Goal: Task Accomplishment & Management: Manage account settings

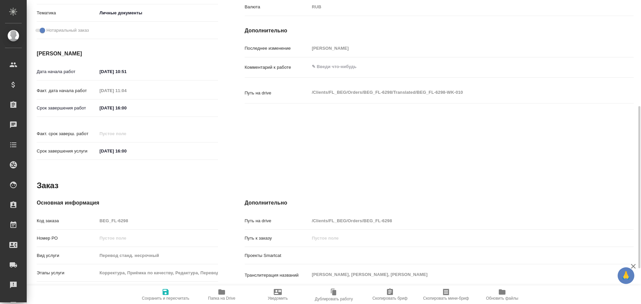
scroll to position [165, 0]
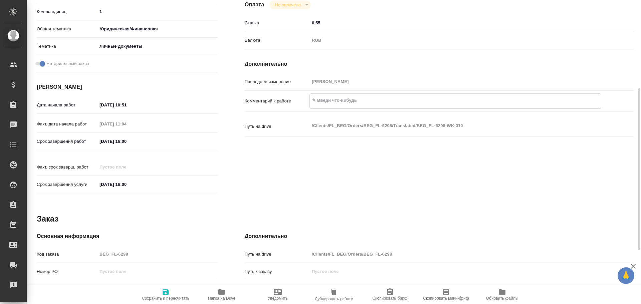
click at [332, 102] on textarea at bounding box center [455, 100] width 291 height 11
type textarea "3 по 75"
click at [177, 293] on span "Сохранить и пересчитать" at bounding box center [166, 294] width 48 height 13
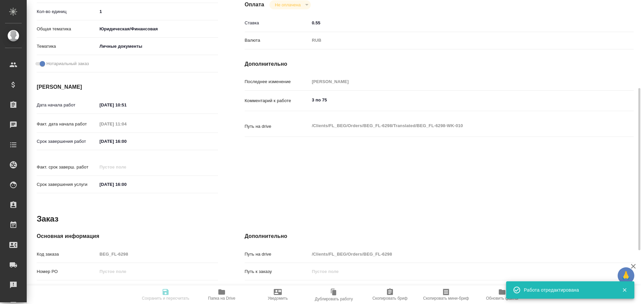
type input "inProgress"
type input "узб-рус"
type input "5a8b1489cc6b4906c91bfd90"
type input "1"
type input "yr-fn"
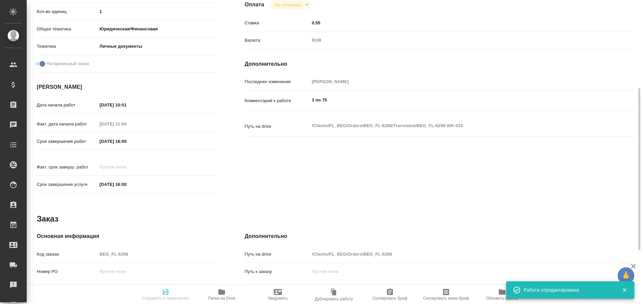
type input "5a8b8b956a9677013d343cfe"
checkbox input "true"
type input "15.10.2025 10:51"
type input "15.10.2025 11:04"
type input "15.10.2025 16:00"
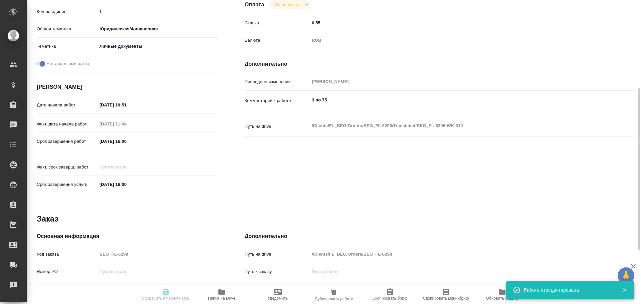
type input "15.10.2025 16:00"
type input "Прямая загрузка (шаблонные документы)"
type input "notPayed"
type input "0.55"
type input "RUB"
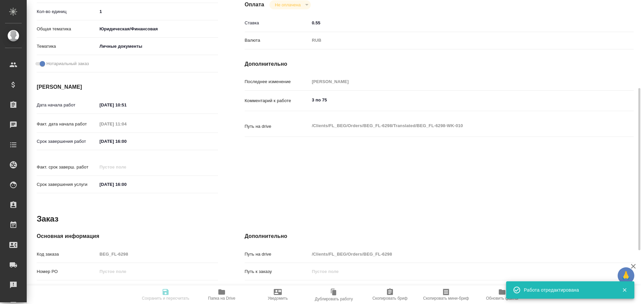
type input "[PERSON_NAME]"
type input "BEG_FL-6298"
type input "Перевод станд. несрочный"
type input "Корректура, Приёмка по качеству, Редактура, Перевод, Постредактура машинного пе…"
type input "Антонова Кристина"
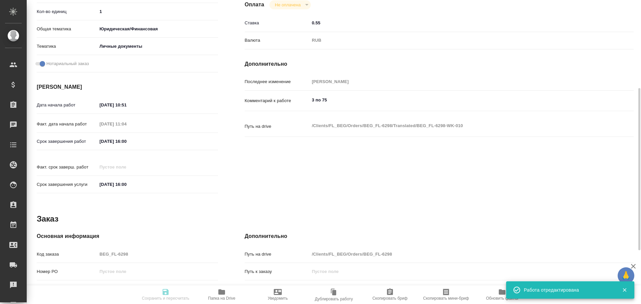
type input "/Clients/FL_BEG/Orders/BEG_FL-6298"
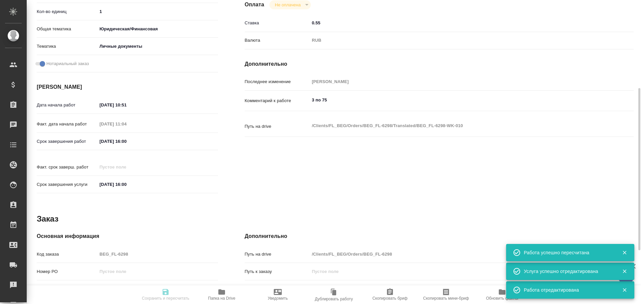
type input "inProgress"
type input "узб-рус"
type input "5a8b1489cc6b4906c91bfd90"
type input "1"
type input "yr-fn"
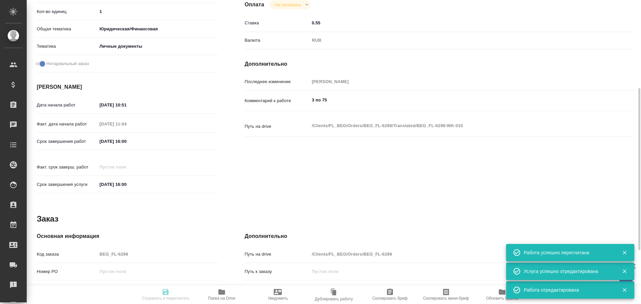
type input "5a8b8b956a9677013d343cfe"
checkbox input "true"
type input "15.10.2025 10:51"
type input "15.10.2025 11:04"
type input "15.10.2025 16:00"
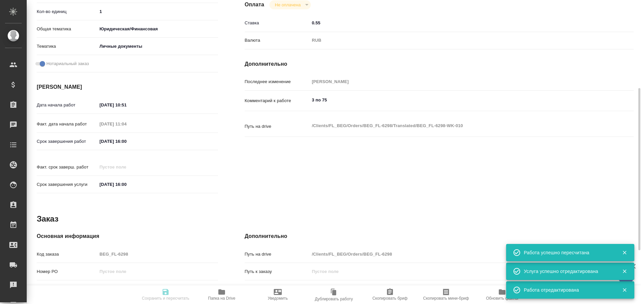
type input "15.10.2025 16:00"
type input "Прямая загрузка (шаблонные документы)"
type input "notPayed"
type input "0.55"
type input "RUB"
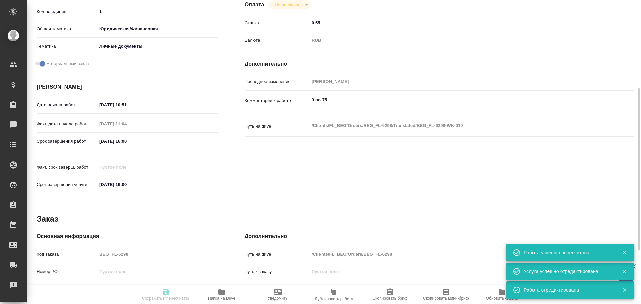
type input "[PERSON_NAME]"
type input "BEG_FL-6298"
type input "Перевод станд. несрочный"
type input "Корректура, Приёмка по качеству, Редактура, Перевод, Постредактура машинного пе…"
type input "Антонова Кристина"
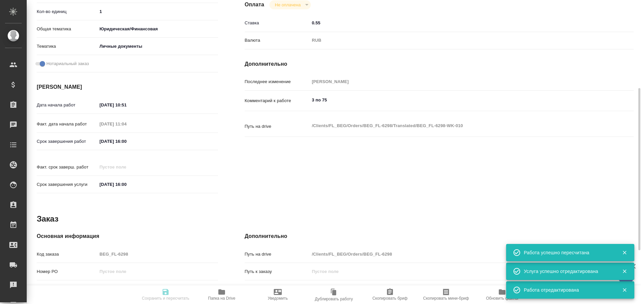
type input "/Clients/FL_BEG/Orders/BEG_FL-6298"
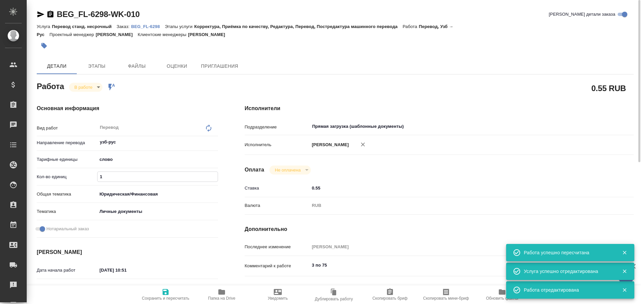
drag, startPoint x: 119, startPoint y: 179, endPoint x: 88, endPoint y: 176, distance: 30.2
click at [88, 176] on div "Кол-во единиц 1" at bounding box center [127, 177] width 181 height 12
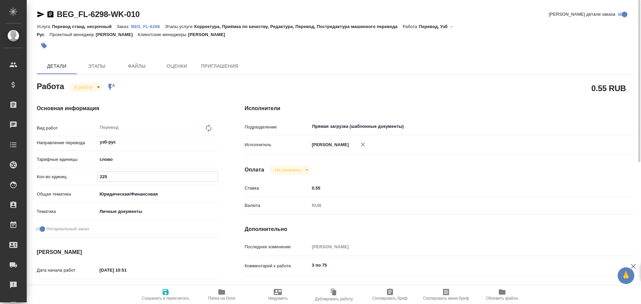
type input "225"
click at [159, 294] on span "Сохранить и пересчитать" at bounding box center [166, 294] width 48 height 13
type input "inProgress"
type input "узб-рус"
type input "5a8b1489cc6b4906c91bfd90"
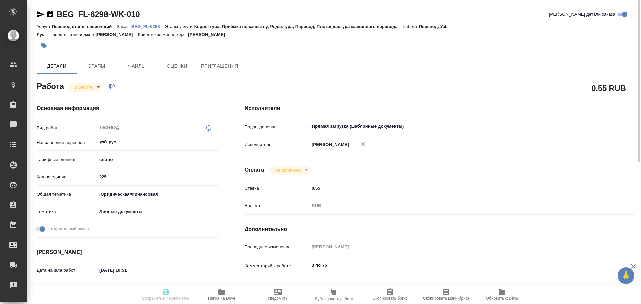
type input "225"
type input "yr-fn"
type input "5a8b8b956a9677013d343cfe"
checkbox input "true"
type input "15.10.2025 10:51"
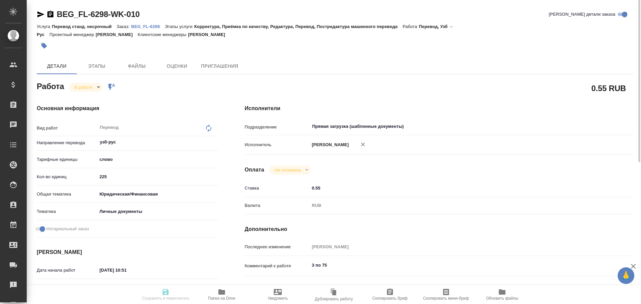
type input "15.10.2025 11:04"
type input "15.10.2025 16:00"
type input "Прямая загрузка (шаблонные документы)"
type input "notPayed"
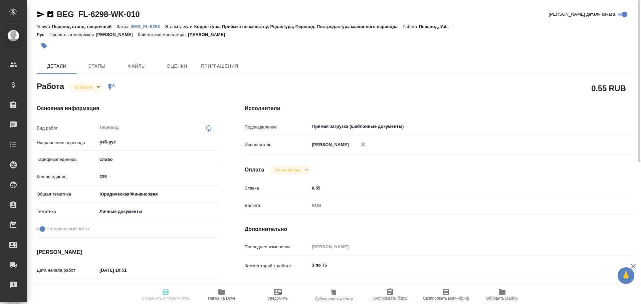
type input "0.55"
type input "RUB"
type input "Гусев Александр"
type input "BEG_FL-6298"
type input "Перевод станд. несрочный"
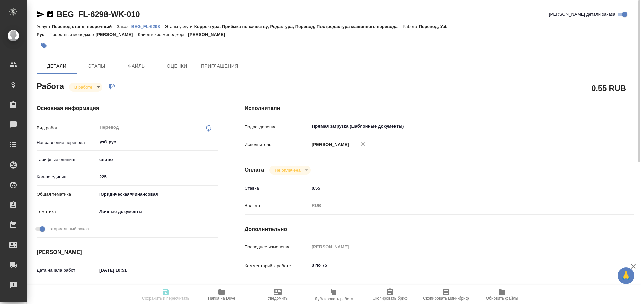
type input "Корректура, Приёмка по качеству, Редактура, Перевод, Постредактура машинного пе…"
type input "Антонова Кристина"
type input "/Clients/FL_BEG/Orders/BEG_FL-6298"
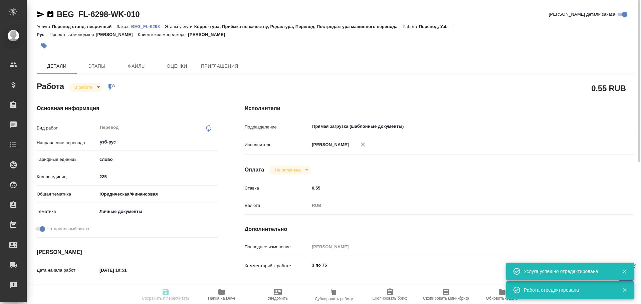
type input "inProgress"
type input "узб-рус"
type input "5a8b1489cc6b4906c91bfd90"
type input "225"
type input "yr-fn"
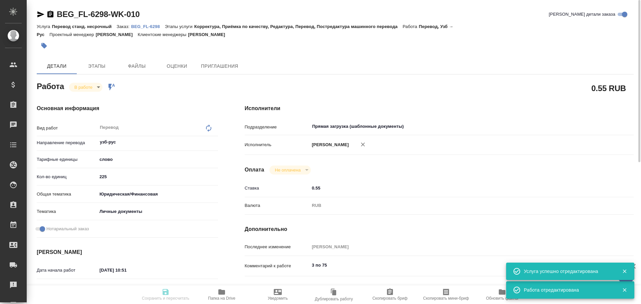
type input "5a8b8b956a9677013d343cfe"
checkbox input "true"
type input "15.10.2025 10:51"
type input "15.10.2025 11:04"
type input "15.10.2025 16:00"
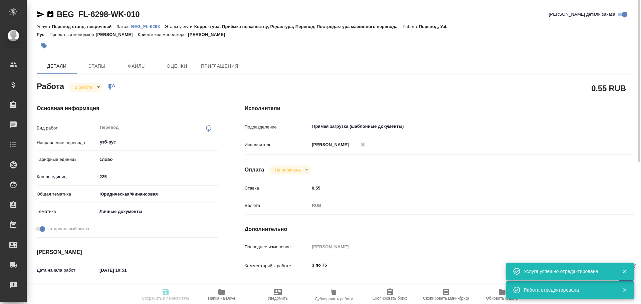
type input "15.10.2025 16:00"
type input "Прямая загрузка (шаблонные документы)"
type input "notPayed"
type input "0.55"
type input "RUB"
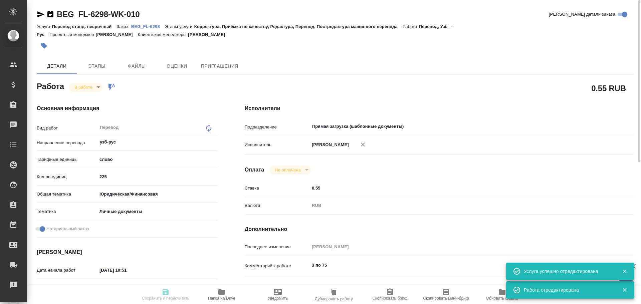
type input "[PERSON_NAME]"
type input "BEG_FL-6298"
type input "Перевод станд. несрочный"
type input "Корректура, Приёмка по качеству, Редактура, Перевод, Постредактура машинного пе…"
type input "Антонова Кристина"
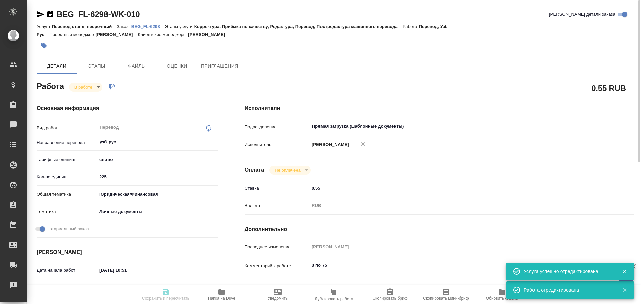
type input "/Clients/FL_BEG/Orders/BEG_FL-6298"
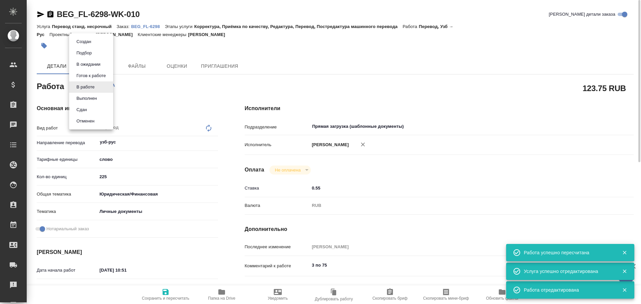
click at [94, 88] on body "🙏 .cls-1 fill:#fff; AWATERA Gusev Alexandr Клиенты Спецификации Заказы 0 Чаты T…" at bounding box center [320, 152] width 641 height 304
click at [93, 110] on li "Сдан" at bounding box center [91, 109] width 44 height 11
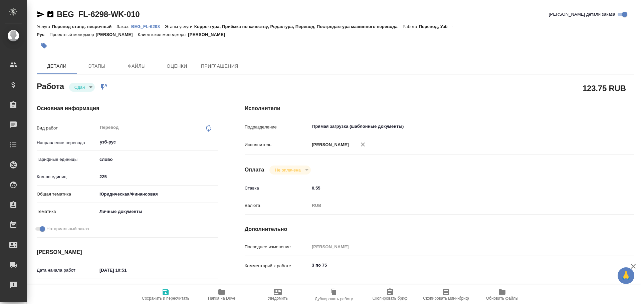
type textarea "x"
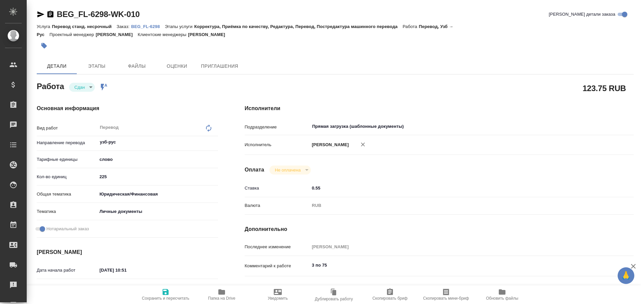
type textarea "x"
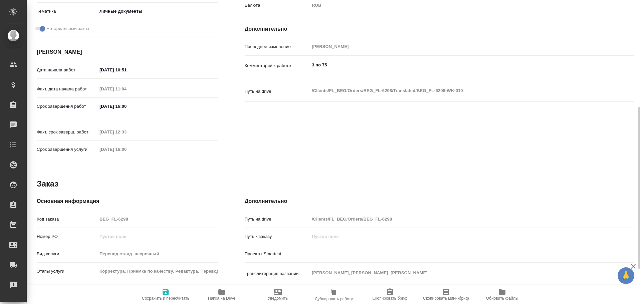
type textarea "x"
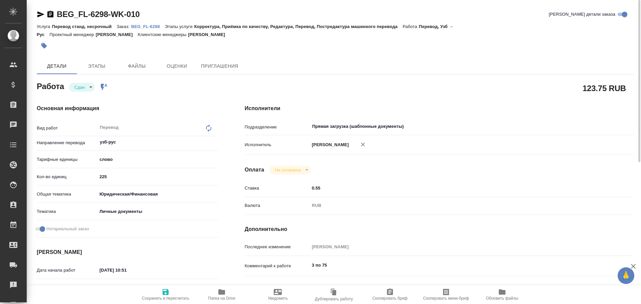
scroll to position [200, 0]
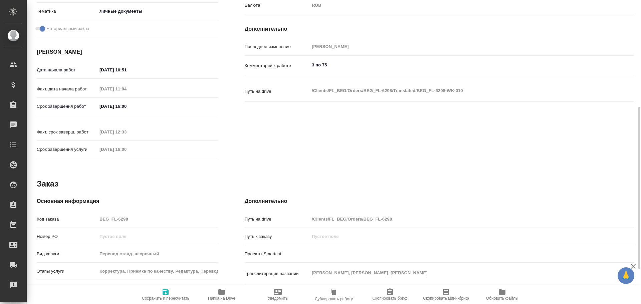
click at [78, 213] on div "Код заказа BEG_FL-6298" at bounding box center [127, 219] width 181 height 12
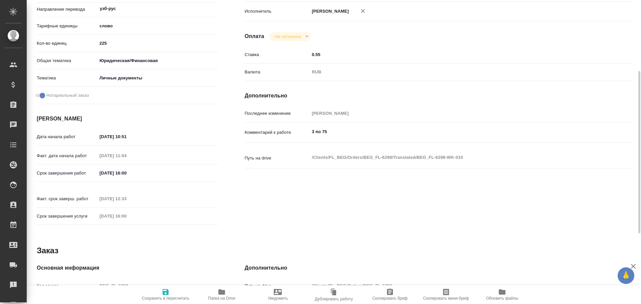
scroll to position [0, 0]
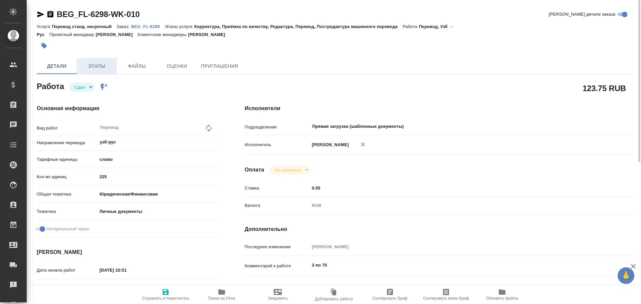
click at [96, 70] on span "Этапы" at bounding box center [97, 66] width 32 height 8
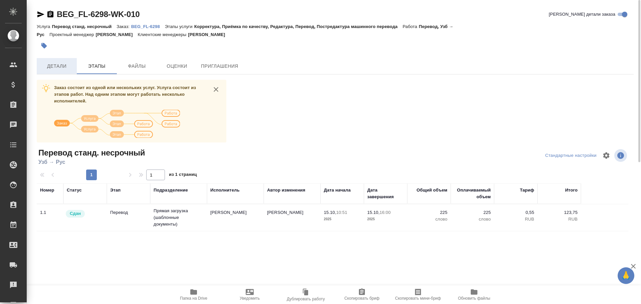
click at [66, 69] on span "Детали" at bounding box center [57, 66] width 32 height 8
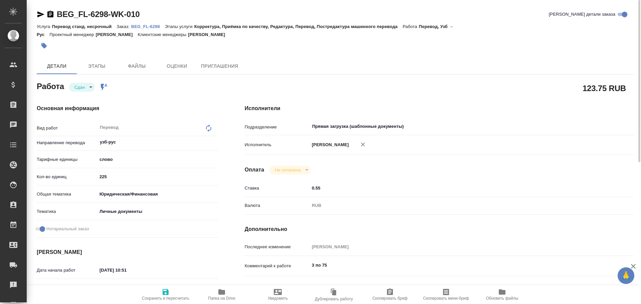
type textarea "x"
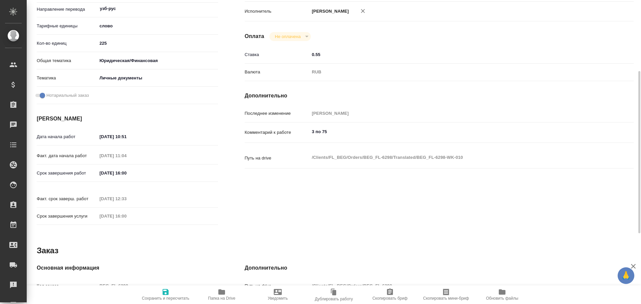
scroll to position [167, 0]
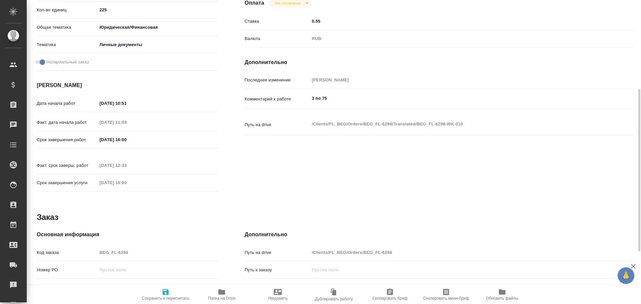
type textarea "x"
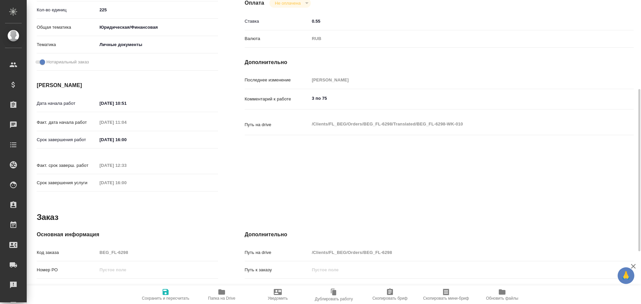
click at [92, 249] on div "Код заказа BEG_FL-6298" at bounding box center [127, 253] width 181 height 12
type textarea "x"
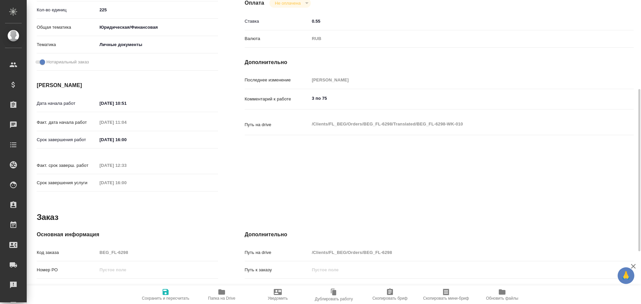
type textarea "x"
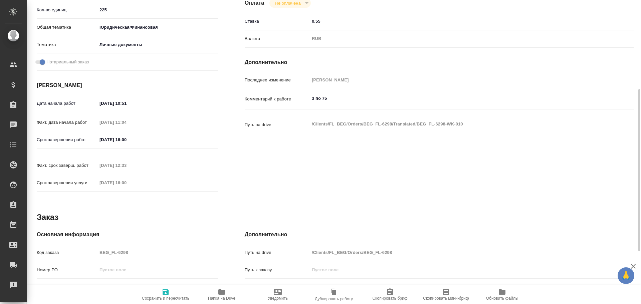
type textarea "x"
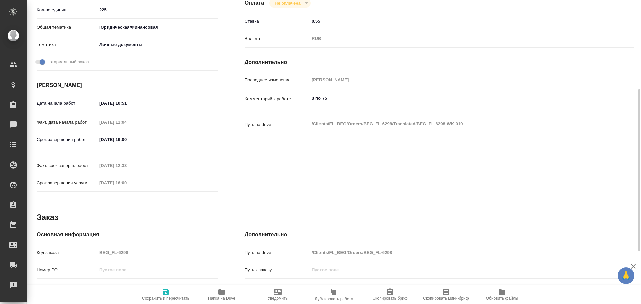
type textarea "x"
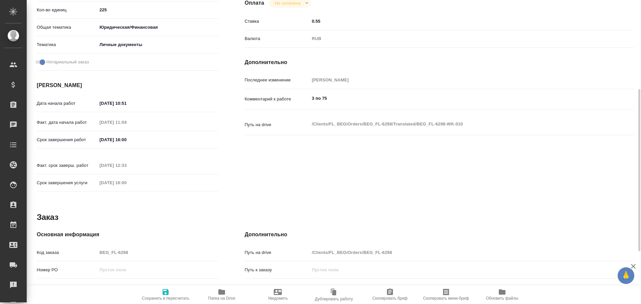
type textarea "x"
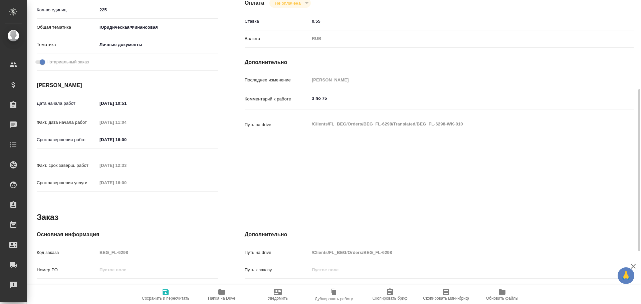
type textarea "x"
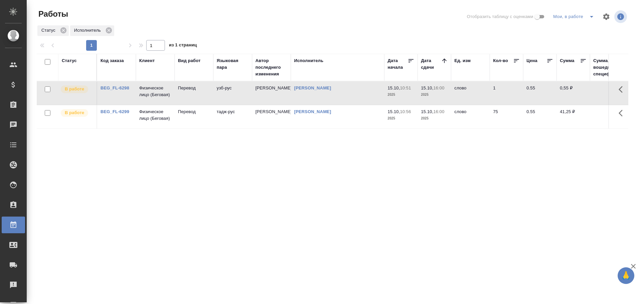
click at [208, 122] on td "Перевод" at bounding box center [194, 116] width 39 height 23
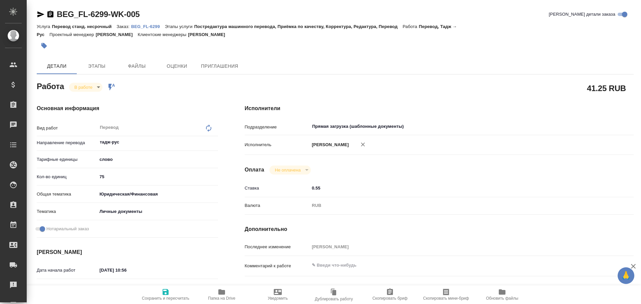
type textarea "x"
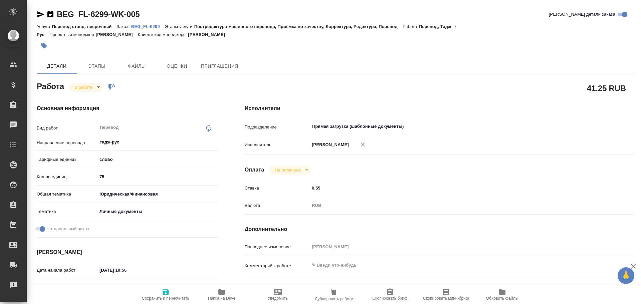
type textarea "x"
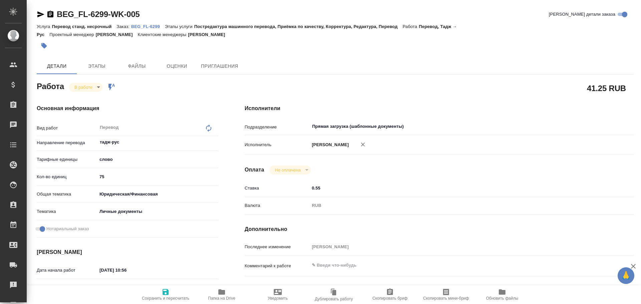
type textarea "x"
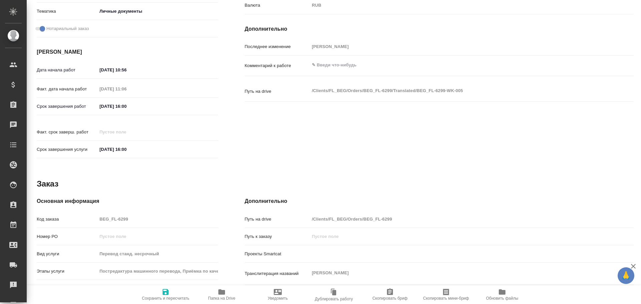
type textarea "x"
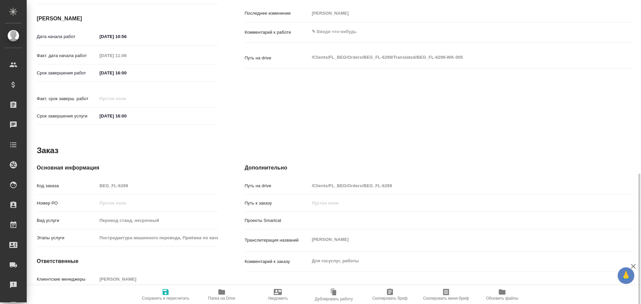
scroll to position [265, 0]
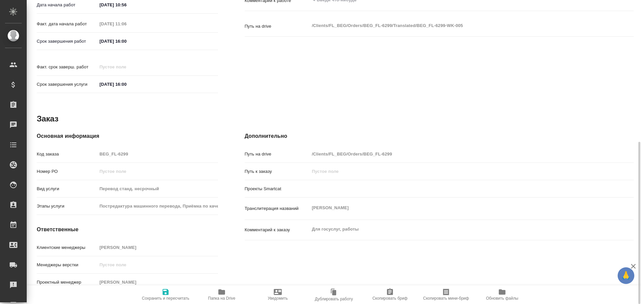
type textarea "x"
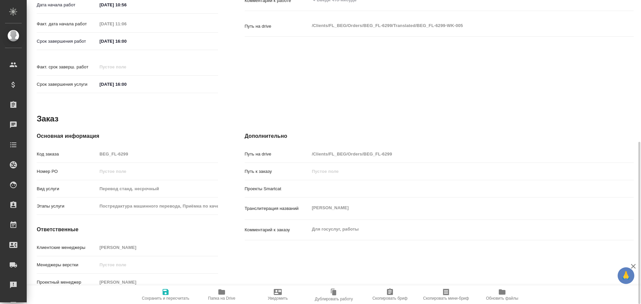
type textarea "x"
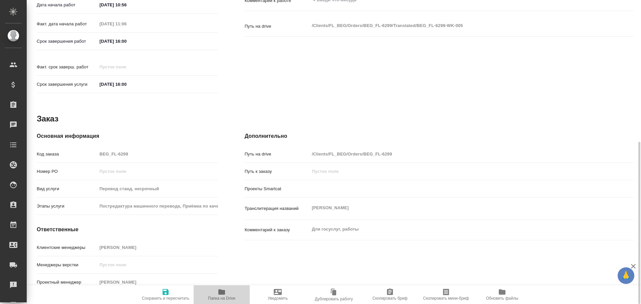
click at [225, 294] on icon "button" at bounding box center [222, 292] width 8 height 8
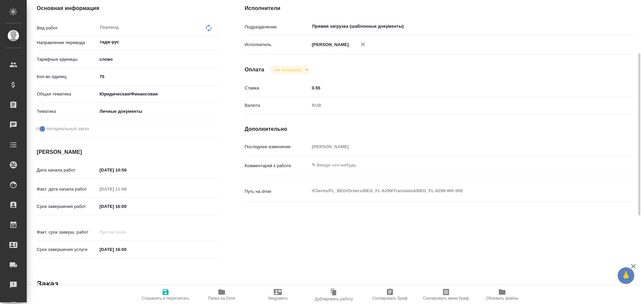
scroll to position [0, 0]
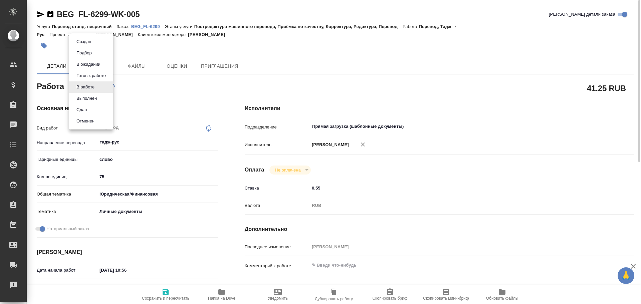
click at [83, 84] on body "🙏 .cls-1 fill:#fff; AWATERA Gusev Alexandr Клиенты Спецификации Заказы 0 Чаты T…" at bounding box center [320, 152] width 641 height 304
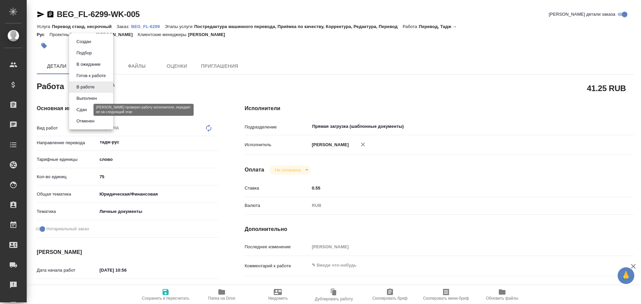
click at [82, 109] on button "Сдан" at bounding box center [81, 109] width 14 height 7
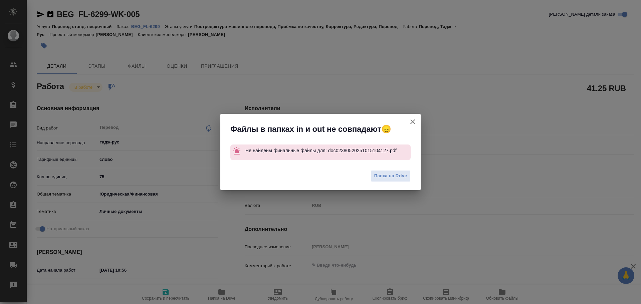
type textarea "x"
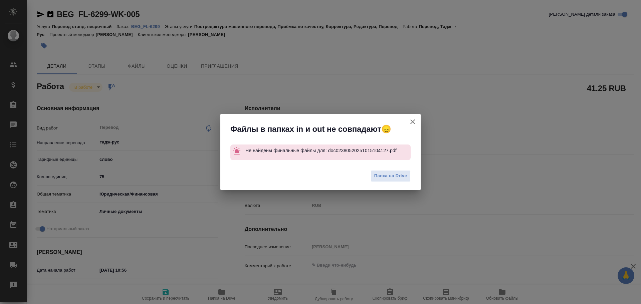
click at [414, 120] on icon "button" at bounding box center [413, 122] width 8 height 8
type textarea "x"
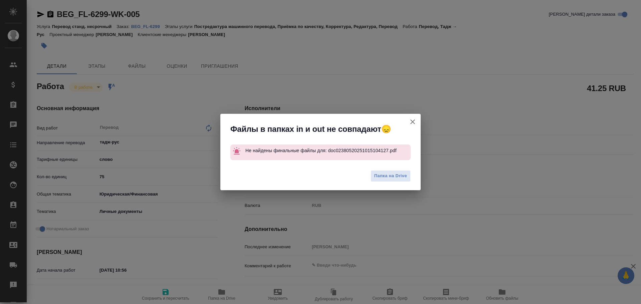
type textarea "x"
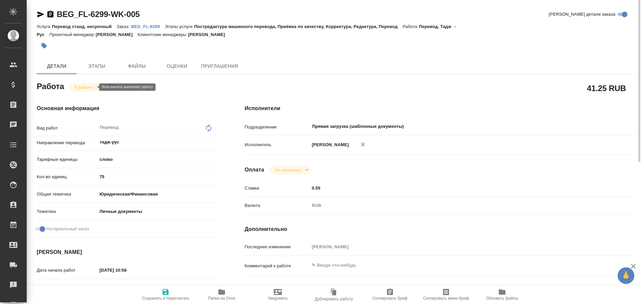
click at [84, 88] on body "🙏 .cls-1 fill:#fff; AWATERA Gusev Alexandr Клиенты Спецификации Заказы 0 Чаты T…" at bounding box center [320, 152] width 641 height 304
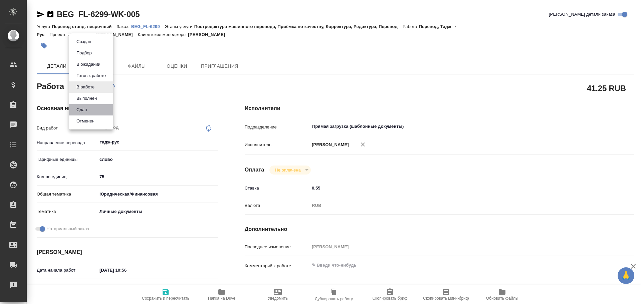
click at [93, 111] on li "Сдан" at bounding box center [91, 109] width 44 height 11
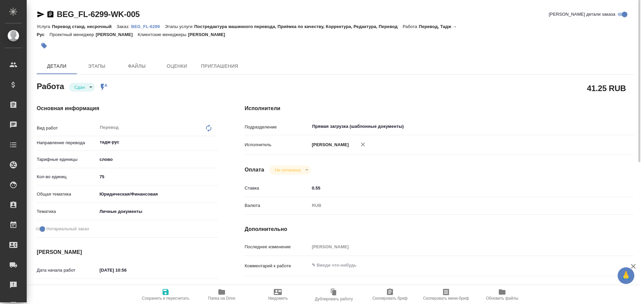
type textarea "x"
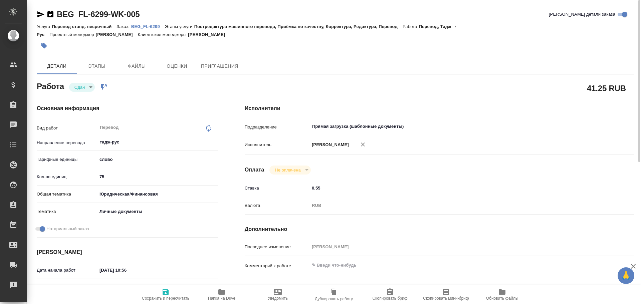
type textarea "x"
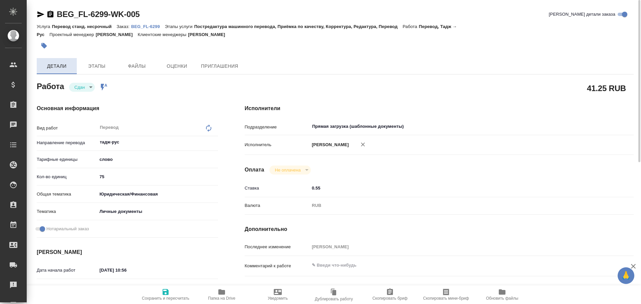
type textarea "x"
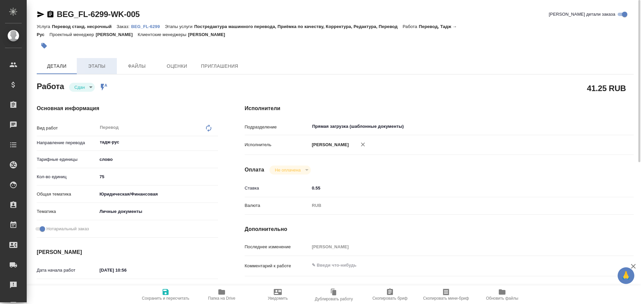
click at [84, 66] on span "Этапы" at bounding box center [97, 66] width 32 height 8
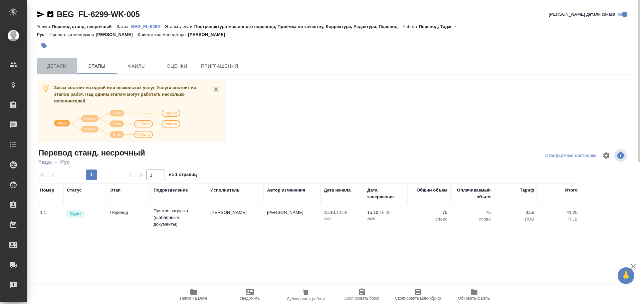
click at [51, 66] on span "Детали" at bounding box center [57, 66] width 32 height 8
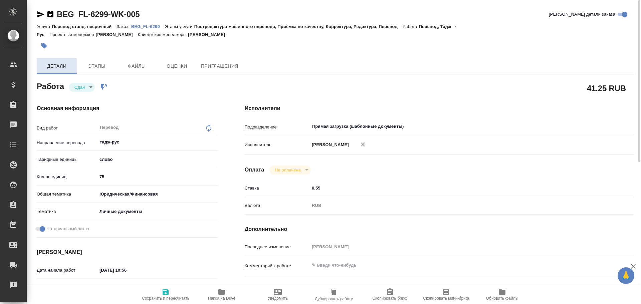
type textarea "x"
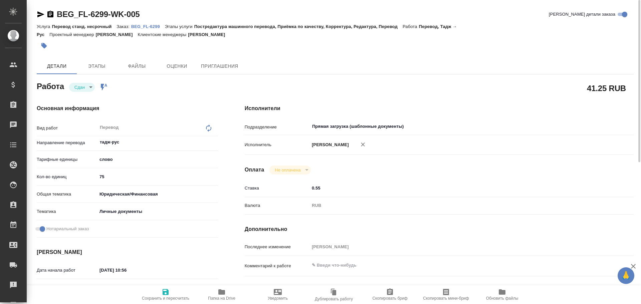
type textarea "x"
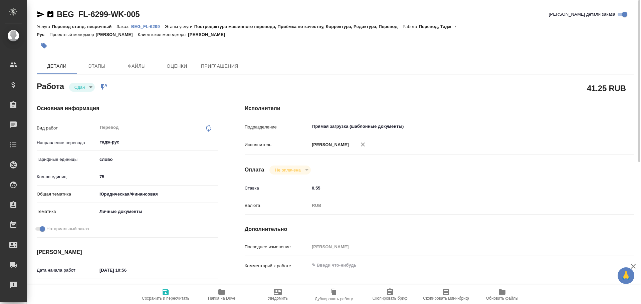
type textarea "x"
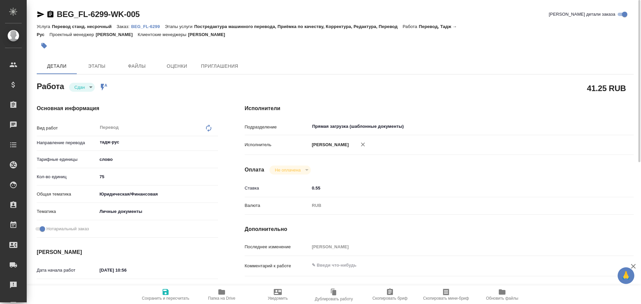
type textarea "x"
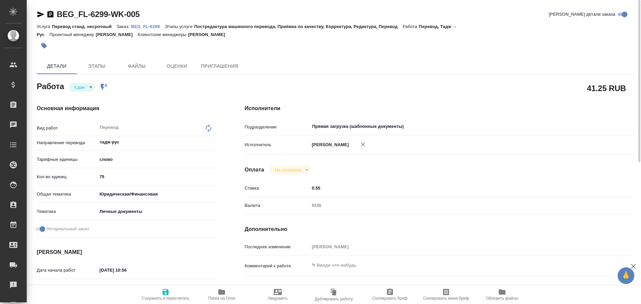
type textarea "x"
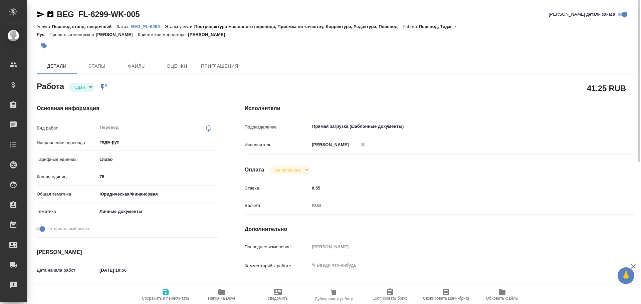
scroll to position [200, 0]
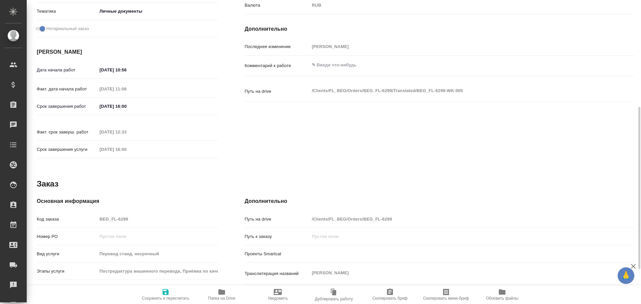
type textarea "x"
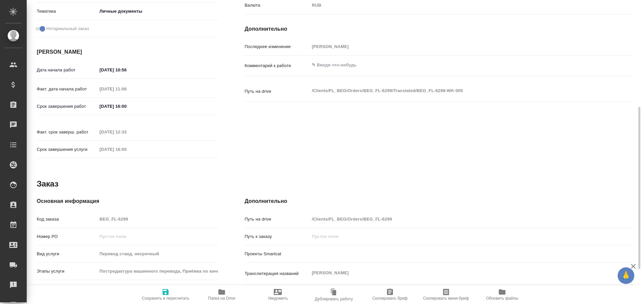
click at [81, 213] on div "Код заказа BEG_FL-6299" at bounding box center [127, 219] width 181 height 12
type textarea "x"
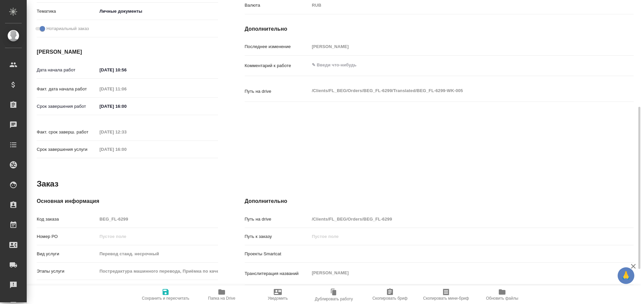
type textarea "x"
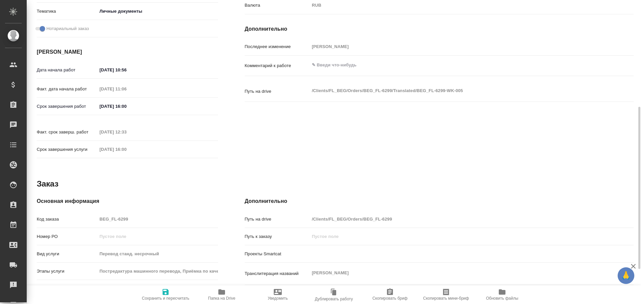
type textarea "x"
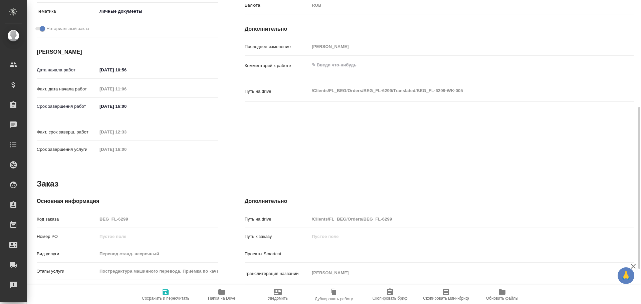
type textarea "x"
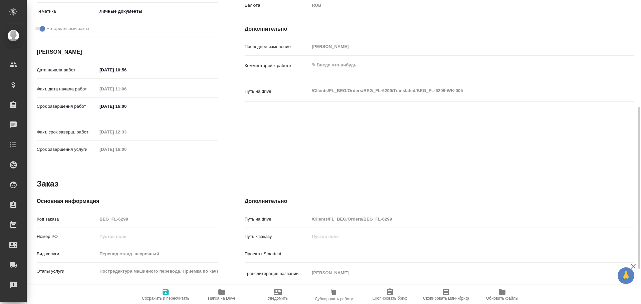
type textarea "x"
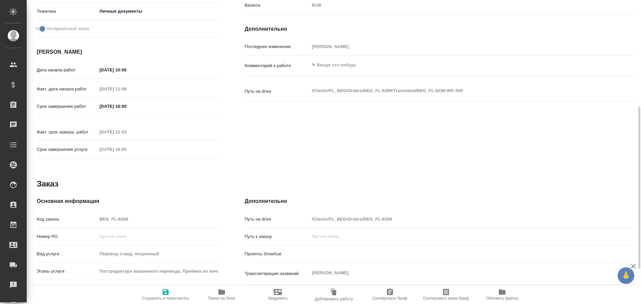
type textarea "x"
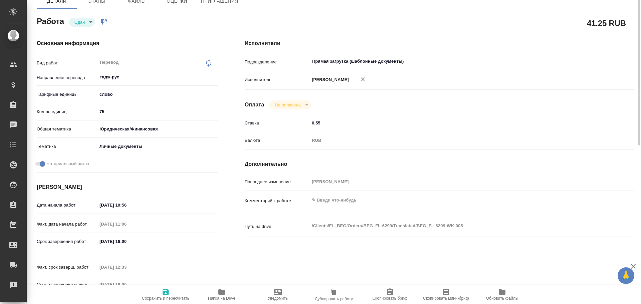
scroll to position [32, 0]
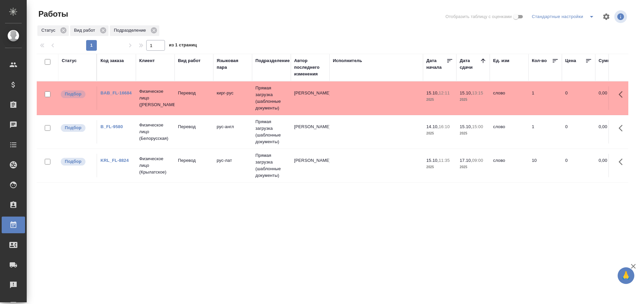
click at [227, 104] on td "кирг-рус" at bounding box center [232, 97] width 39 height 23
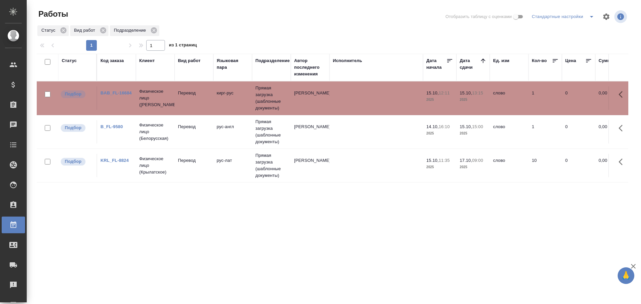
click at [217, 110] on td "кирг-рус" at bounding box center [232, 97] width 39 height 23
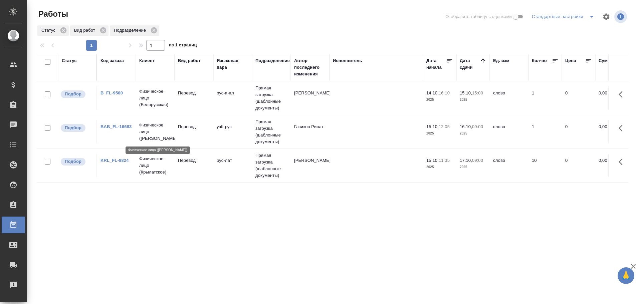
click at [167, 130] on p "Физическое лицо (Бабушкинская)" at bounding box center [155, 132] width 32 height 20
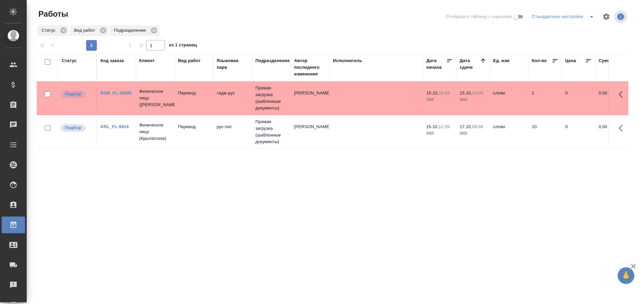
click at [247, 99] on td "тадж-рус" at bounding box center [232, 97] width 39 height 23
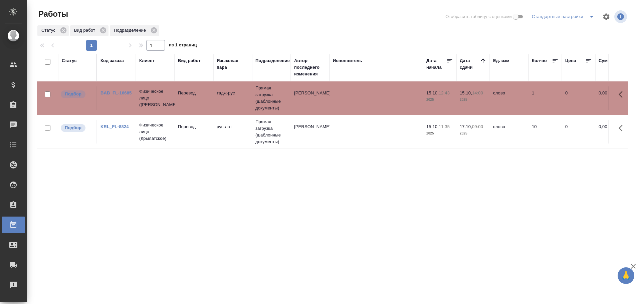
click at [247, 99] on td "тадж-рус" at bounding box center [232, 97] width 39 height 23
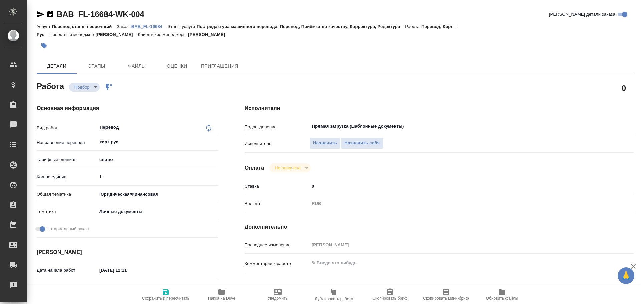
type textarea "x"
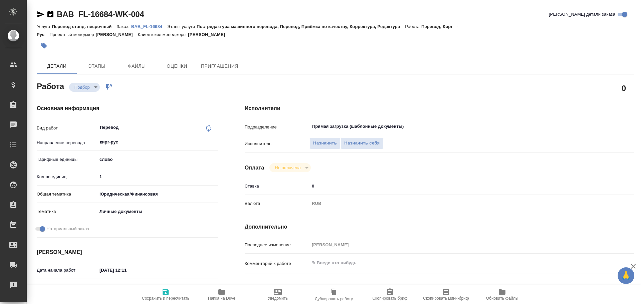
type textarea "x"
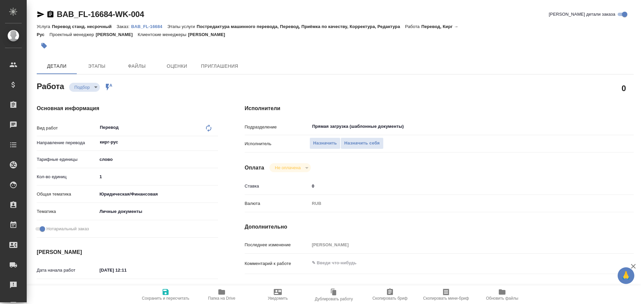
type textarea "x"
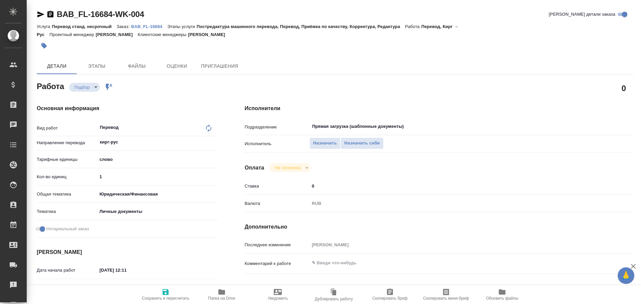
scroll to position [265, 0]
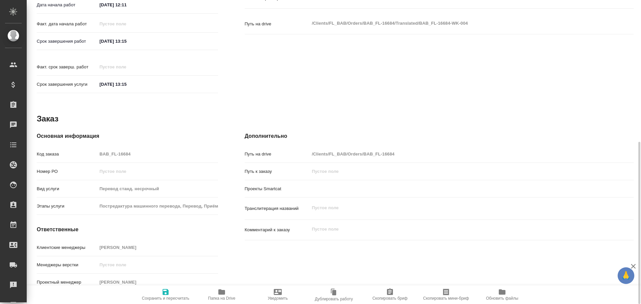
type textarea "x"
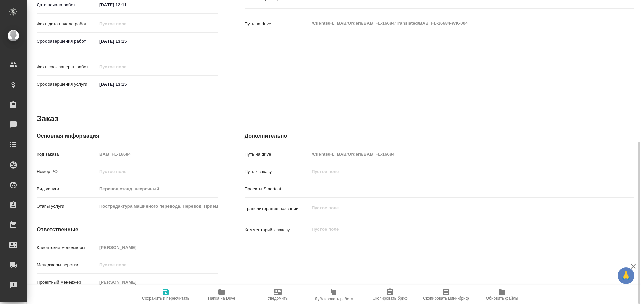
type textarea "x"
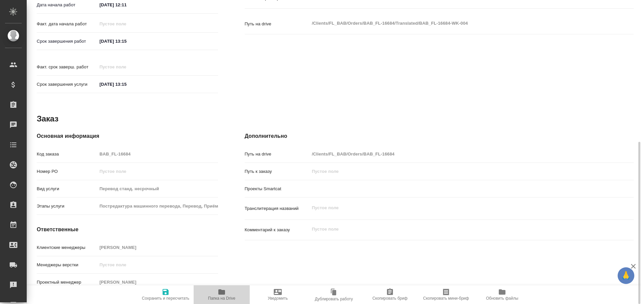
click at [223, 294] on icon "button" at bounding box center [221, 291] width 7 height 5
type textarea "x"
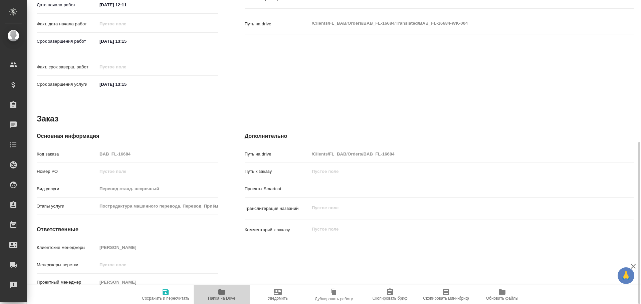
type textarea "x"
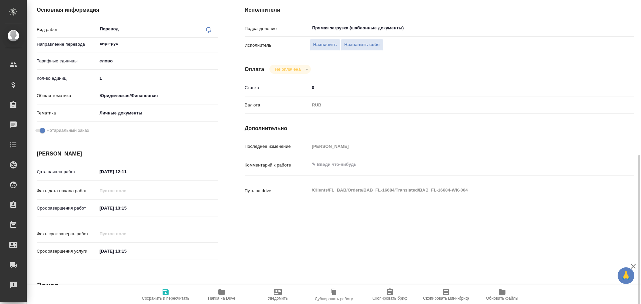
scroll to position [65, 0]
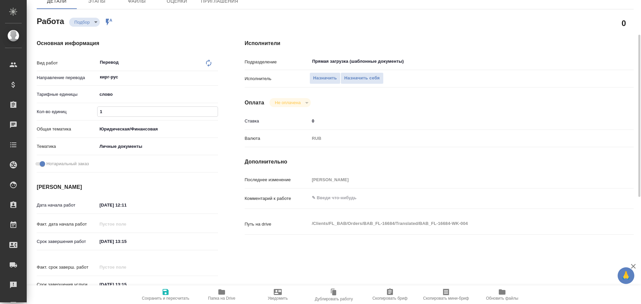
drag, startPoint x: 114, startPoint y: 113, endPoint x: 68, endPoint y: 109, distance: 46.0
click at [69, 109] on div "Кол-во единиц 1" at bounding box center [127, 112] width 181 height 12
type textarea "x"
type input "7"
type textarea "x"
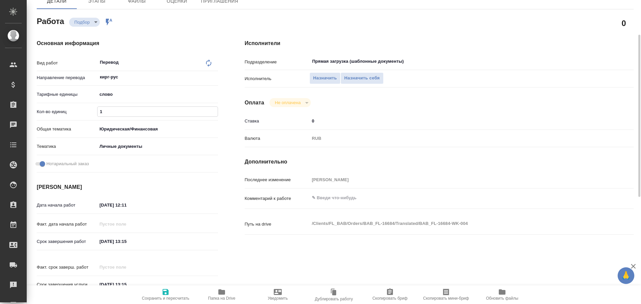
type textarea "x"
type input "75"
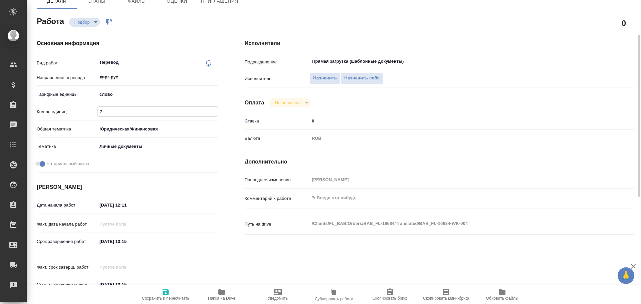
type textarea "x"
type input "75"
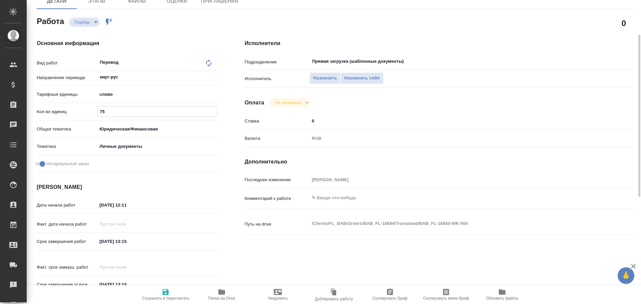
click at [165, 293] on icon "button" at bounding box center [166, 292] width 6 height 6
type textarea "x"
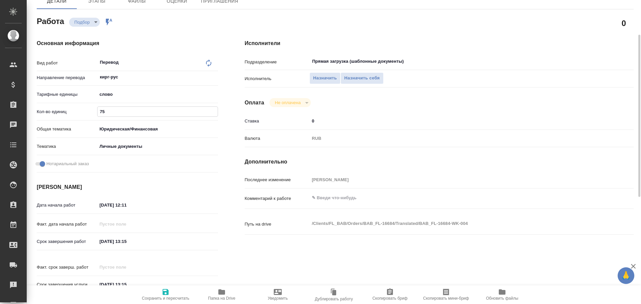
type textarea "x"
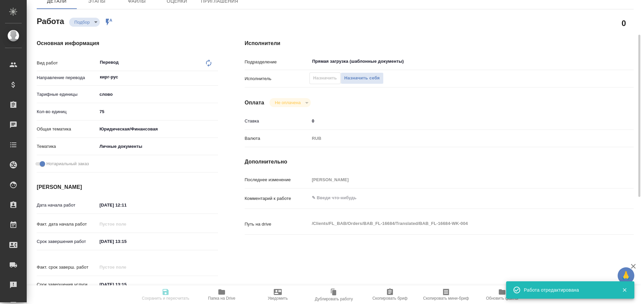
type input "recruiting"
type textarea "Перевод"
type textarea "x"
type input "кирг-рус"
type input "5a8b1489cc6b4906c91bfd90"
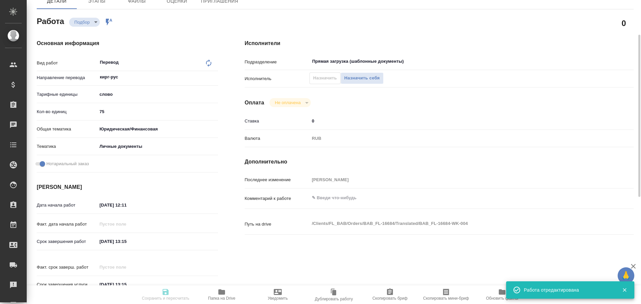
type input "75"
type input "yr-fn"
type input "5a8b8b956a9677013d343cfe"
checkbox input "true"
type input "15.10.2025 12:11"
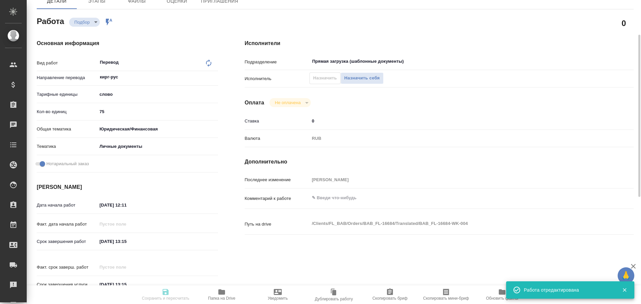
type input "15.10.2025 13:15"
type input "Прямая загрузка (шаблонные документы)"
type input "notPayed"
type input "0"
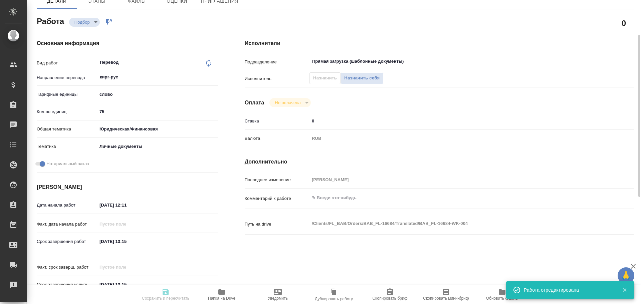
type input "RUB"
type input "[PERSON_NAME]"
type textarea "x"
type textarea "/Clients/FL_BAB/Orders/BAB_FL-16684/Translated/BAB_FL-16684-WK-004"
type textarea "x"
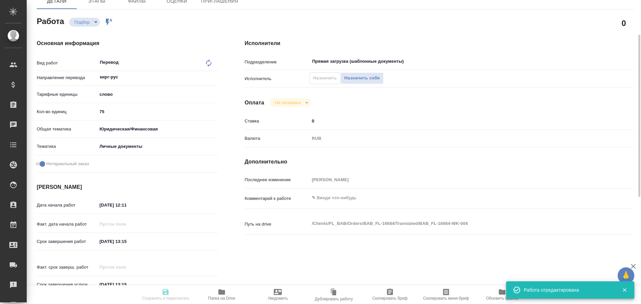
type input "BAB_FL-16684"
type input "Перевод станд. несрочный"
type input "Постредактура машинного перевода, Перевод, Приёмка по качеству, Корректура, Ред…"
type input "[PERSON_NAME]"
type input "/Clients/FL_BAB/Orders/BAB_FL-16684"
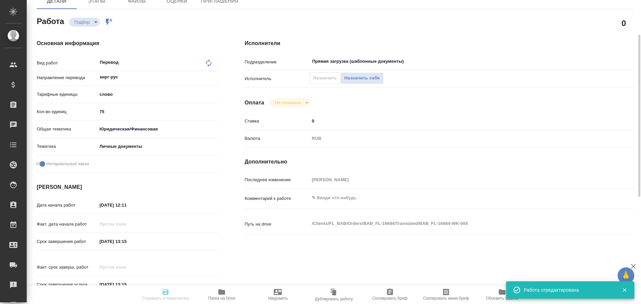
type textarea "x"
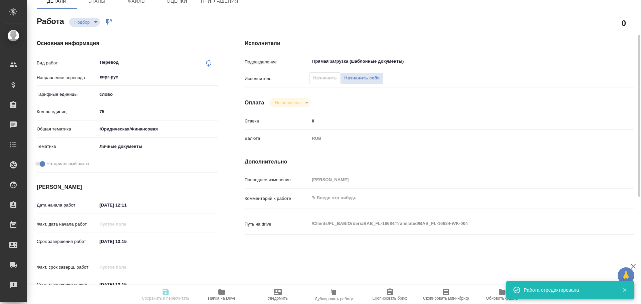
type textarea "x"
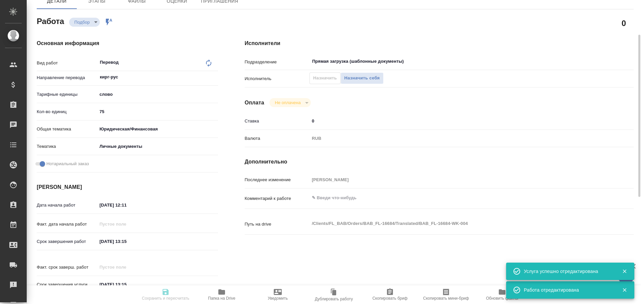
type textarea "x"
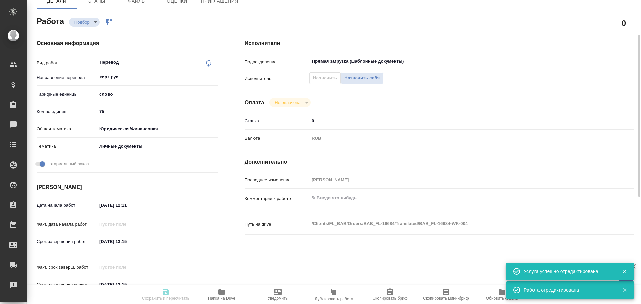
type textarea "x"
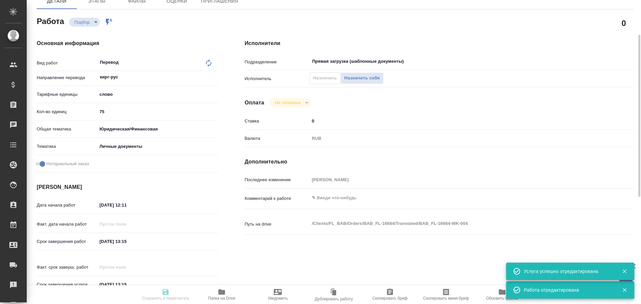
type textarea "x"
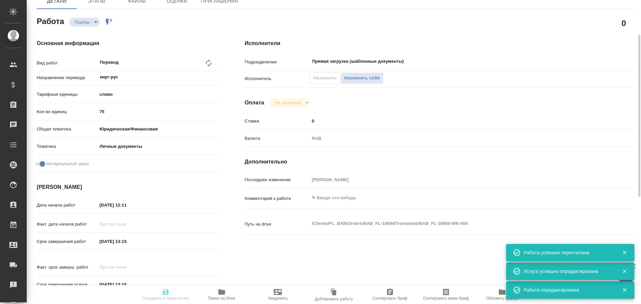
type input "recruiting"
type textarea "Перевод"
type textarea "x"
type input "кирг-рус"
type input "5a8b1489cc6b4906c91bfd90"
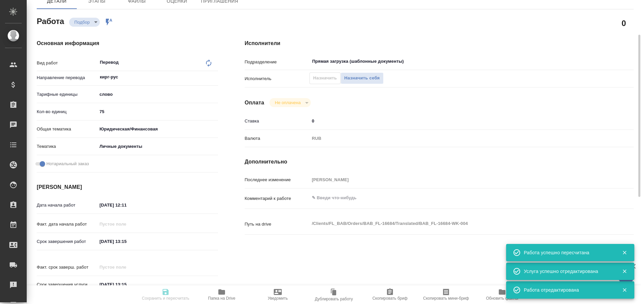
type input "75"
type input "yr-fn"
type input "5a8b8b956a9677013d343cfe"
checkbox input "true"
type input "15.10.2025 12:11"
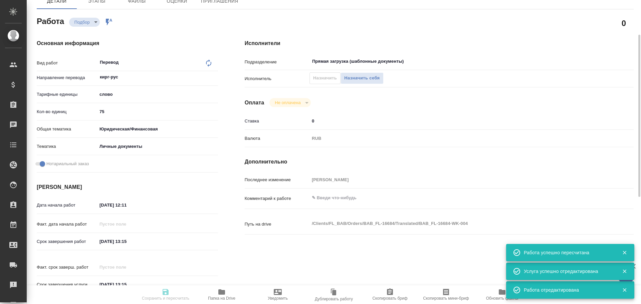
type input "15.10.2025 13:15"
type input "Прямая загрузка (шаблонные документы)"
type input "notPayed"
type input "0"
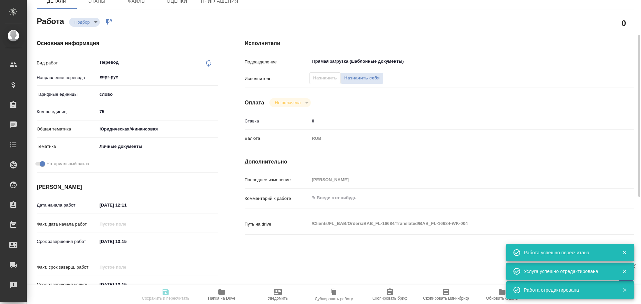
type input "RUB"
type input "Гусев Александр"
type textarea "x"
type textarea "/Clients/FL_BAB/Orders/BAB_FL-16684/Translated/BAB_FL-16684-WK-004"
type textarea "x"
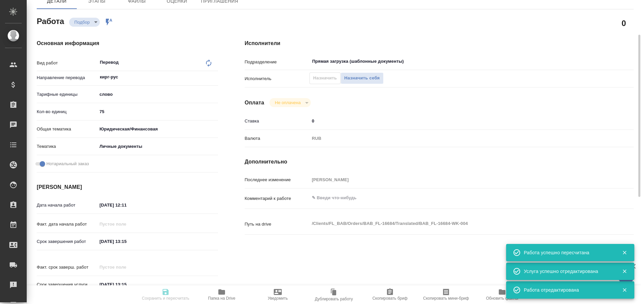
type input "BAB_FL-16684"
type input "Перевод станд. несрочный"
type input "Постредактура машинного перевода, Перевод, Приёмка по качеству, Корректура, Ред…"
type input "Соловкова Екатерина"
type input "/Clients/FL_BAB/Orders/BAB_FL-16684"
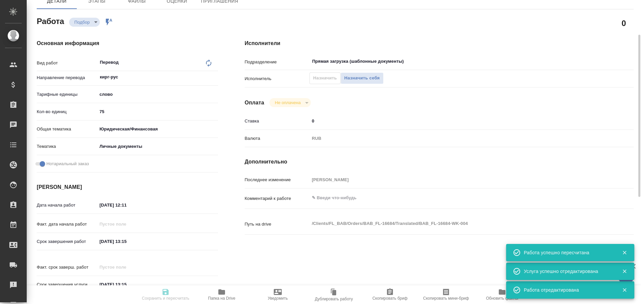
type textarea "x"
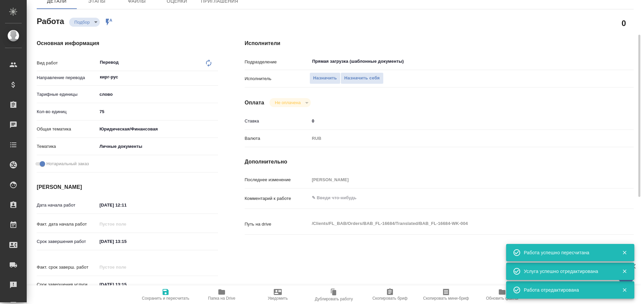
type textarea "x"
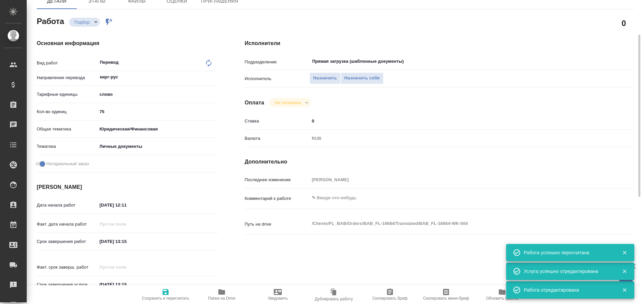
type textarea "x"
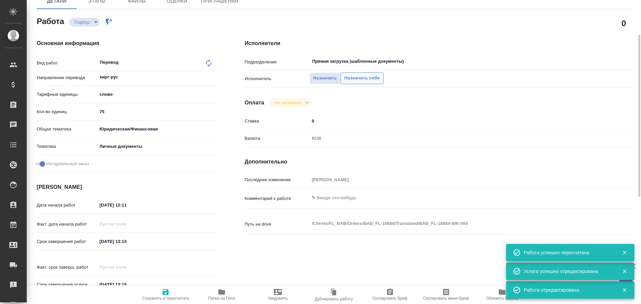
type textarea "x"
click at [355, 79] on span "Назначить себя" at bounding box center [361, 78] width 35 height 8
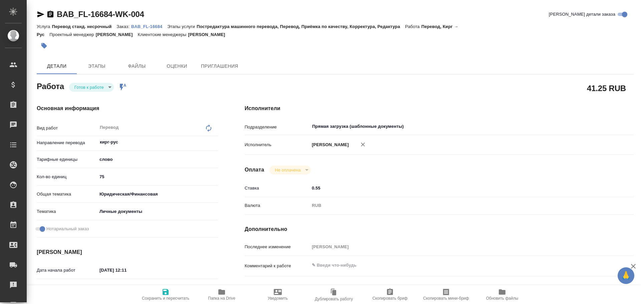
type textarea "x"
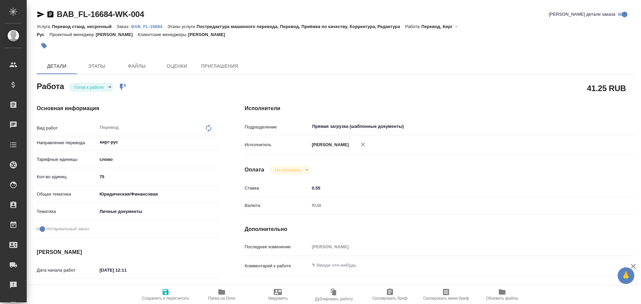
type textarea "x"
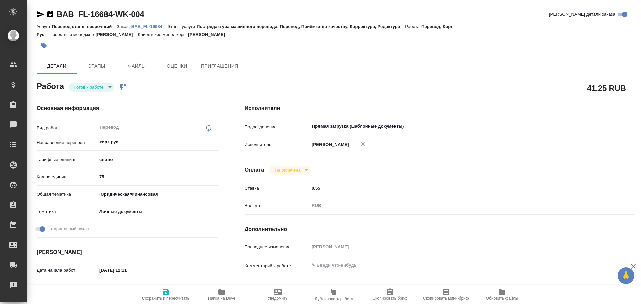
type textarea "x"
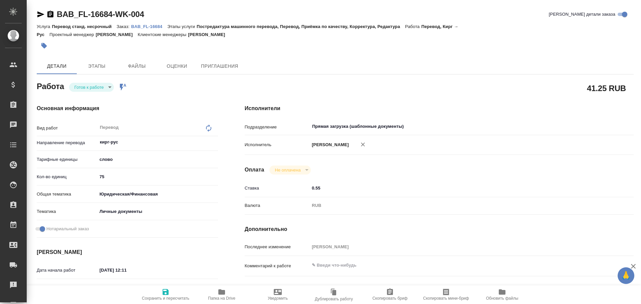
type textarea "x"
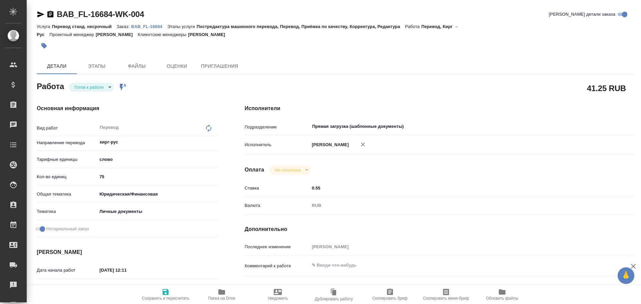
type textarea "x"
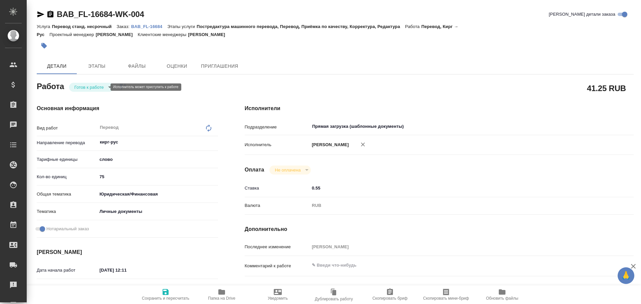
click at [87, 88] on body "🙏 .cls-1 fill:#fff; AWATERA [PERSON_NAME] Спецификации Заказы Чаты Todo Проекты…" at bounding box center [320, 152] width 641 height 304
type textarea "x"
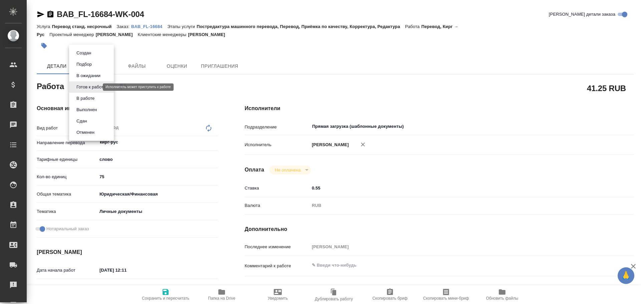
type textarea "x"
click at [83, 99] on button "В работе" at bounding box center [85, 98] width 22 height 7
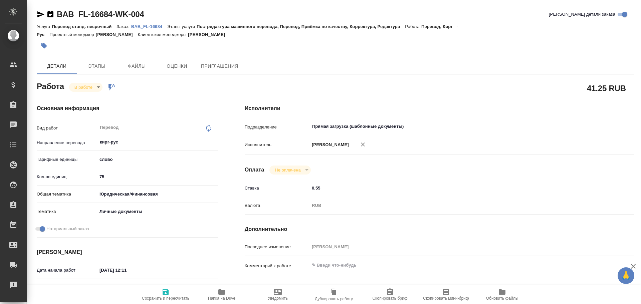
type textarea "x"
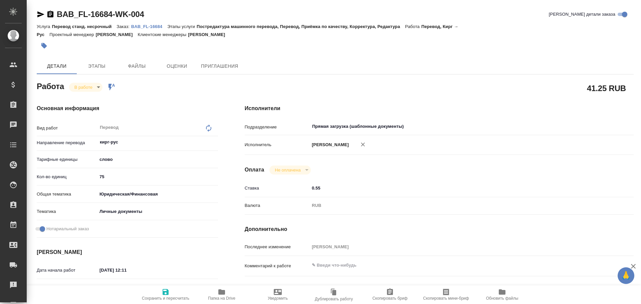
type textarea "x"
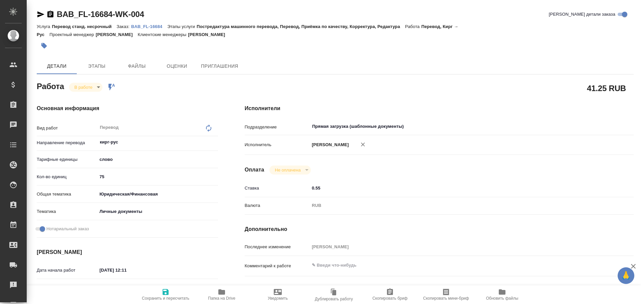
type textarea "x"
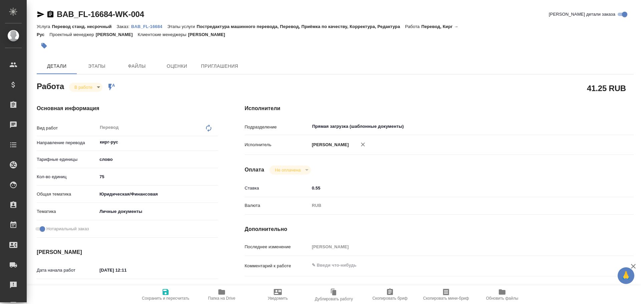
type textarea "x"
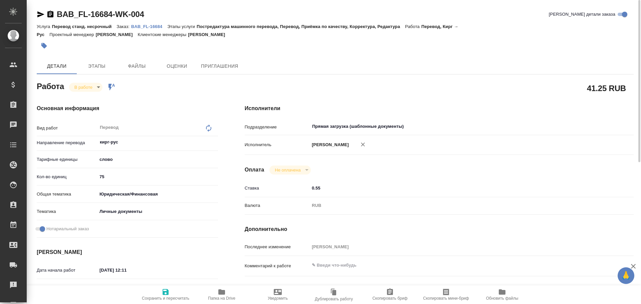
type textarea "x"
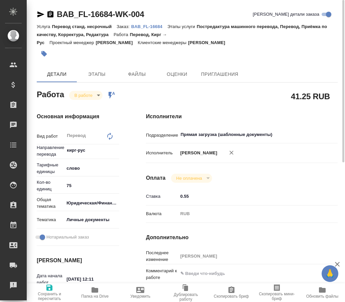
type textarea "x"
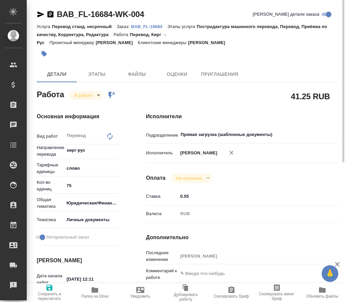
type textarea "x"
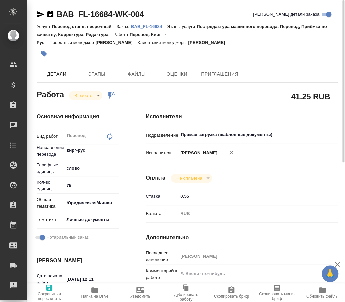
type textarea "x"
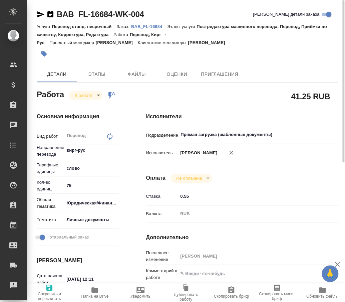
type textarea "x"
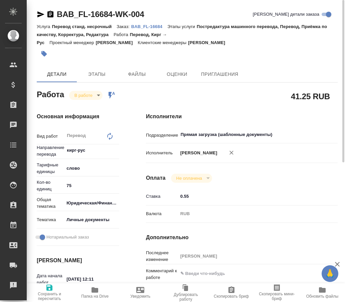
type textarea "x"
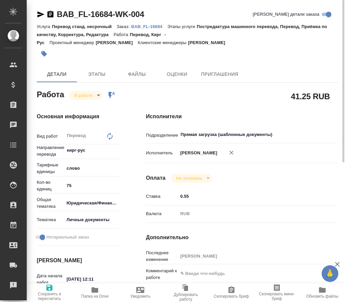
type textarea "x"
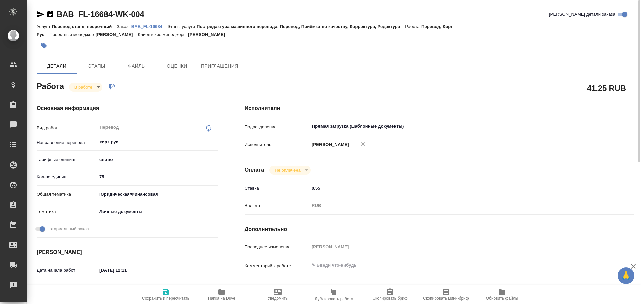
type textarea "x"
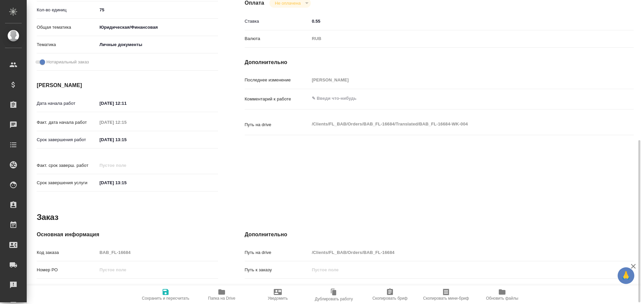
scroll to position [200, 0]
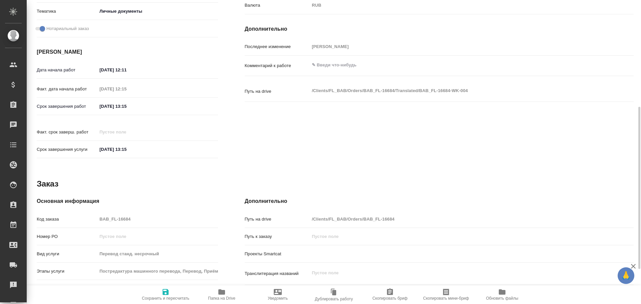
click at [232, 296] on span "Папка на Drive" at bounding box center [222, 294] width 48 height 13
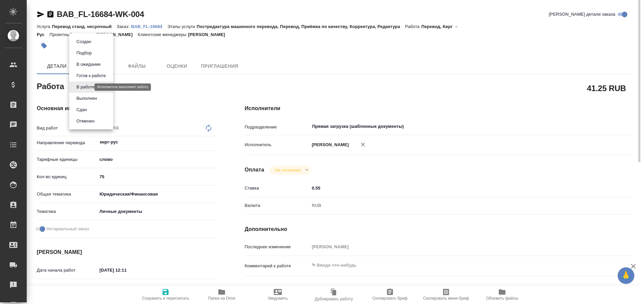
click at [81, 87] on body "🙏 .cls-1 fill:#fff; AWATERA Gusev Alexandr Клиенты Спецификации Заказы 0 Чаты T…" at bounding box center [320, 152] width 641 height 304
click at [83, 113] on button "Сдан" at bounding box center [81, 109] width 14 height 7
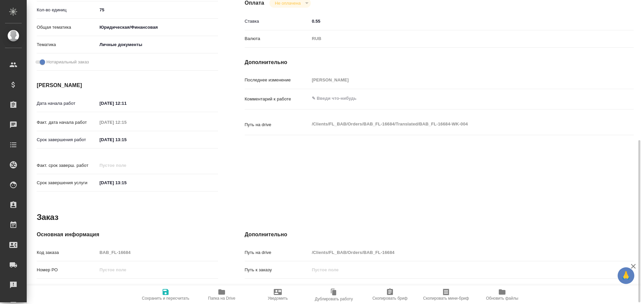
scroll to position [200, 0]
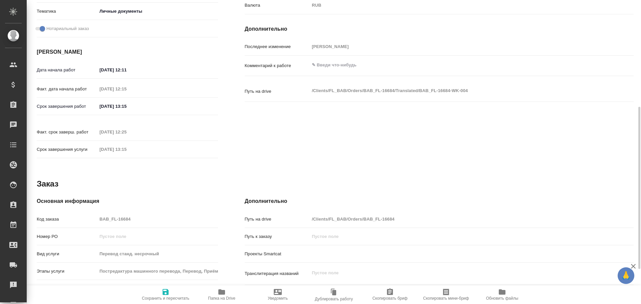
type textarea "x"
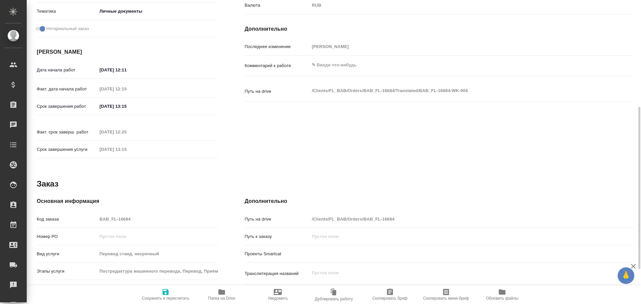
type textarea "x"
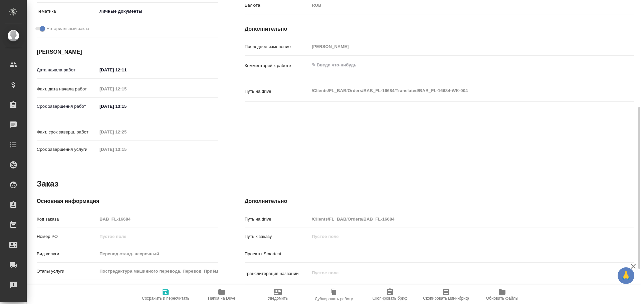
type textarea "x"
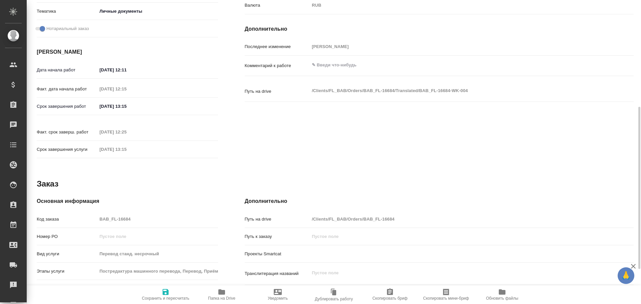
click at [77, 213] on div "Код заказа BAB_FL-16684" at bounding box center [127, 219] width 181 height 12
type textarea "x"
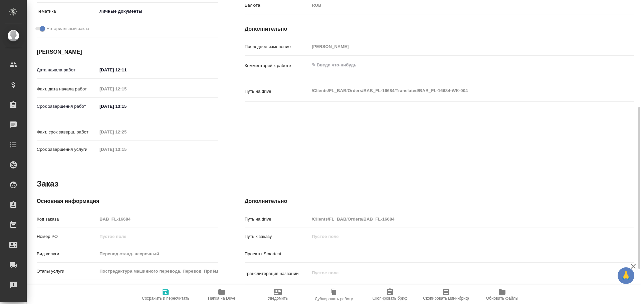
type textarea "x"
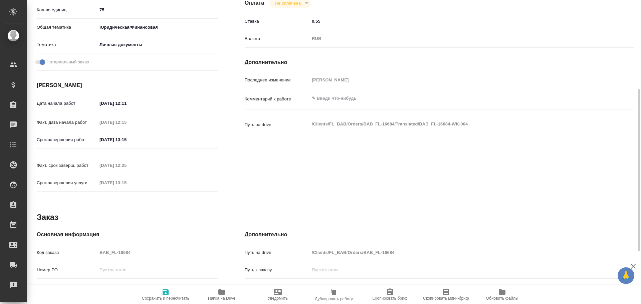
scroll to position [265, 0]
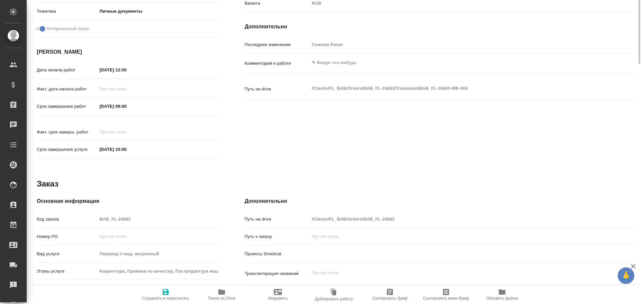
scroll to position [265, 0]
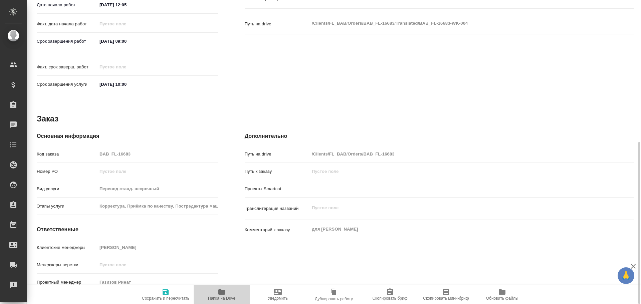
click at [215, 291] on span "Папка на Drive" at bounding box center [222, 294] width 48 height 13
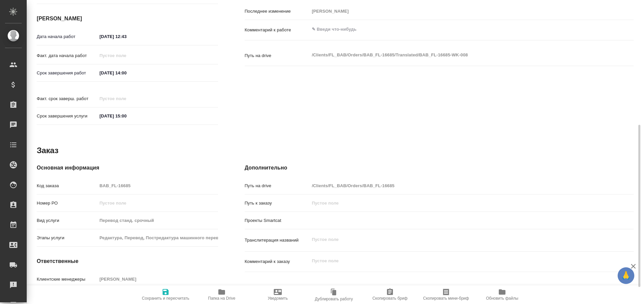
scroll to position [265, 0]
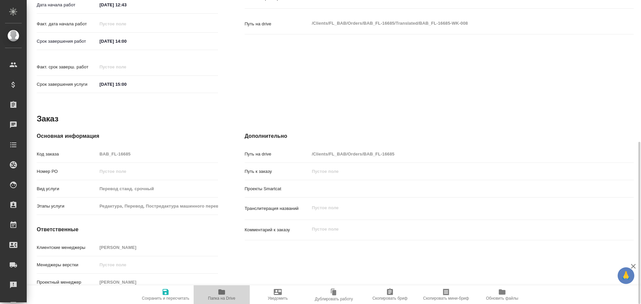
click at [220, 297] on span "Папка на Drive" at bounding box center [221, 298] width 27 height 5
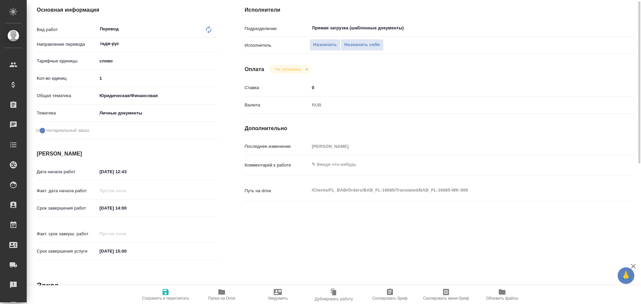
scroll to position [32, 0]
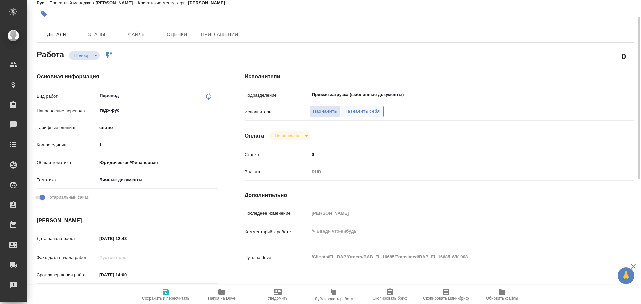
click at [360, 112] on span "Назначить себя" at bounding box center [361, 112] width 35 height 8
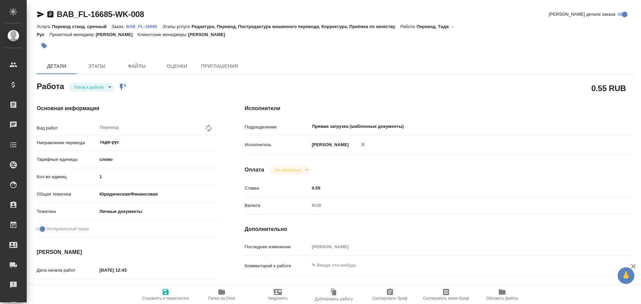
type textarea "x"
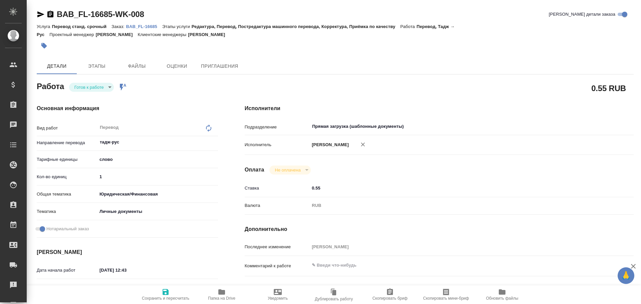
type textarea "x"
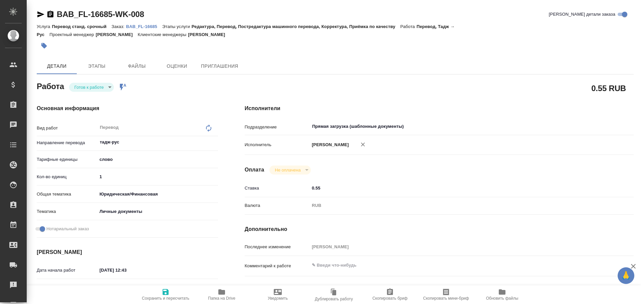
type textarea "x"
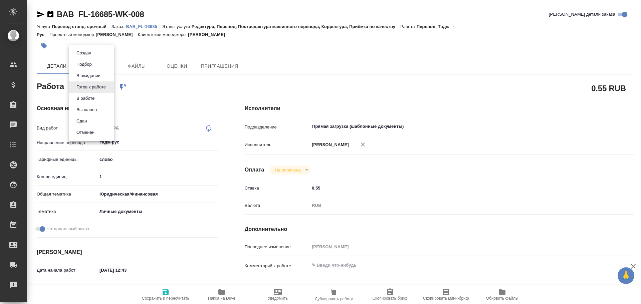
click at [99, 87] on body "🙏 .cls-1 fill:#fff; AWATERA [PERSON_NAME] Спецификации Заказы Чаты Todo Проекты…" at bounding box center [320, 152] width 641 height 304
type textarea "x"
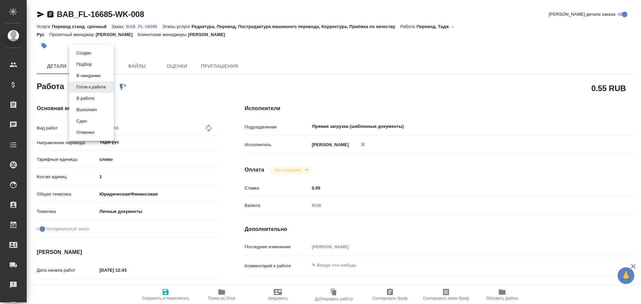
type textarea "x"
click at [90, 99] on button "В работе" at bounding box center [85, 98] width 22 height 7
type textarea "x"
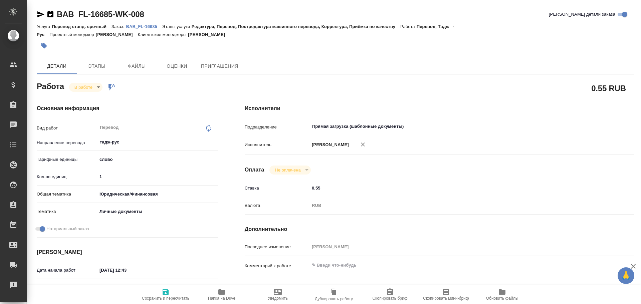
type textarea "x"
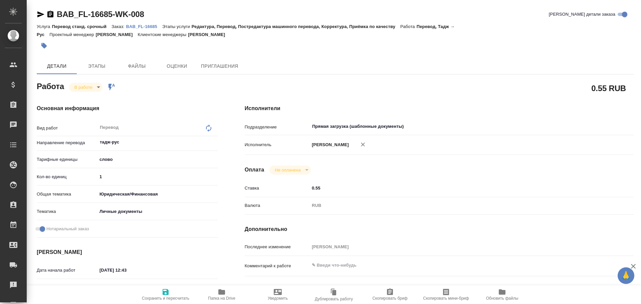
type textarea "x"
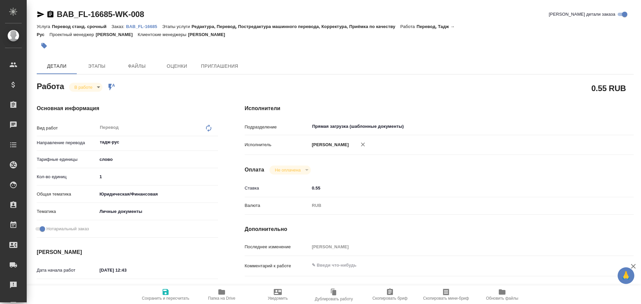
type textarea "x"
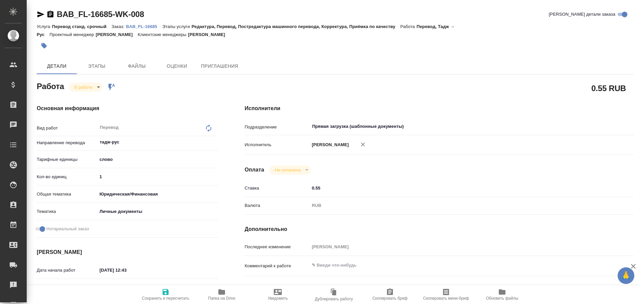
type textarea "x"
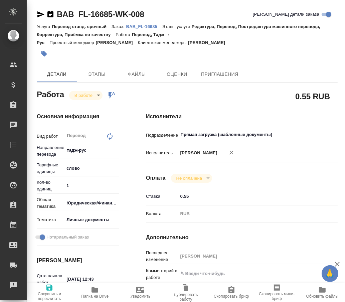
type textarea "x"
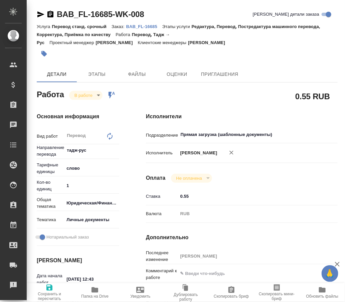
type textarea "x"
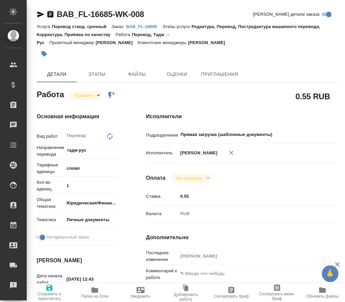
type textarea "x"
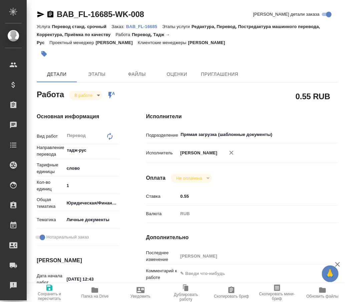
type textarea "x"
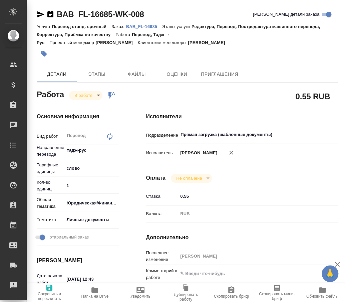
type textarea "x"
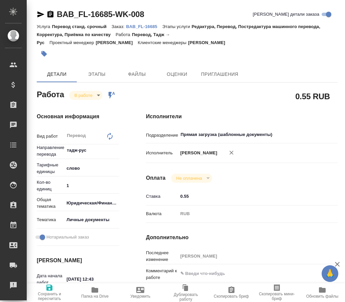
type textarea "x"
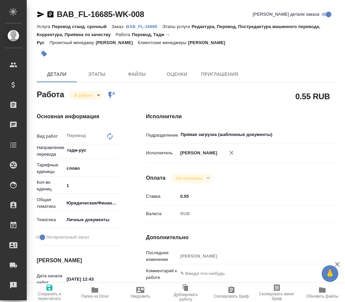
type textarea "x"
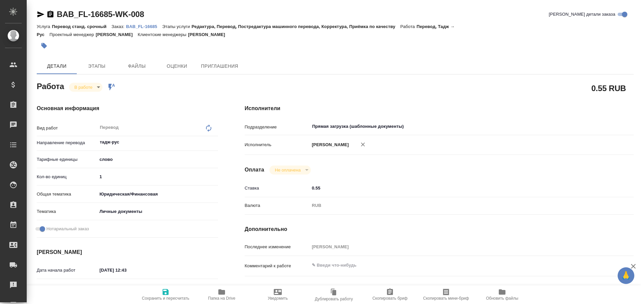
type textarea "x"
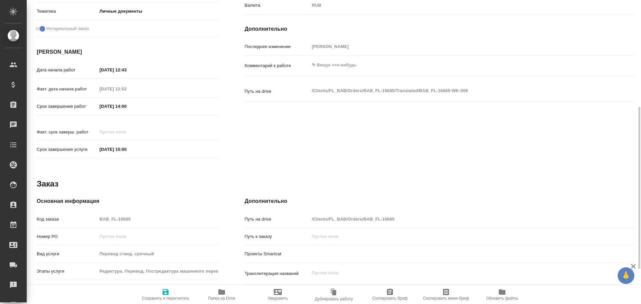
scroll to position [265, 0]
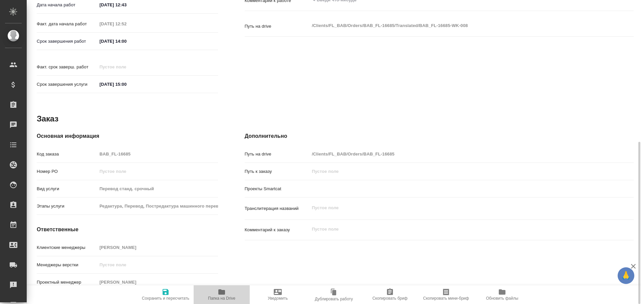
click at [220, 299] on span "Папка на Drive" at bounding box center [221, 298] width 27 height 5
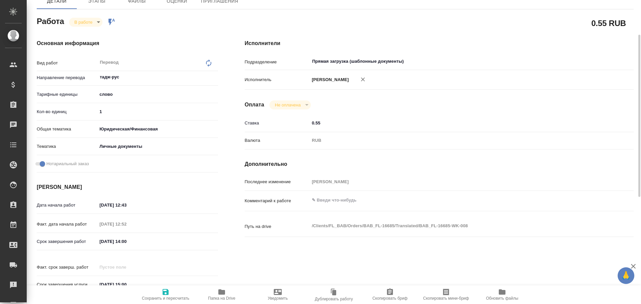
scroll to position [0, 0]
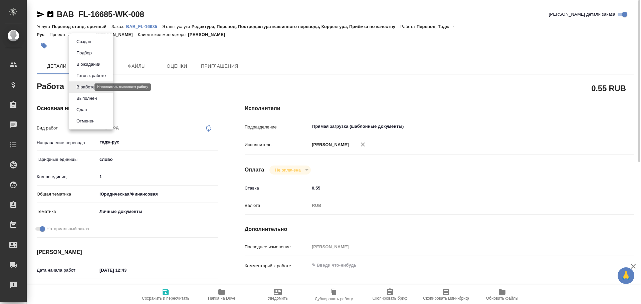
click at [87, 88] on body "🙏 .cls-1 fill:#fff; AWATERA Gusev Alexandr Клиенты Спецификации Заказы 0 Чаты T…" at bounding box center [320, 152] width 641 height 304
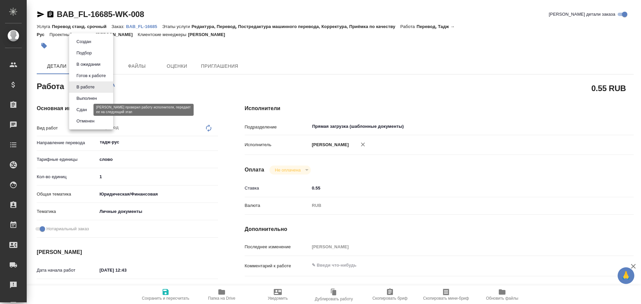
click at [85, 109] on button "Сдан" at bounding box center [81, 109] width 14 height 7
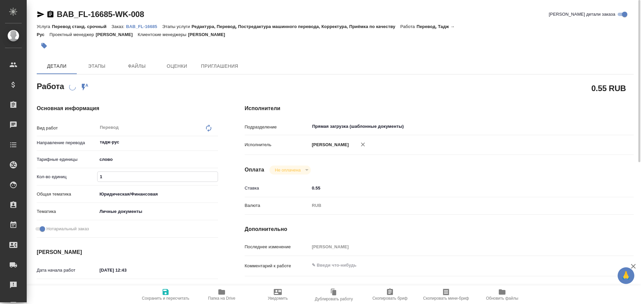
click at [110, 176] on input "1" at bounding box center [157, 177] width 120 height 10
type textarea "x"
type input "10"
type textarea "x"
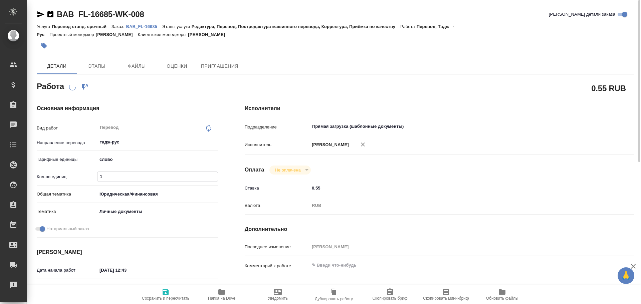
type textarea "x"
type input "100"
type textarea "x"
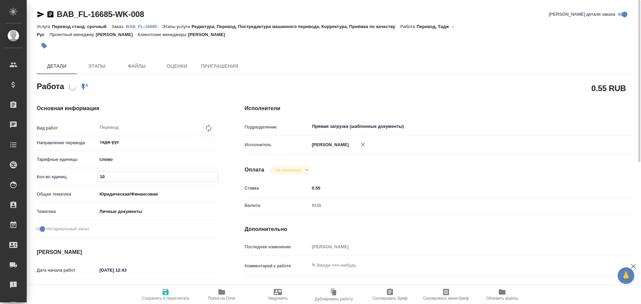
type textarea "x"
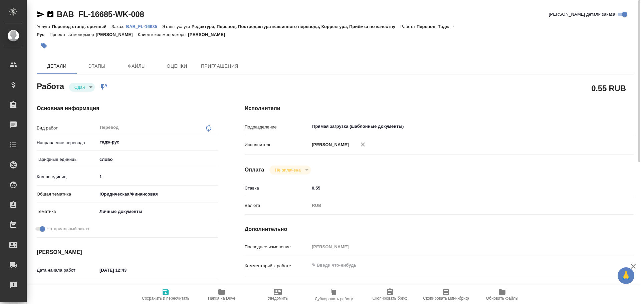
type textarea "x"
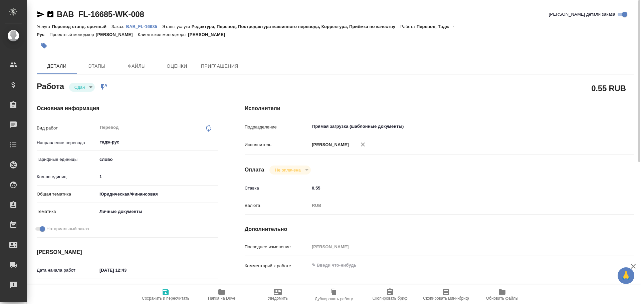
type textarea "x"
click at [110, 178] on input "1" at bounding box center [157, 177] width 121 height 10
type textarea "x"
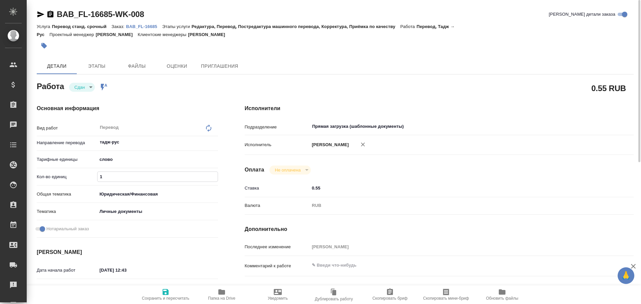
type input "10"
type textarea "x"
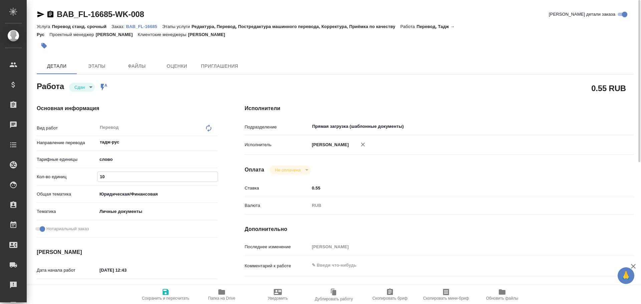
type textarea "x"
type input "100"
type textarea "x"
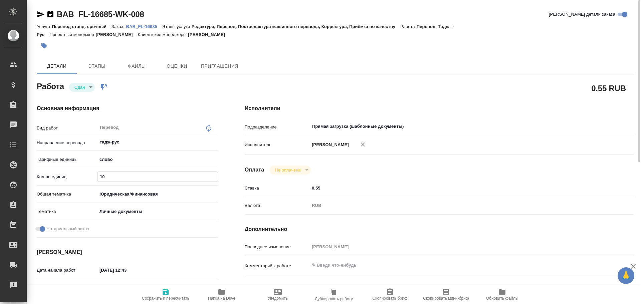
type textarea "x"
type input "100"
click at [164, 290] on icon "button" at bounding box center [166, 292] width 8 height 8
type textarea "x"
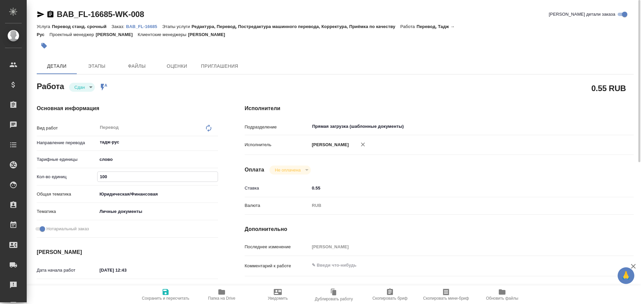
type textarea "x"
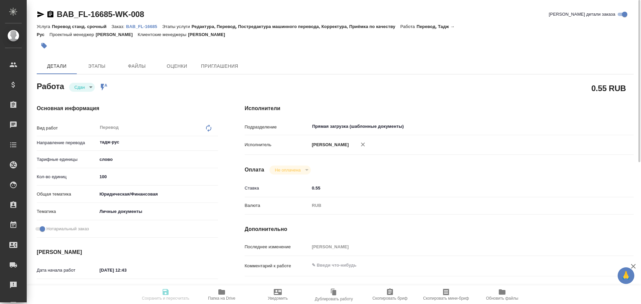
type textarea "x"
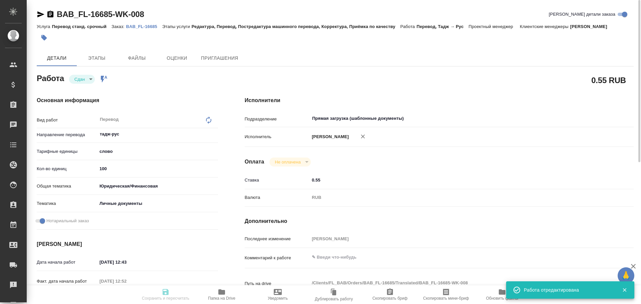
type input "closed"
type textarea "Перевод"
type textarea "x"
type input "тадж-рус"
type input "5a8b1489cc6b4906c91bfd90"
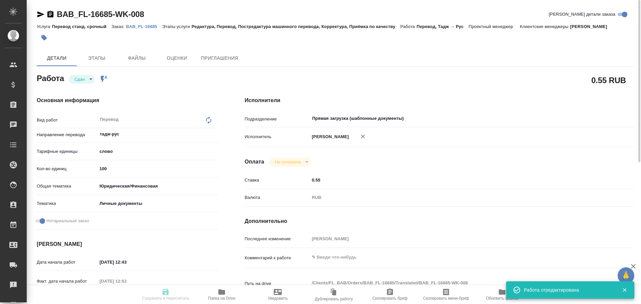
type input "100"
type input "yr-fn"
type input "5a8b8b956a9677013d343cfe"
checkbox input "true"
type input "15.10.2025 12:43"
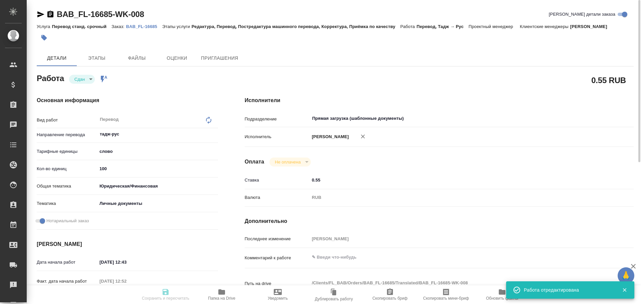
type input "15.10.2025 12:52"
type input "15.10.2025 14:00"
type input "15.10.2025 13:22"
type input "15.10.2025 15:00"
type input "Прямая загрузка (шаблонные документы)"
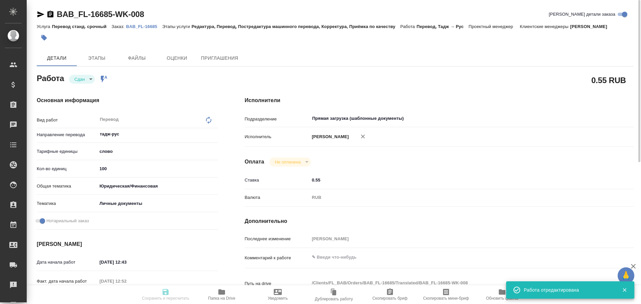
type input "notPayed"
type input "0.55"
type input "RUB"
type input "[PERSON_NAME]"
type textarea "x"
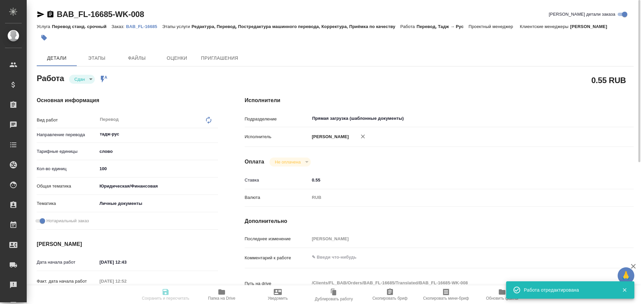
type textarea "/Clients/FL_BAB/Orders/BAB_FL-16685/Translated/BAB_FL-16685-WK-008"
type textarea "x"
type input "BAB_FL-16685"
type input "Перевод станд. срочный"
type input "Редактура, Перевод, Постредактура машинного перевода, Корректура, Приёмка по ка…"
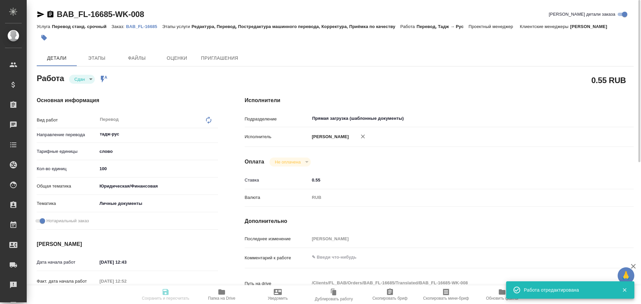
type input "[PERSON_NAME]"
type input "/Clients/FL_BAB/Orders/BAB_FL-16685"
type textarea "x"
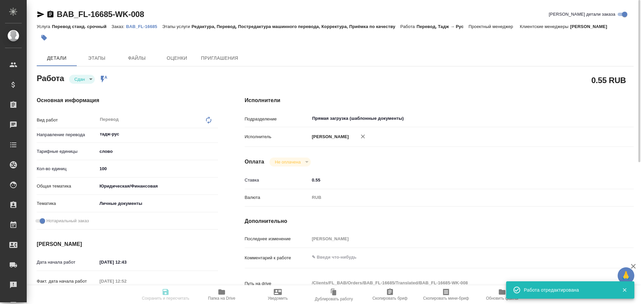
type textarea "x"
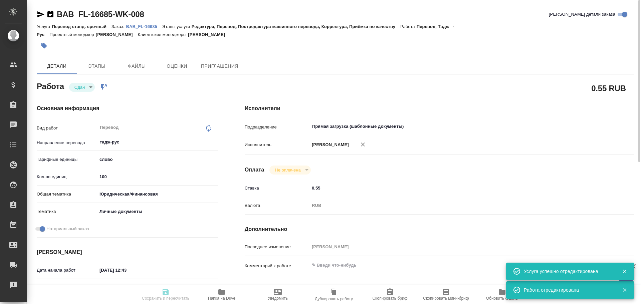
type textarea "x"
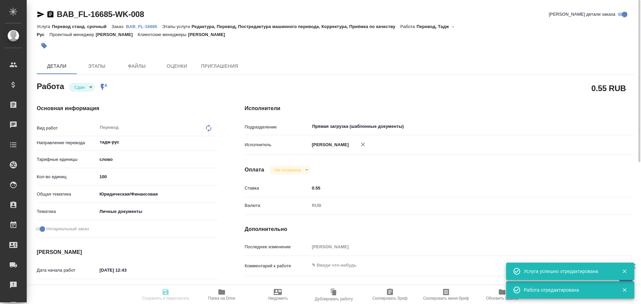
type textarea "x"
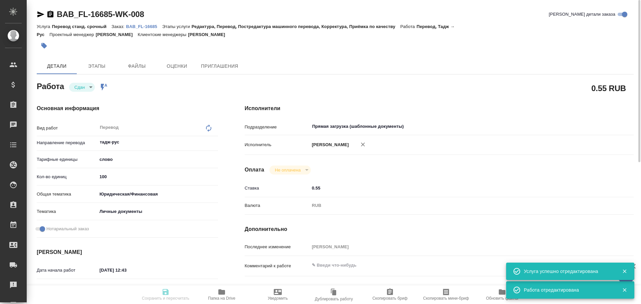
type textarea "x"
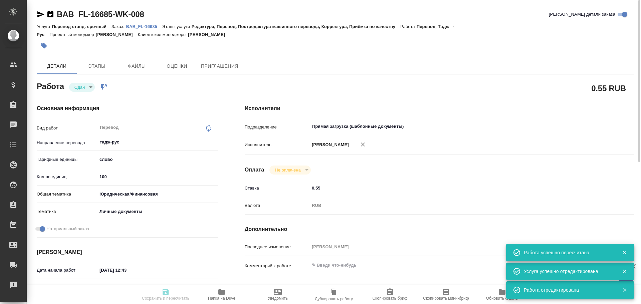
type input "closed"
type textarea "Перевод"
type textarea "x"
type input "тадж-рус"
type input "5a8b1489cc6b4906c91bfd90"
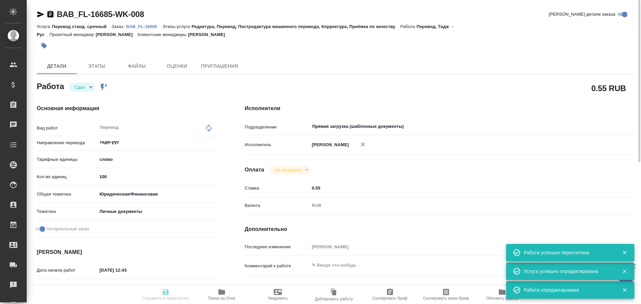
type input "100"
type input "yr-fn"
type input "5a8b8b956a9677013d343cfe"
checkbox input "true"
type input "15.10.2025 12:43"
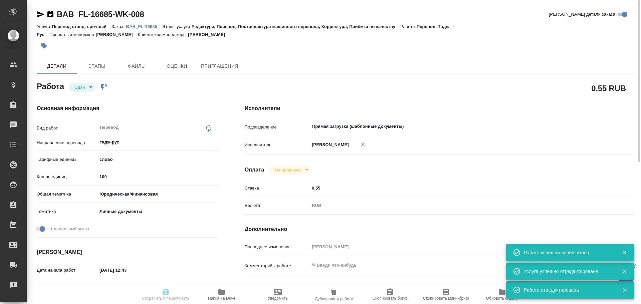
type input "15.10.2025 12:52"
type input "15.10.2025 14:00"
type input "15.10.2025 13:22"
type input "15.10.2025 15:00"
type input "Прямая загрузка (шаблонные документы)"
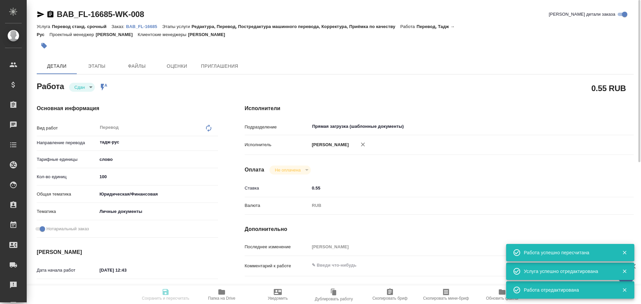
type input "notPayed"
type input "0.55"
type input "RUB"
type input "[PERSON_NAME]"
type textarea "x"
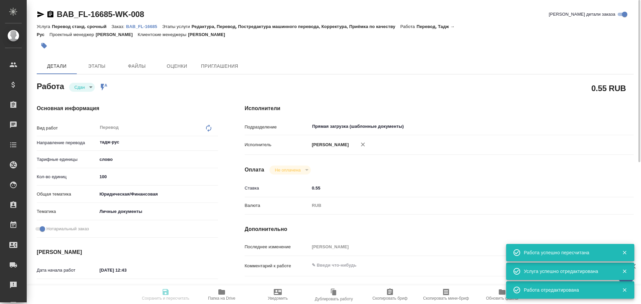
type textarea "/Clients/FL_BAB/Orders/BAB_FL-16685/Translated/BAB_FL-16685-WK-008"
type textarea "x"
type input "BAB_FL-16685"
type input "Перевод станд. срочный"
type input "Редактура, Перевод, Постредактура машинного перевода, Корректура, Приёмка по ка…"
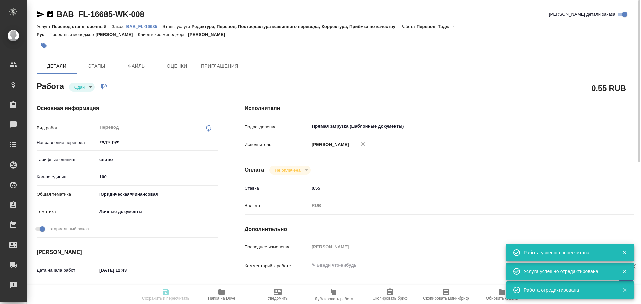
type input "[PERSON_NAME]"
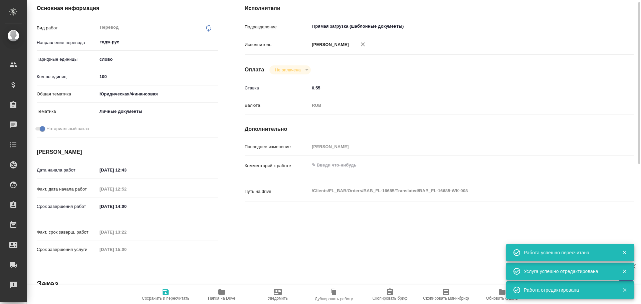
scroll to position [265, 0]
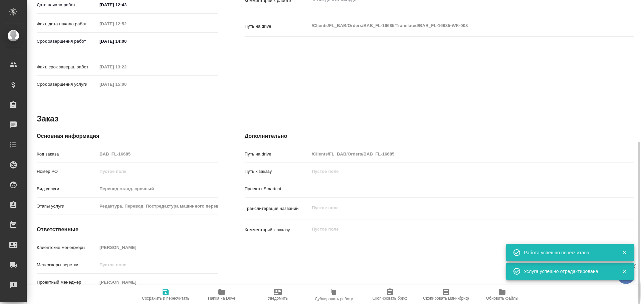
click at [77, 148] on div "Код заказа BAB_FL-16685" at bounding box center [127, 154] width 181 height 12
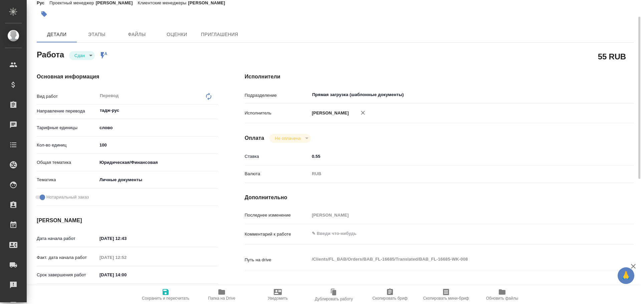
scroll to position [0, 0]
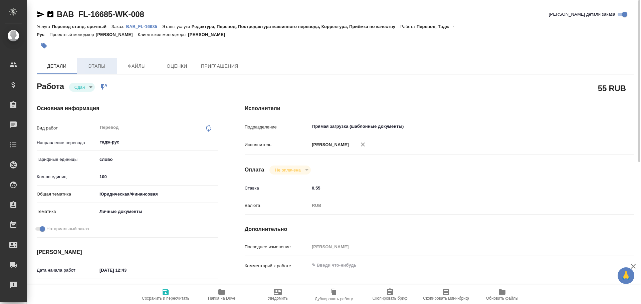
click at [113, 62] on button "Этапы" at bounding box center [97, 66] width 40 height 16
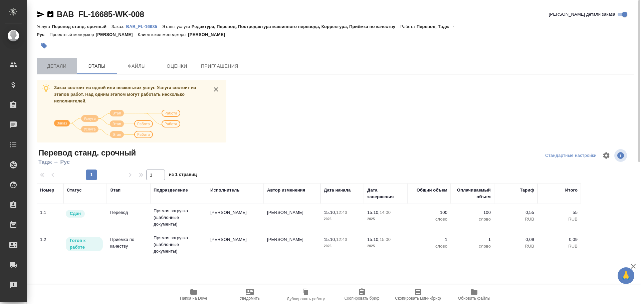
click at [59, 68] on span "Детали" at bounding box center [57, 66] width 32 height 8
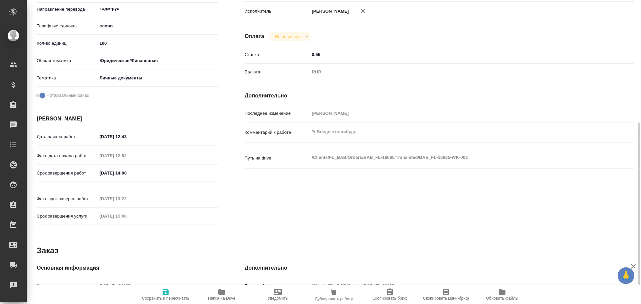
scroll to position [167, 0]
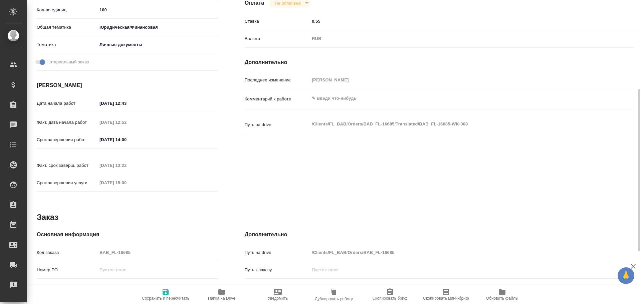
click at [84, 249] on div "Код заказа BAB_FL-16685" at bounding box center [127, 253] width 181 height 12
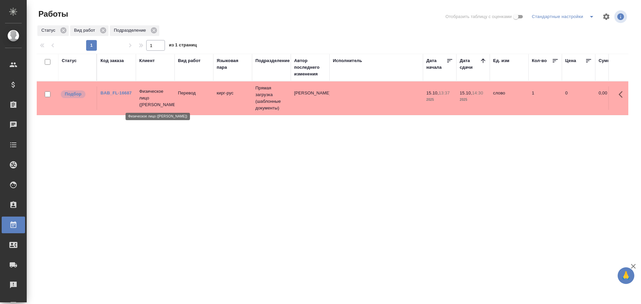
click at [153, 98] on p "Физическое лицо ([PERSON_NAME])" at bounding box center [155, 98] width 32 height 20
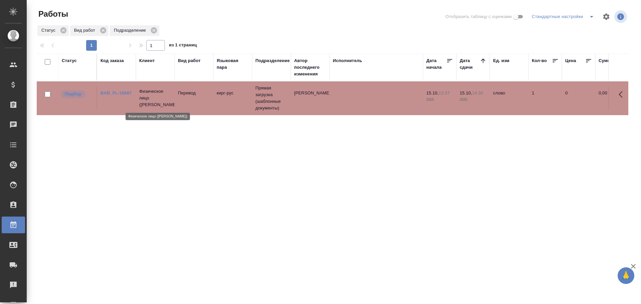
click at [153, 98] on p "Физическое лицо ([PERSON_NAME])" at bounding box center [155, 98] width 32 height 20
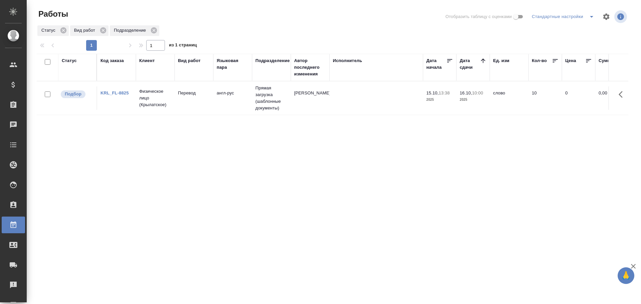
click at [172, 102] on td "Физическое лицо (Крылатское)" at bounding box center [155, 98] width 39 height 27
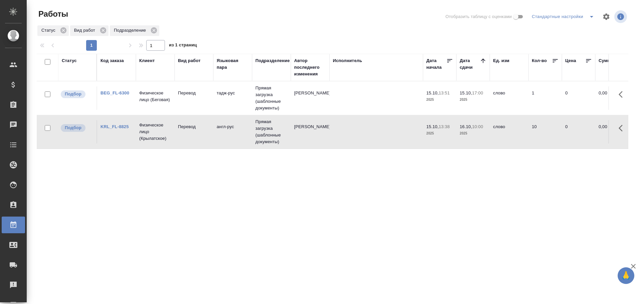
click at [336, 96] on td at bounding box center [376, 97] width 93 height 23
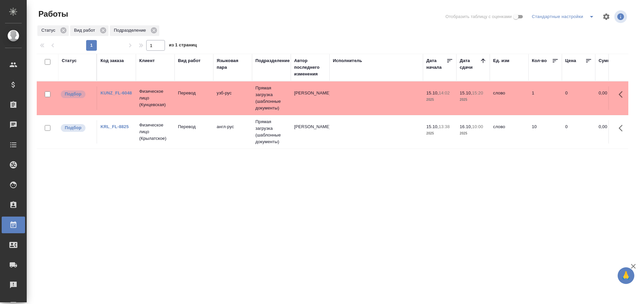
click at [325, 103] on td "[PERSON_NAME]" at bounding box center [310, 97] width 39 height 23
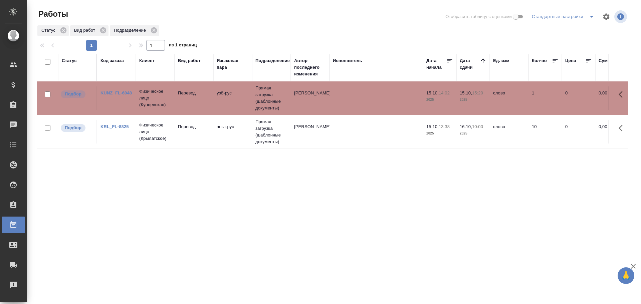
click at [325, 103] on td "[PERSON_NAME]" at bounding box center [310, 97] width 39 height 23
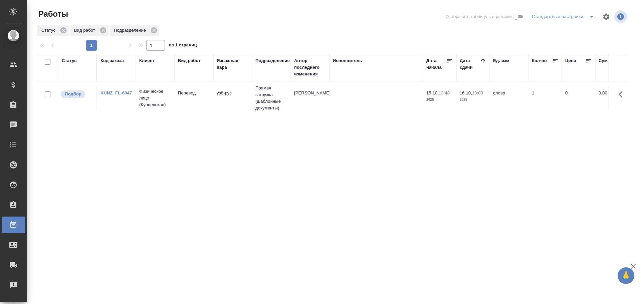
click at [167, 108] on td "Физическое лицо (Кунцевская)" at bounding box center [155, 98] width 39 height 27
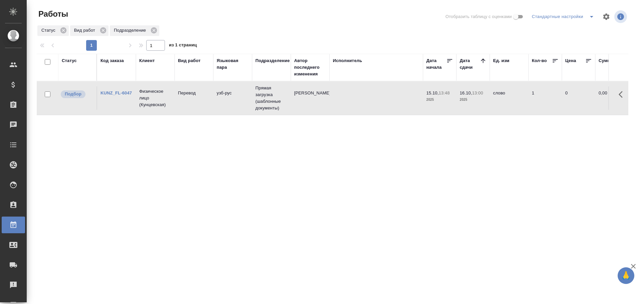
click at [167, 108] on td "Физическое лицо (Кунцевская)" at bounding box center [155, 98] width 39 height 27
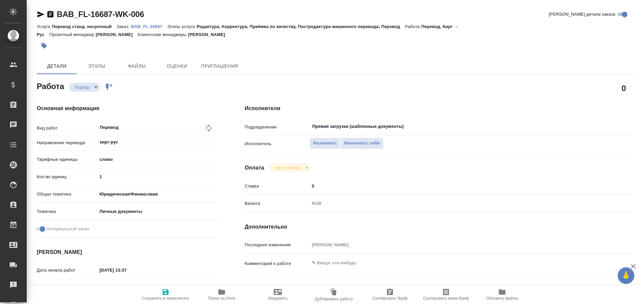
type textarea "x"
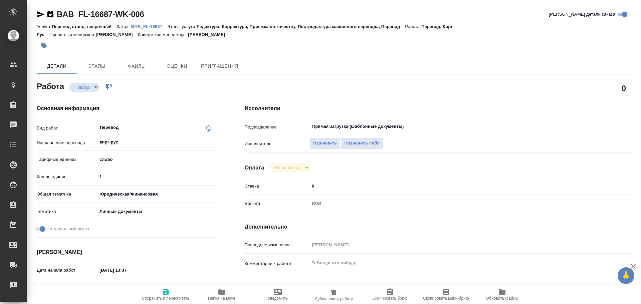
type textarea "x"
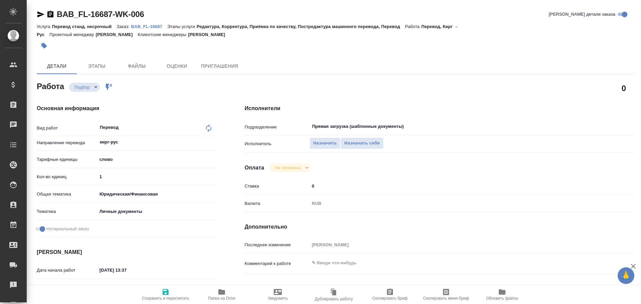
type textarea "x"
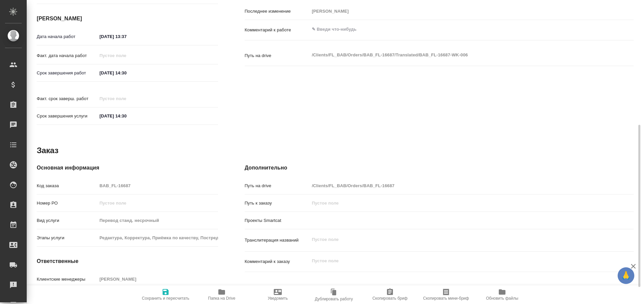
type textarea "x"
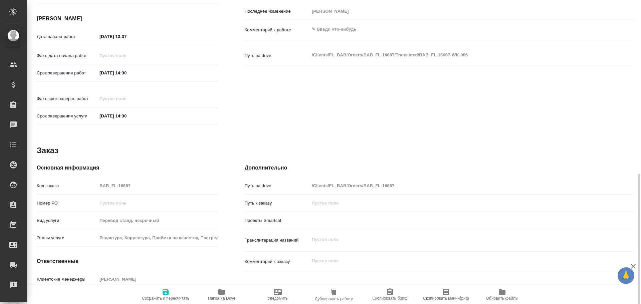
scroll to position [265, 0]
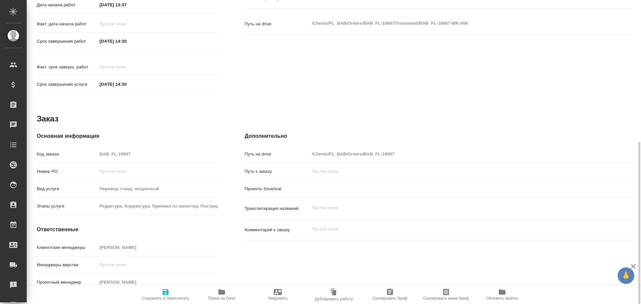
type textarea "x"
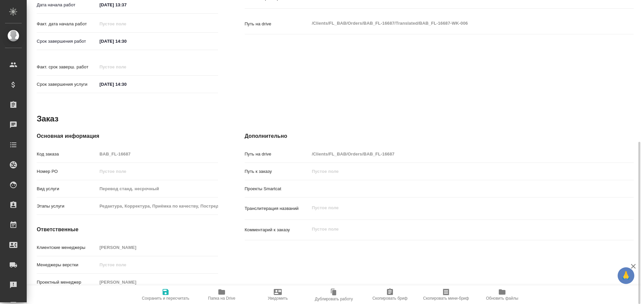
click at [216, 293] on span "Папка на Drive" at bounding box center [222, 294] width 48 height 13
type textarea "x"
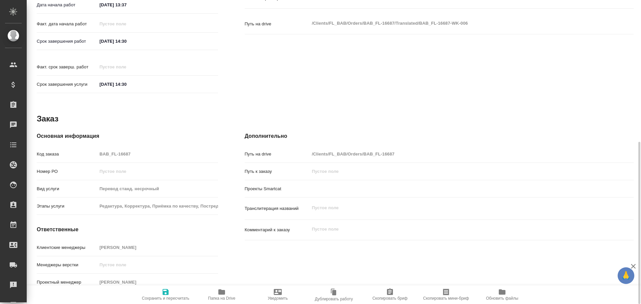
type textarea "x"
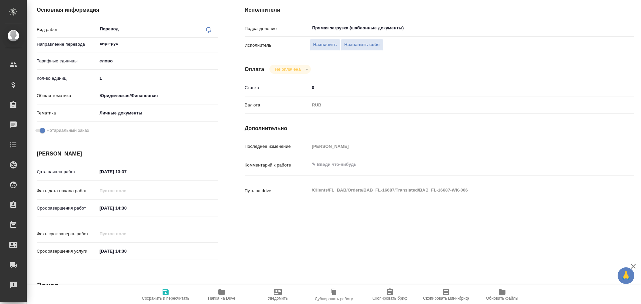
scroll to position [32, 0]
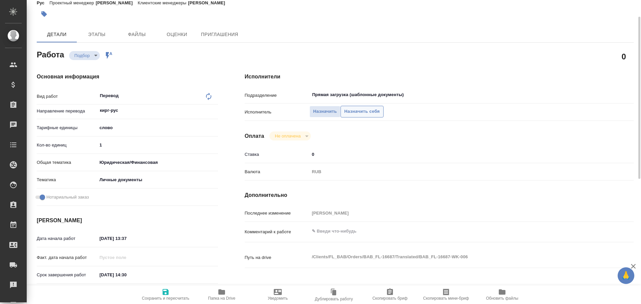
click at [347, 112] on span "Назначить себя" at bounding box center [361, 112] width 35 height 8
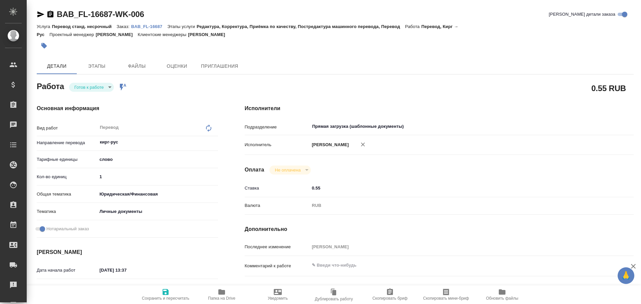
click at [91, 90] on body "🙏 .cls-1 fill:#fff; AWATERA [PERSON_NAME] Спецификации Заказы Чаты Todo Проекты…" at bounding box center [320, 152] width 641 height 304
type textarea "x"
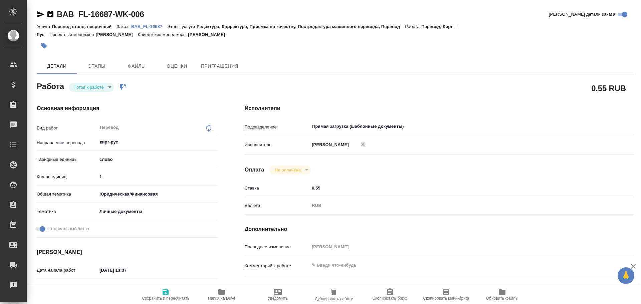
type textarea "x"
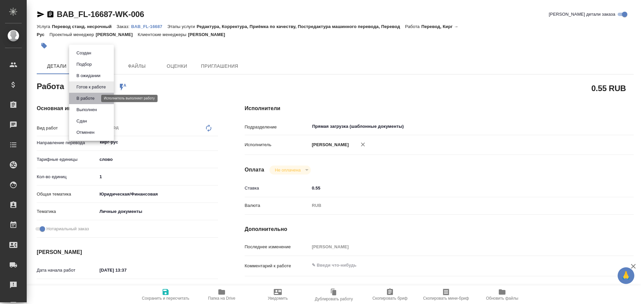
click at [86, 99] on button "В работе" at bounding box center [85, 98] width 22 height 7
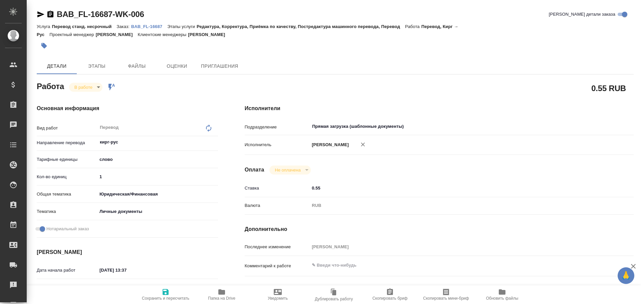
type textarea "x"
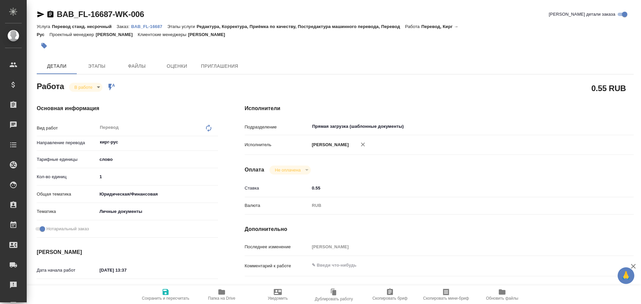
type textarea "x"
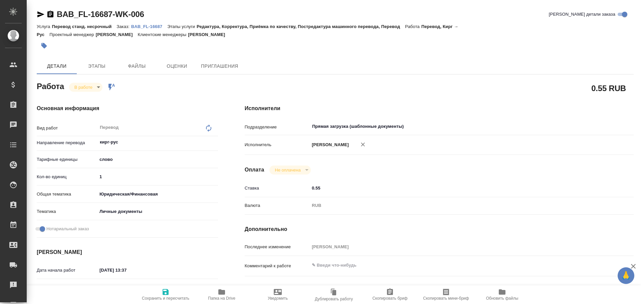
type textarea "x"
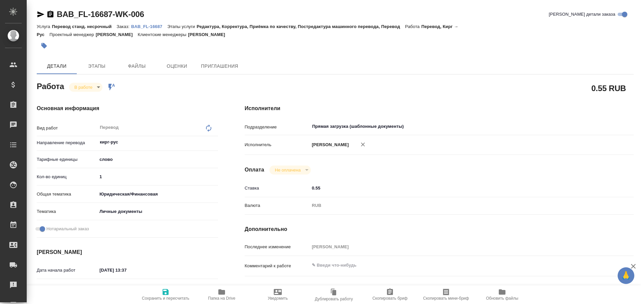
type textarea "x"
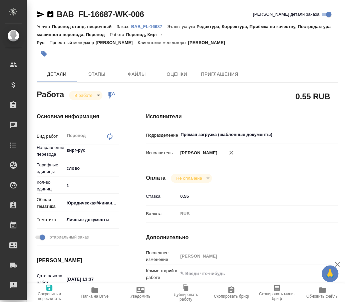
type textarea "x"
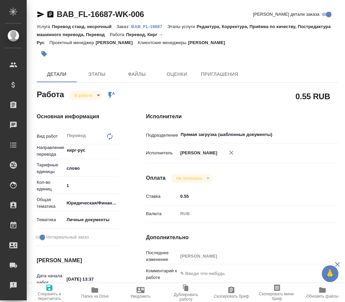
type textarea "x"
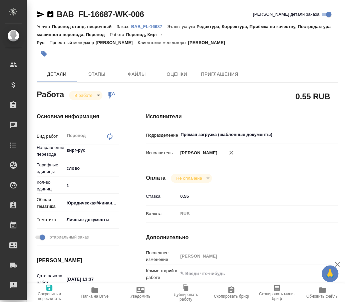
type textarea "x"
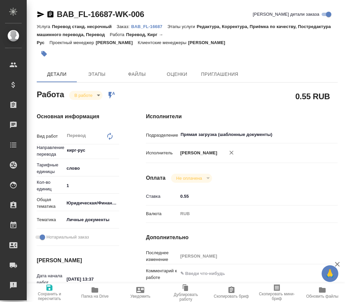
type textarea "x"
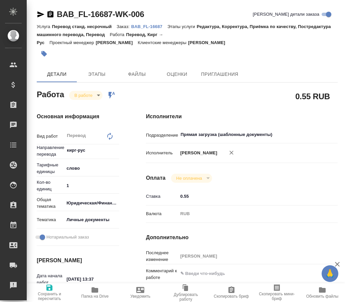
type textarea "x"
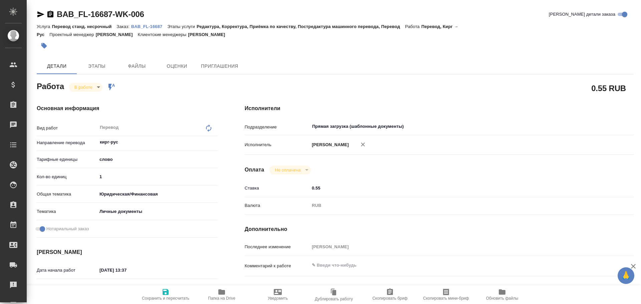
type textarea "x"
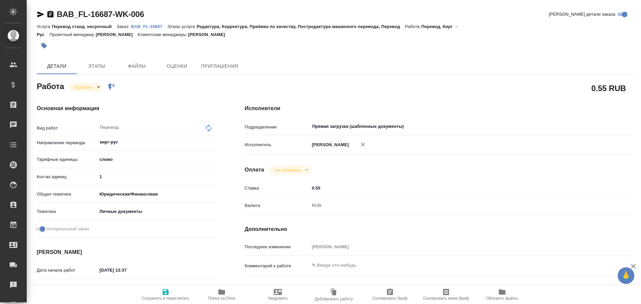
drag, startPoint x: 110, startPoint y: 179, endPoint x: 85, endPoint y: 177, distance: 25.1
click at [86, 177] on div "Кол-во единиц 1" at bounding box center [127, 177] width 181 height 12
type textarea "x"
type input "2"
type textarea "x"
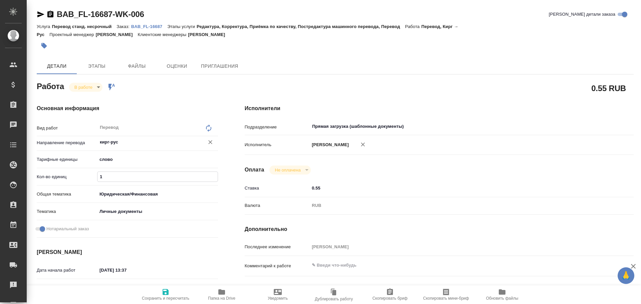
type textarea "x"
type input "22"
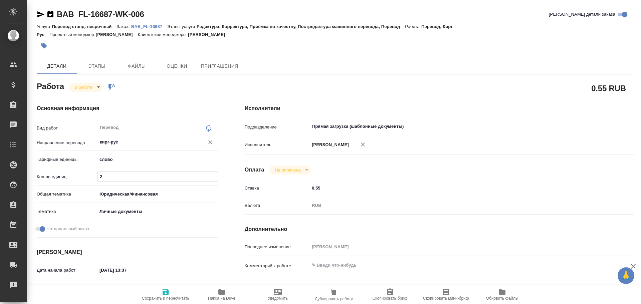
type textarea "x"
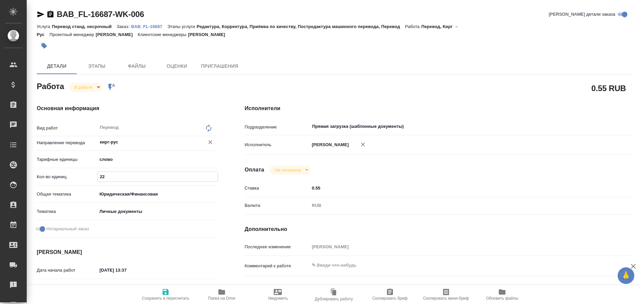
type input "225"
type textarea "x"
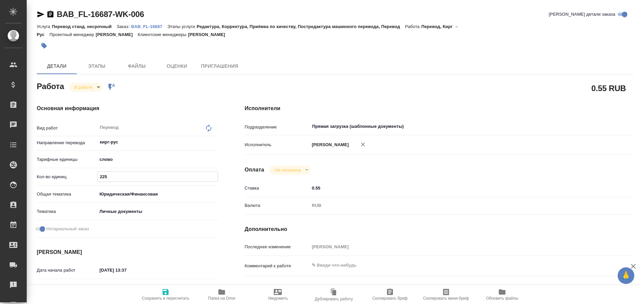
type input "225"
click at [167, 298] on span "Сохранить и пересчитать" at bounding box center [165, 298] width 47 height 5
type textarea "x"
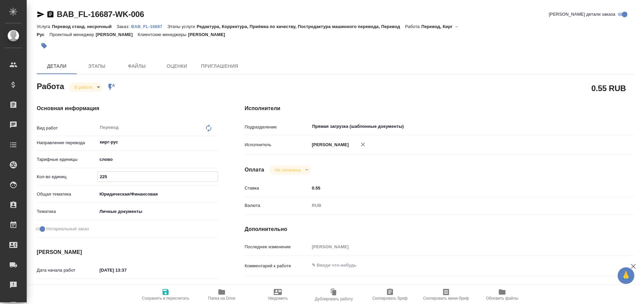
type textarea "x"
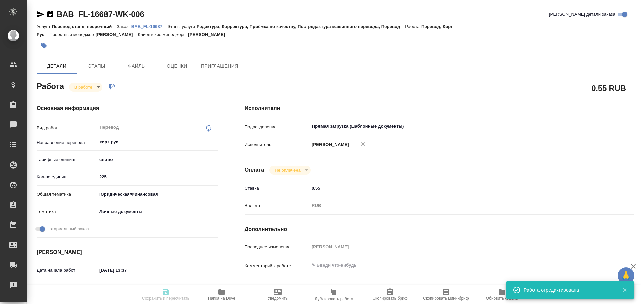
type textarea "x"
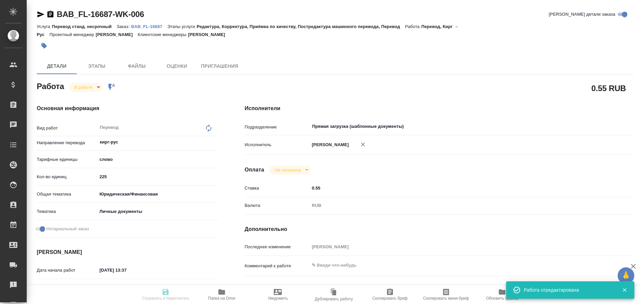
type input "inProgress"
type textarea "Перевод"
type textarea "x"
type input "кирг-рус"
type input "5a8b1489cc6b4906c91bfd90"
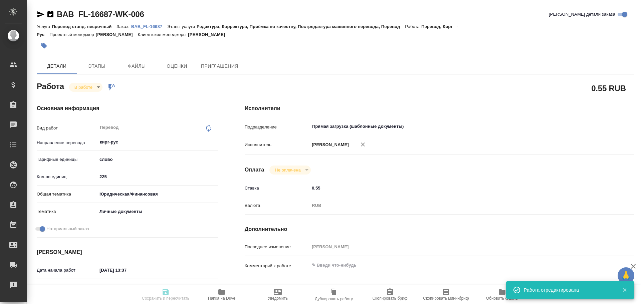
type input "225"
type input "yr-fn"
type input "5a8b8b956a9677013d343cfe"
checkbox input "true"
type input "[DATE] 13:37"
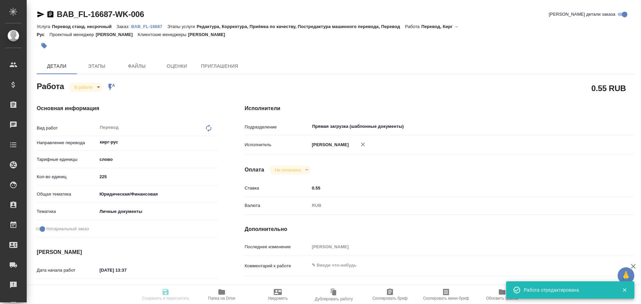
type input "[DATE] 13:42"
type input "[DATE] 14:30"
type input "Прямая загрузка (шаблонные документы)"
type input "notPayed"
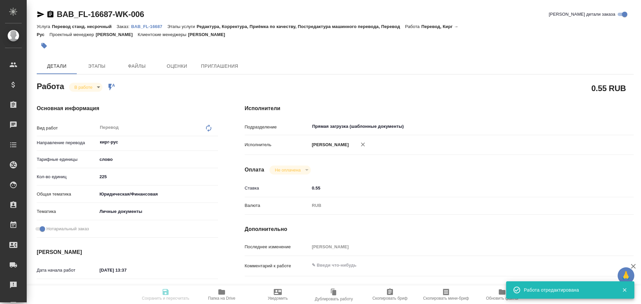
type input "0.55"
type input "RUB"
type input "[PERSON_NAME]"
type textarea "x"
type textarea "/Clients/FL_BAB/Orders/BAB_FL-16687/Translated/BAB_FL-16687-WK-006"
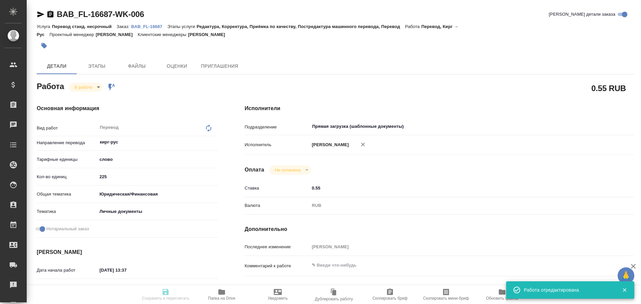
type textarea "x"
type input "BAB_FL-16687"
type input "Перевод станд. несрочный"
type input "Редактура, Корректура, Приёмка по качеству, Постредактура машинного перевода, П…"
type input "[PERSON_NAME]"
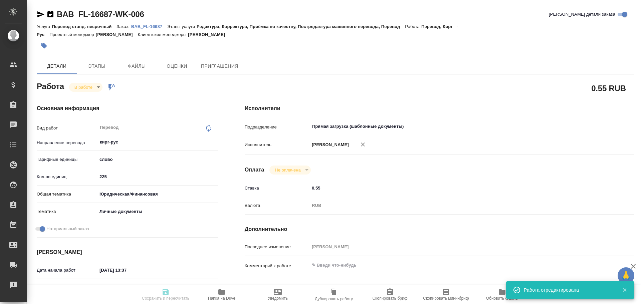
type input "/Clients/FL_BAB/Orders/BAB_FL-16687"
type textarea "x"
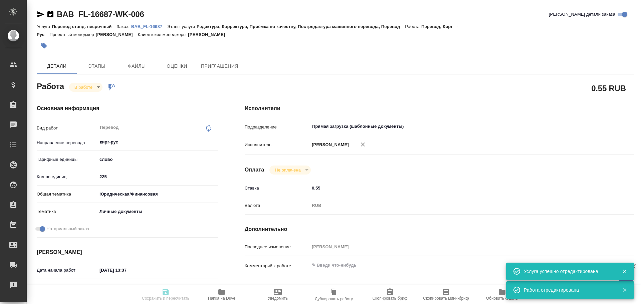
type textarea "x"
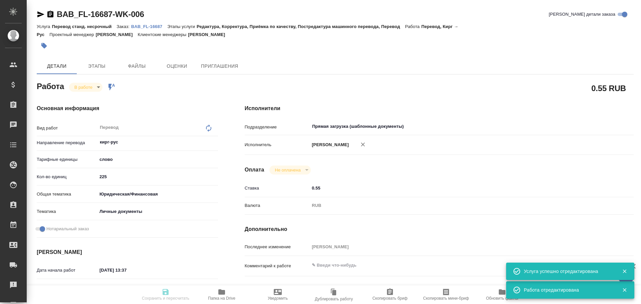
type textarea "x"
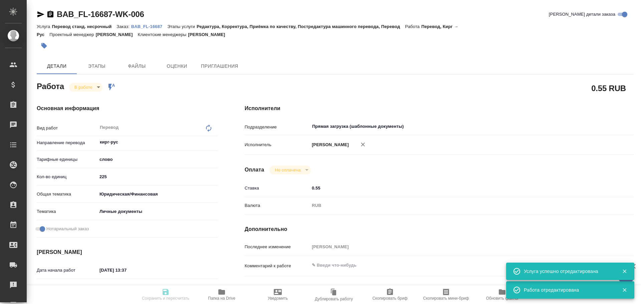
type textarea "x"
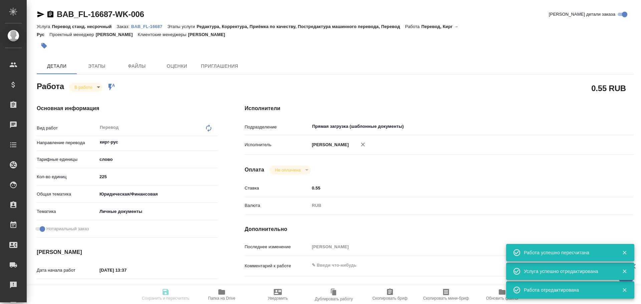
type input "inProgress"
type textarea "Перевод"
type textarea "x"
type input "кирг-рус"
type input "5a8b1489cc6b4906c91bfd90"
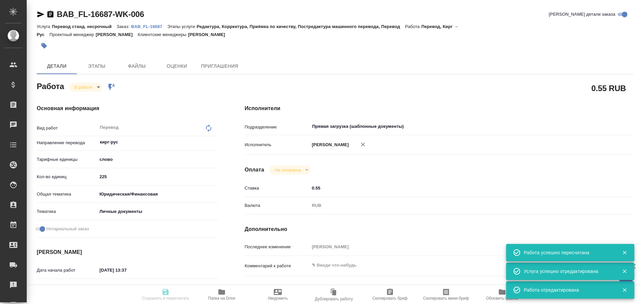
type input "225"
type input "yr-fn"
type input "5a8b8b956a9677013d343cfe"
checkbox input "true"
type input "[DATE] 13:37"
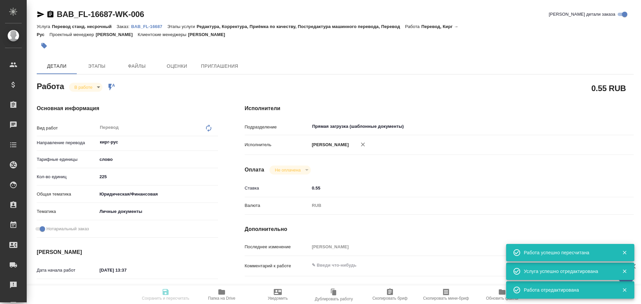
type input "[DATE] 13:42"
type input "[DATE] 14:30"
type input "Прямая загрузка (шаблонные документы)"
type input "notPayed"
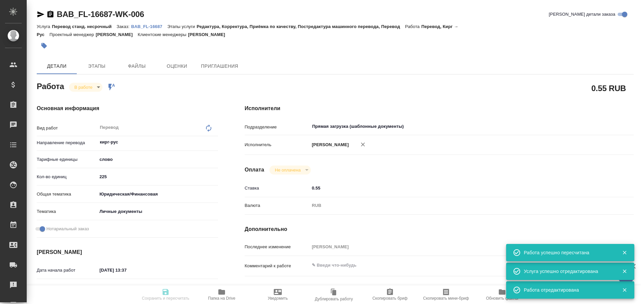
type input "0.55"
type input "RUB"
type input "[PERSON_NAME]"
type textarea "x"
type textarea "/Clients/FL_BAB/Orders/BAB_FL-16687/Translated/BAB_FL-16687-WK-006"
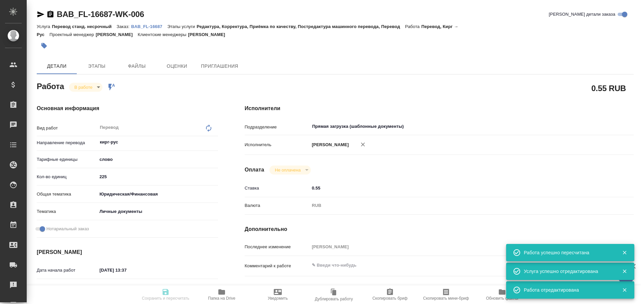
type textarea "x"
type input "BAB_FL-16687"
type input "Перевод станд. несрочный"
type input "Редактура, Корректура, Приёмка по качеству, Постредактура машинного перевода, П…"
type input "Соловкова Екатерина"
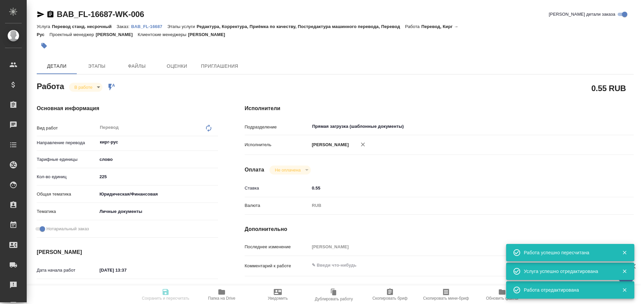
type input "/Clients/FL_BAB/Orders/BAB_FL-16687"
type textarea "x"
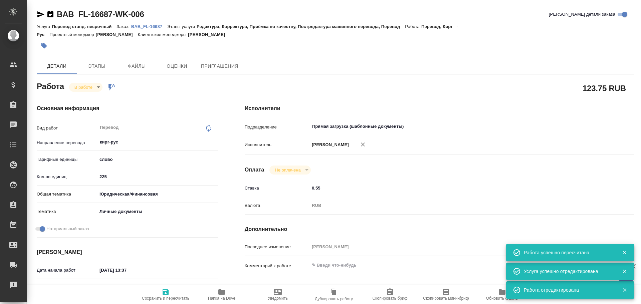
type textarea "x"
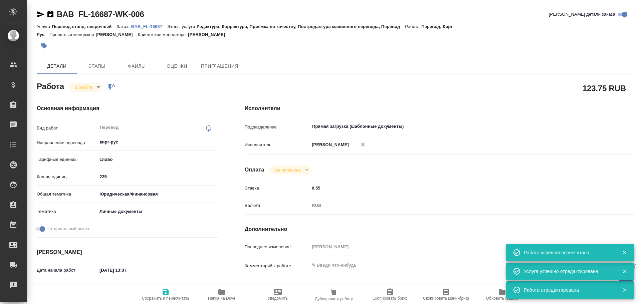
type textarea "x"
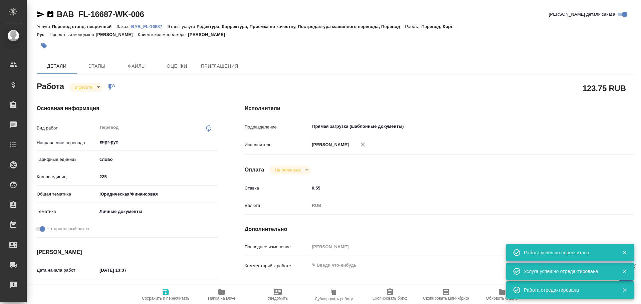
type textarea "x"
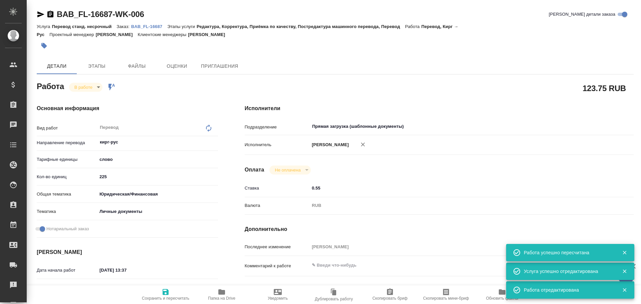
type textarea "x"
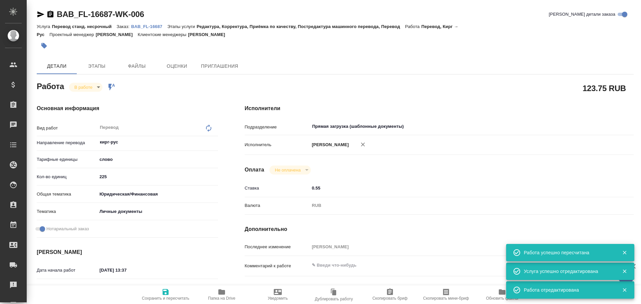
type textarea "x"
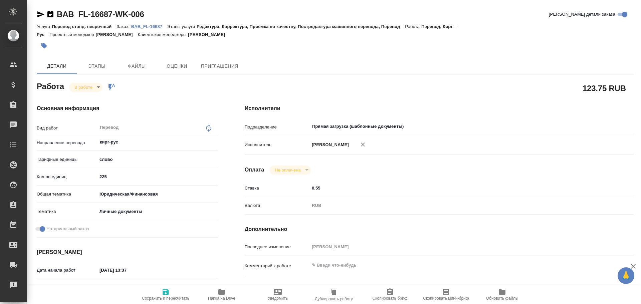
click at [224, 294] on icon "button" at bounding box center [221, 291] width 7 height 5
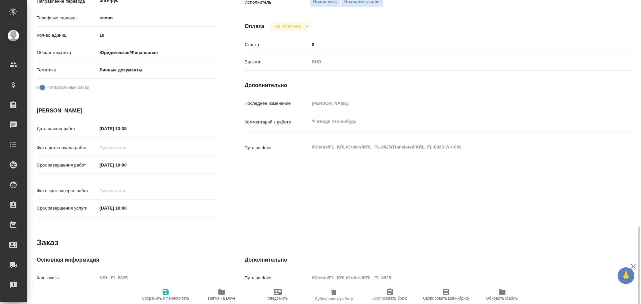
scroll to position [257, 0]
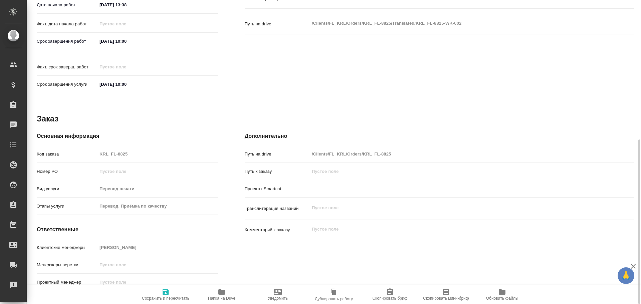
click at [223, 289] on icon "button" at bounding box center [222, 292] width 8 height 8
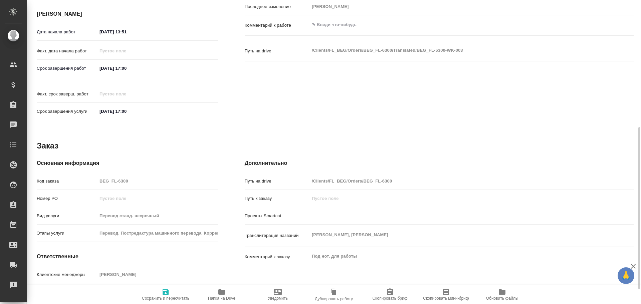
scroll to position [265, 0]
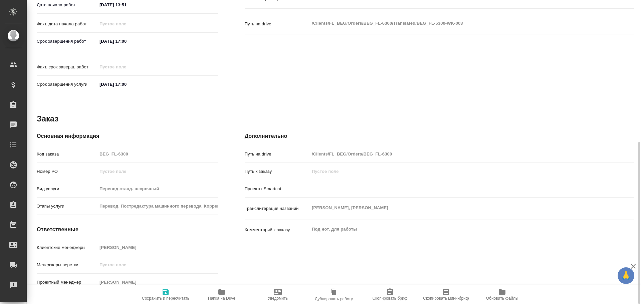
click at [223, 294] on icon "button" at bounding box center [221, 291] width 7 height 5
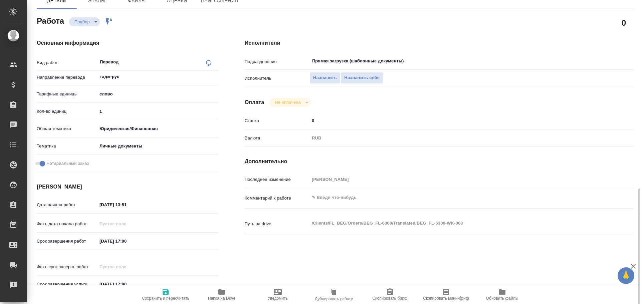
scroll to position [0, 0]
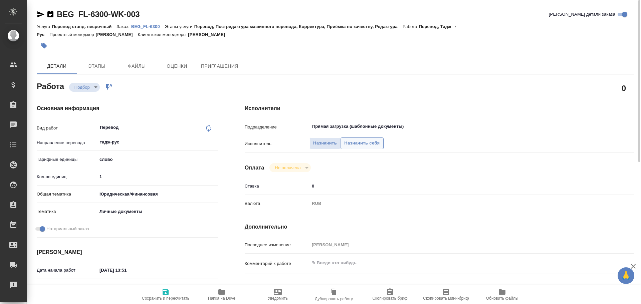
click at [365, 142] on span "Назначить себя" at bounding box center [361, 144] width 35 height 8
click at [365, 143] on span "Назначить себя" at bounding box center [361, 144] width 35 height 8
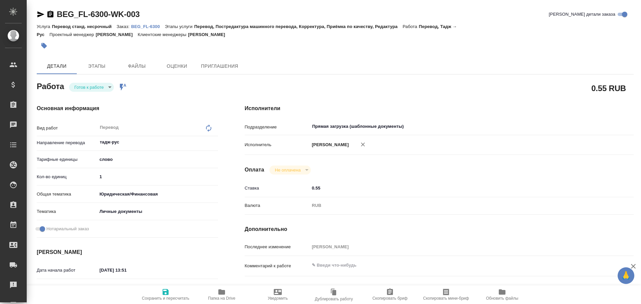
type textarea "x"
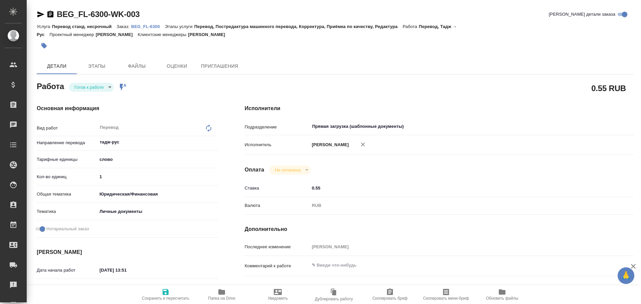
type textarea "x"
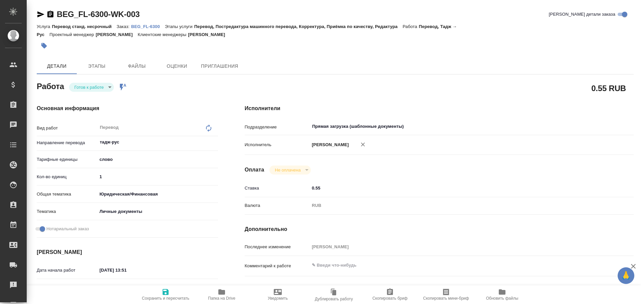
type textarea "x"
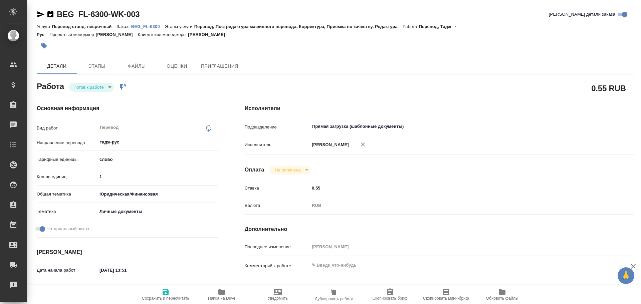
type textarea "x"
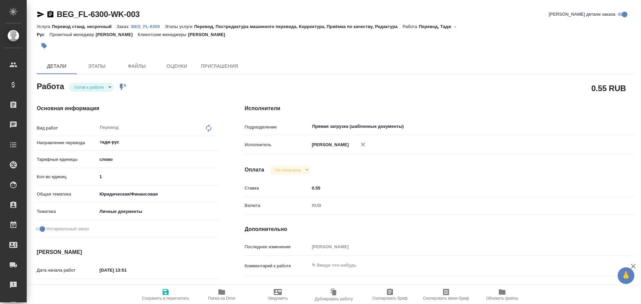
type textarea "x"
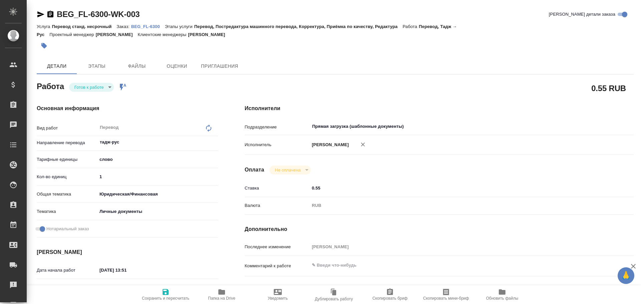
type textarea "x"
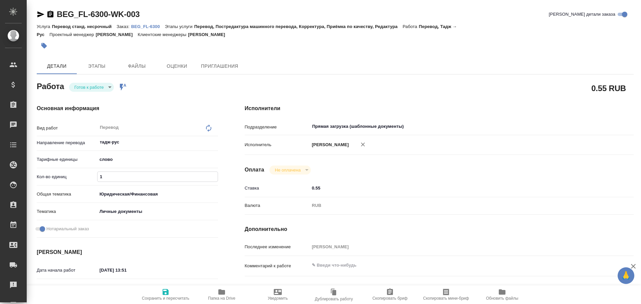
drag, startPoint x: 104, startPoint y: 178, endPoint x: 73, endPoint y: 180, distance: 31.4
click at [73, 180] on div "Кол-во единиц 1" at bounding box center [127, 177] width 181 height 12
type textarea "x"
type input "2"
type textarea "x"
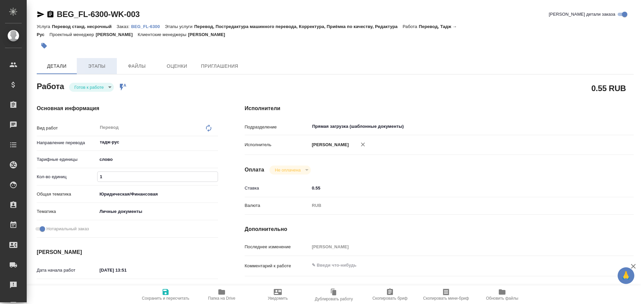
type textarea "x"
type input "20"
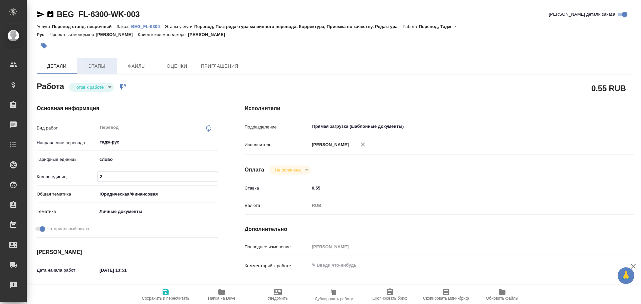
type textarea "x"
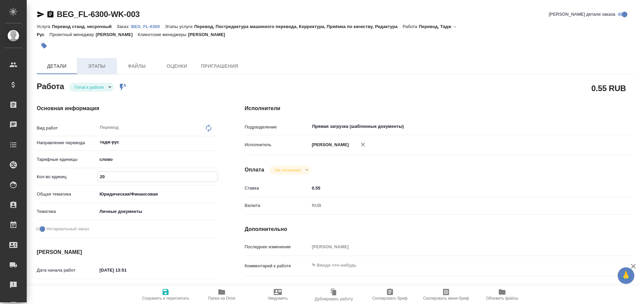
type input "200"
type textarea "x"
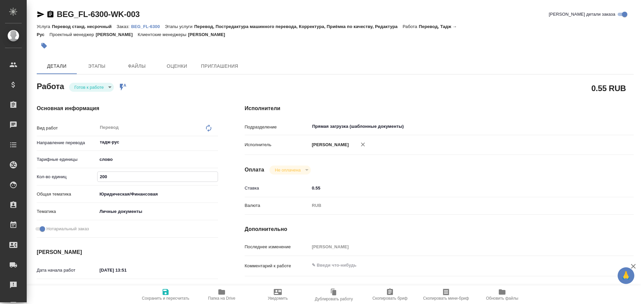
type input "200"
click at [168, 290] on icon "button" at bounding box center [166, 292] width 8 height 8
type textarea "x"
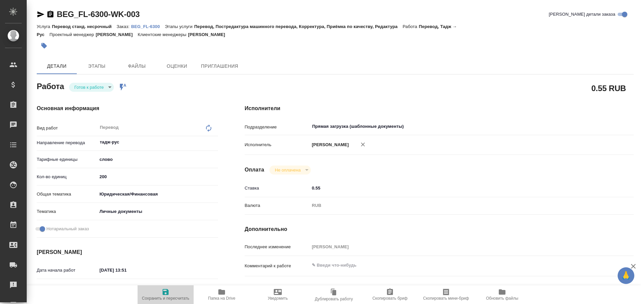
type textarea "x"
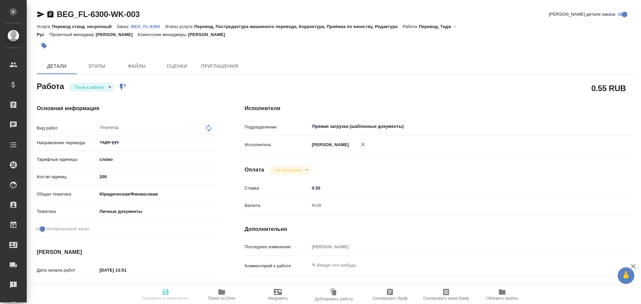
type textarea "x"
type input "readyForWork"
type textarea "Перевод"
type textarea "x"
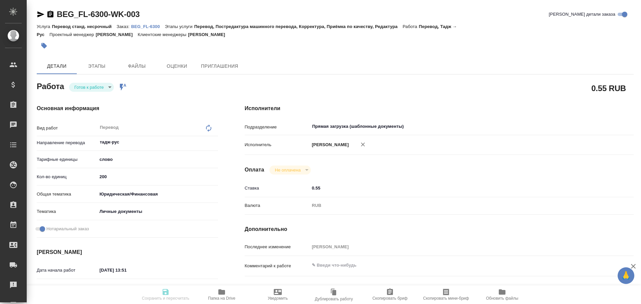
type input "тадж-рус"
type input "5a8b1489cc6b4906c91bfd90"
type input "200"
type input "yr-fn"
type input "5a8b8b956a9677013d343cfe"
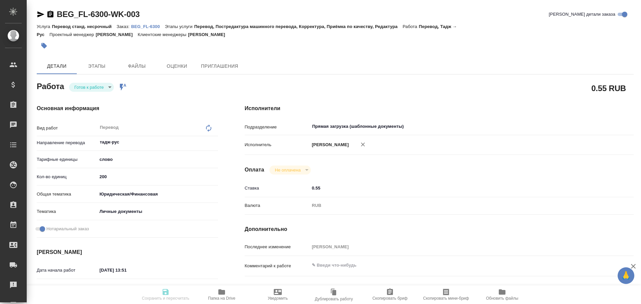
checkbox input "true"
type input "15.10.2025 13:51"
type input "15.10.2025 17:00"
type input "Прямая загрузка (шаблонные документы)"
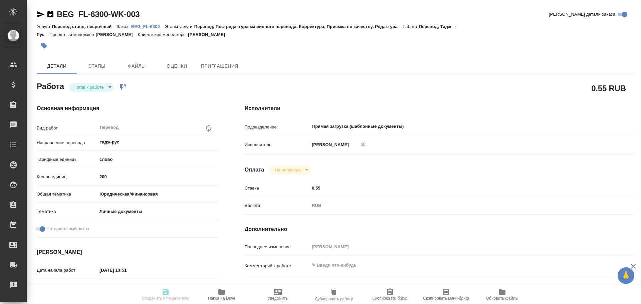
type input "notPayed"
type input "0.55"
type input "RUB"
type input "Гусев Александр"
type textarea "x"
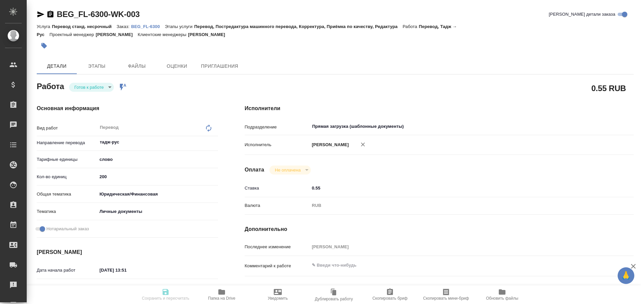
type textarea "/Clients/FL_BEG/Orders/BEG_FL-6300/Translated/BEG_FL-6300-WK-003"
type textarea "x"
type input "BEG_FL-6300"
type input "Перевод станд. несрочный"
type input "Перевод, Постредактура машинного перевода, Корректура, Приёмка по качеству, Ред…"
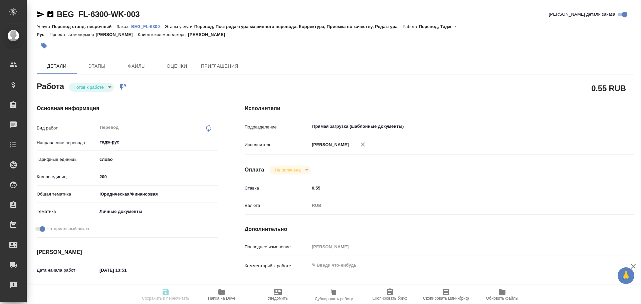
type input "Антонова Кристина"
type input "/Clients/FL_BEG/Orders/BEG_FL-6300"
type textarea "Исмоилов Руслан Эркинович, Ханиязов Орифджон Абдурахимович"
type textarea "x"
type textarea "Под нот, для работы"
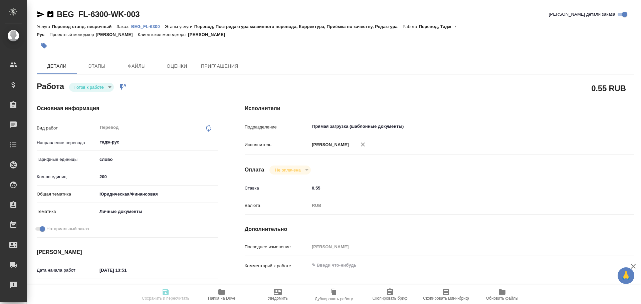
type textarea "x"
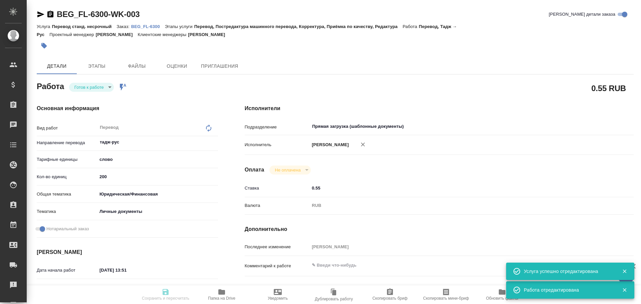
type textarea "x"
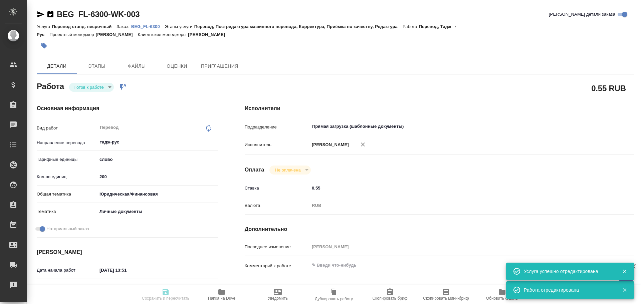
type textarea "x"
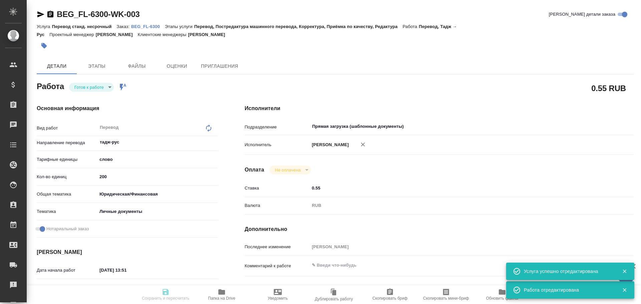
type textarea "x"
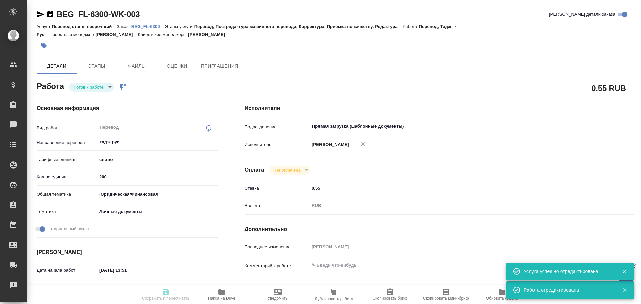
type input "readyForWork"
type textarea "Перевод"
type textarea "x"
type input "тадж-рус"
type input "5a8b1489cc6b4906c91bfd90"
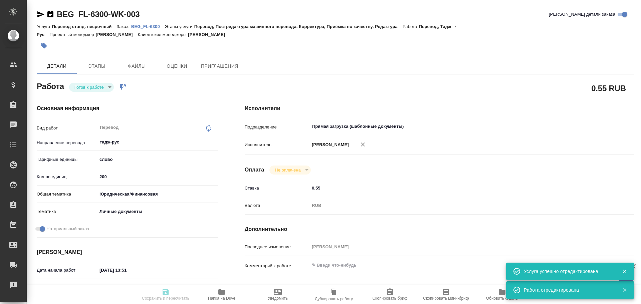
type input "200"
type input "yr-fn"
type input "5a8b8b956a9677013d343cfe"
checkbox input "true"
type input "15.10.2025 13:51"
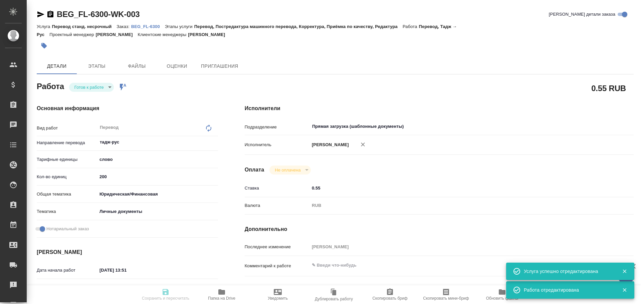
type input "15.10.2025 17:00"
type input "Прямая загрузка (шаблонные документы)"
type input "notPayed"
type input "0.55"
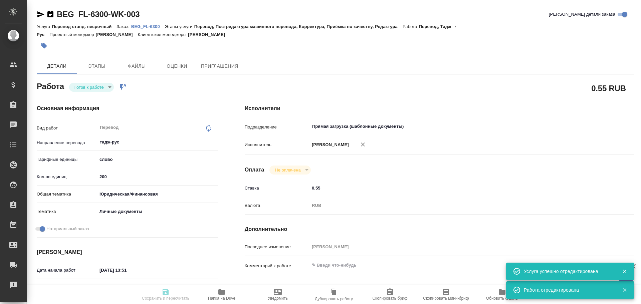
type input "RUB"
type input "[PERSON_NAME]"
type textarea "x"
type textarea "/Clients/FL_BEG/Orders/BEG_FL-6300/Translated/BEG_FL-6300-WK-003"
type textarea "x"
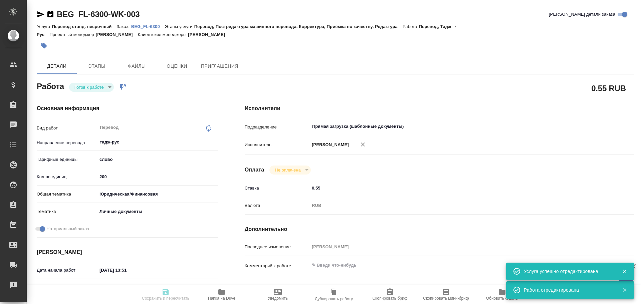
type input "BEG_FL-6300"
type input "Перевод станд. несрочный"
type input "Перевод, Постредактура машинного перевода, Корректура, Приёмка по качеству, Ред…"
type input "Антонова Кристина"
type input "/Clients/FL_BEG/Orders/BEG_FL-6300"
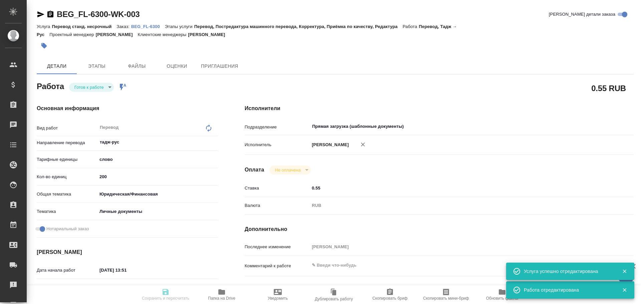
type textarea "Исмоилов Руслан Эркинович, Ханиязов Орифджон Абдурахимович"
type textarea "x"
type textarea "Под нот, для работы"
type textarea "x"
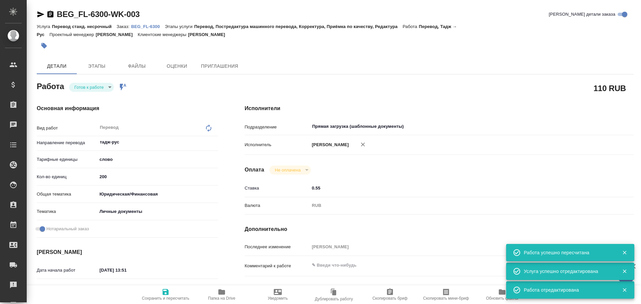
type textarea "x"
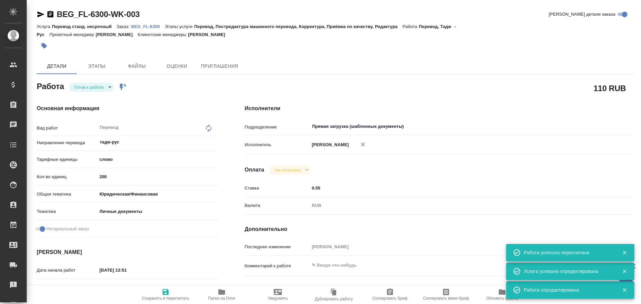
type textarea "x"
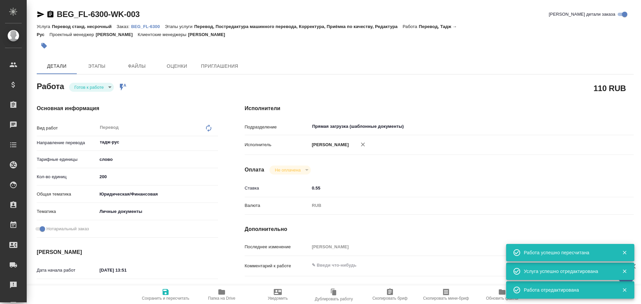
type textarea "x"
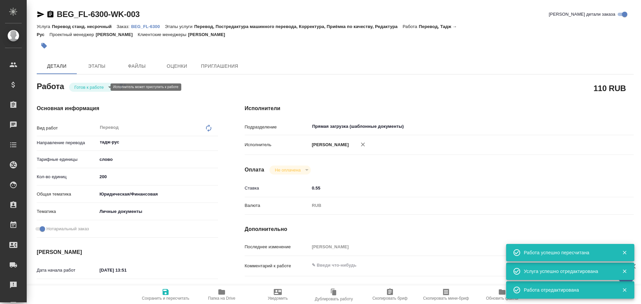
type textarea "x"
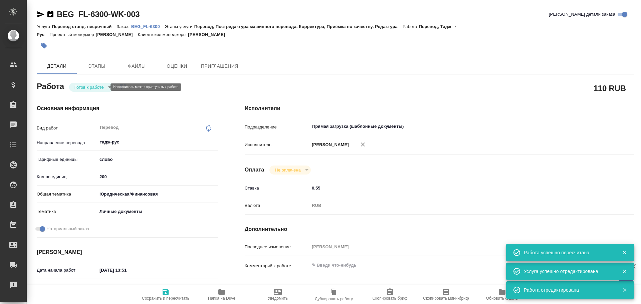
click at [88, 89] on body "🙏 .cls-1 fill:#fff; AWATERA Gusev Alexandr Клиенты Спецификации Заказы 0 Чаты T…" at bounding box center [320, 152] width 641 height 304
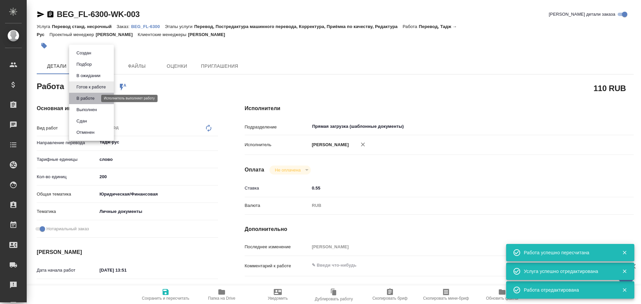
type textarea "x"
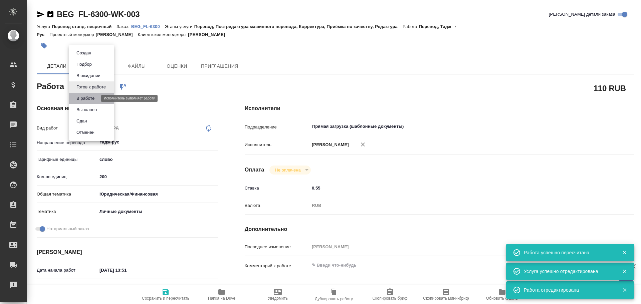
click at [90, 99] on button "В работе" at bounding box center [85, 98] width 22 height 7
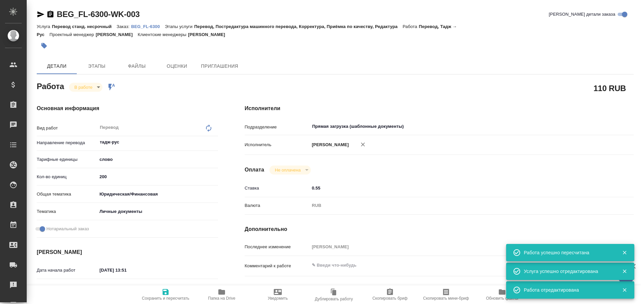
type textarea "x"
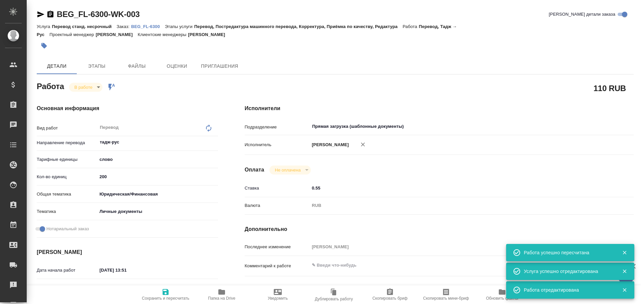
type textarea "x"
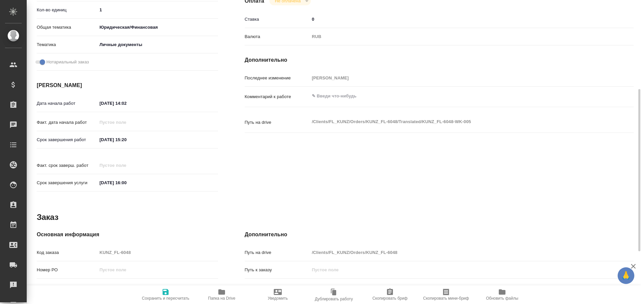
type textarea "x"
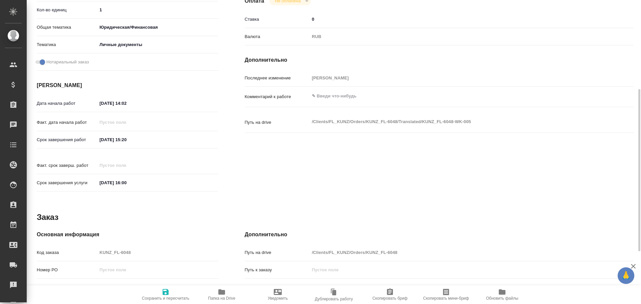
scroll to position [265, 0]
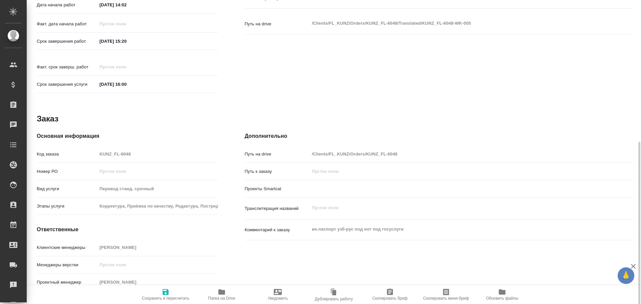
type textarea "x"
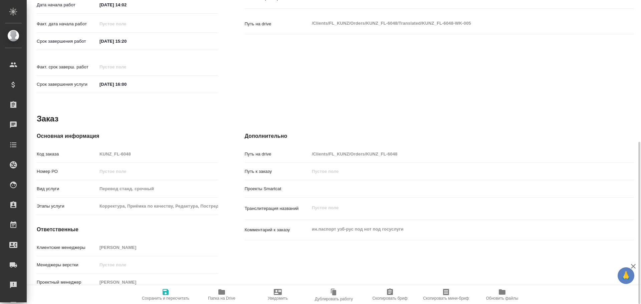
type textarea "x"
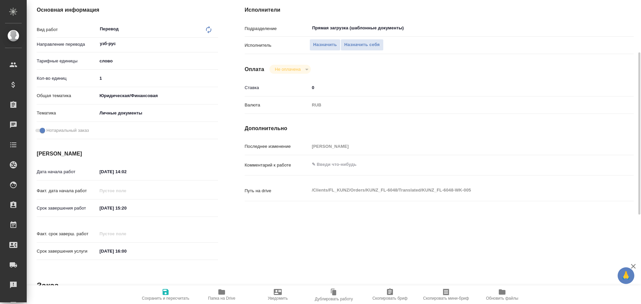
scroll to position [0, 0]
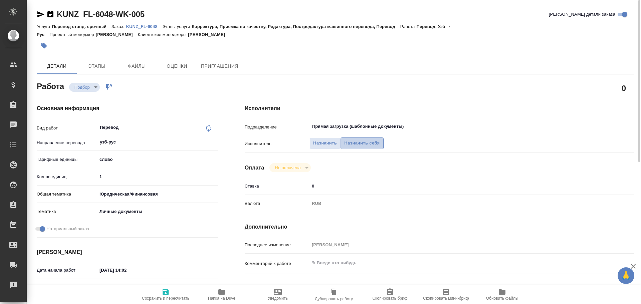
click at [369, 147] on button "Назначить себя" at bounding box center [362, 144] width 43 height 12
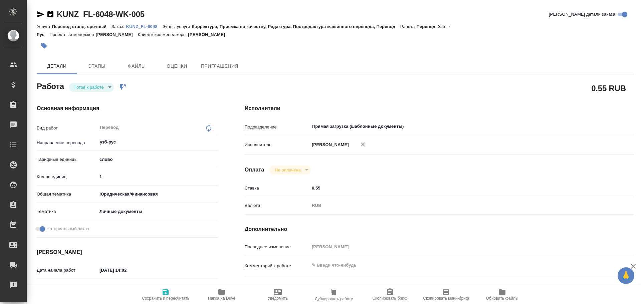
type textarea "x"
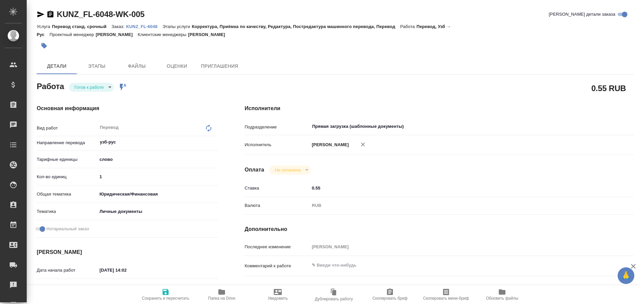
type textarea "x"
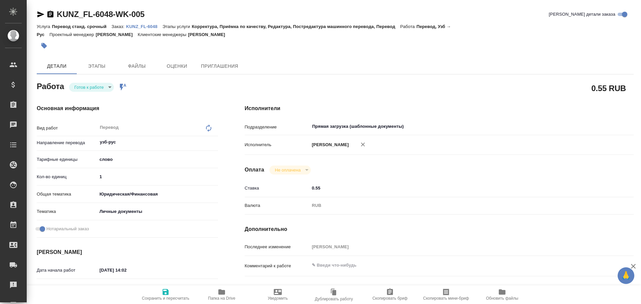
type textarea "x"
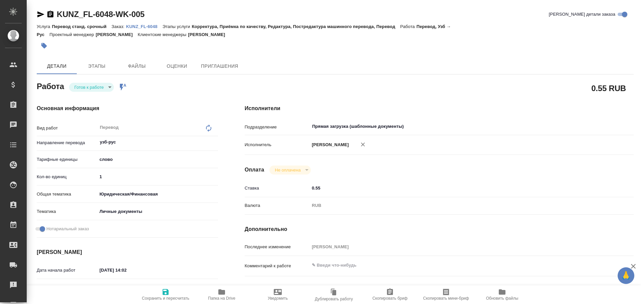
type textarea "x"
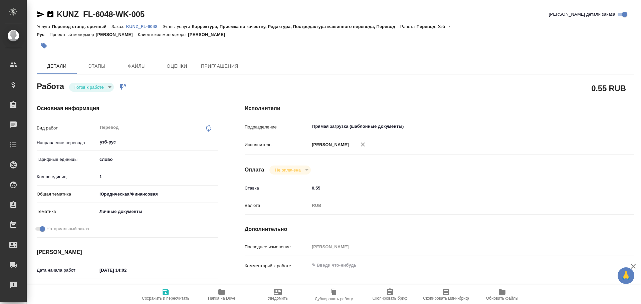
click at [99, 90] on body "🙏 .cls-1 fill:#fff; AWATERA Gusev Alexandr Клиенты Спецификации Заказы Чаты Tod…" at bounding box center [320, 152] width 641 height 304
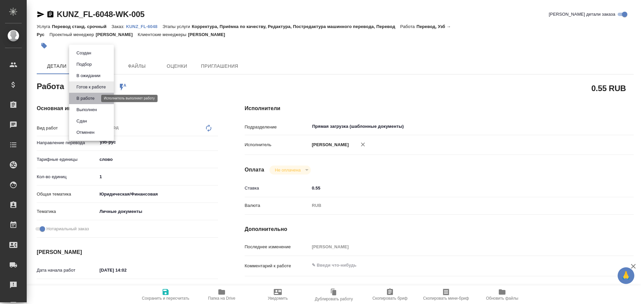
click at [94, 99] on button "В работе" at bounding box center [85, 98] width 22 height 7
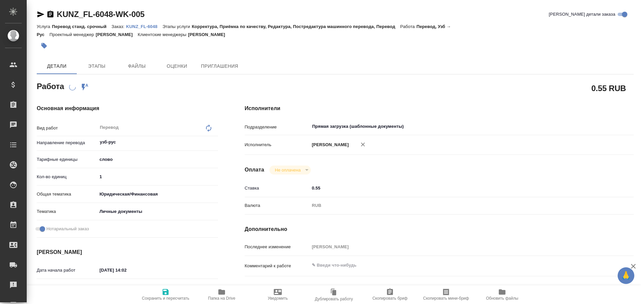
type textarea "x"
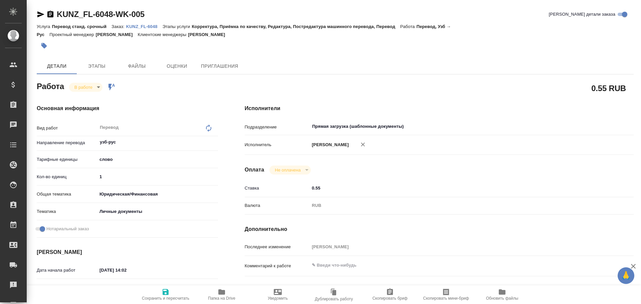
type textarea "x"
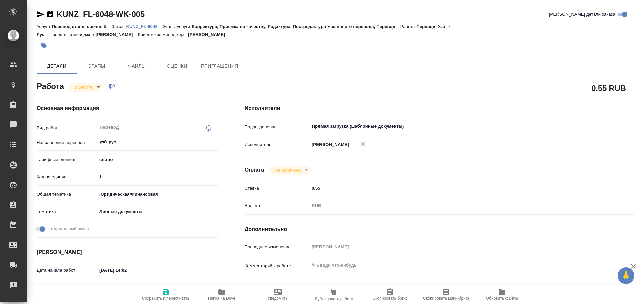
type textarea "x"
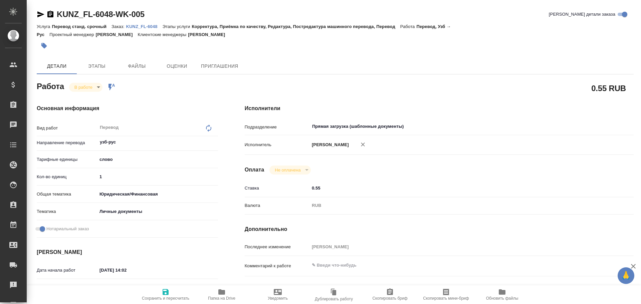
type textarea "x"
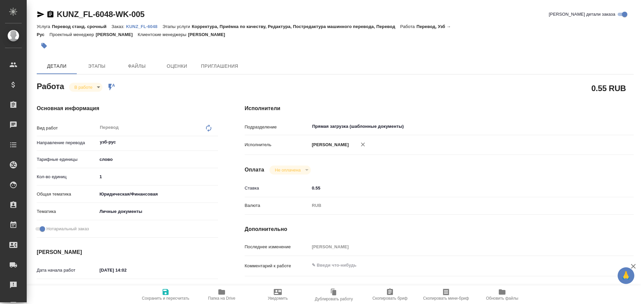
type textarea "x"
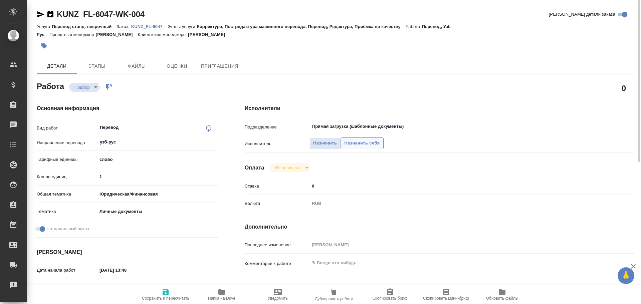
click at [353, 146] on span "Назначить себя" at bounding box center [361, 144] width 35 height 8
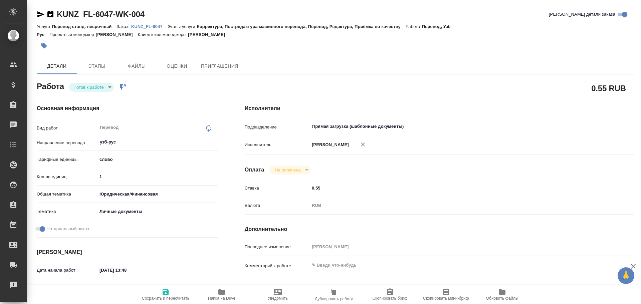
type textarea "x"
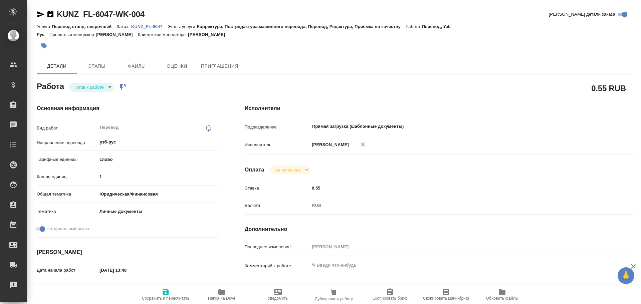
type textarea "x"
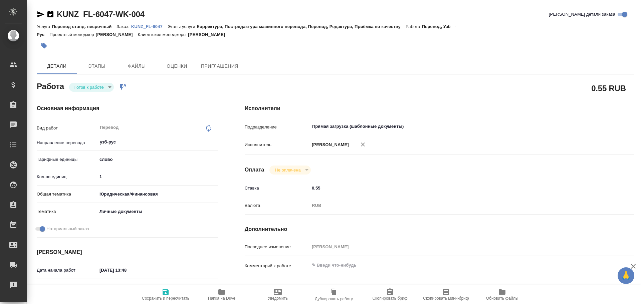
type textarea "x"
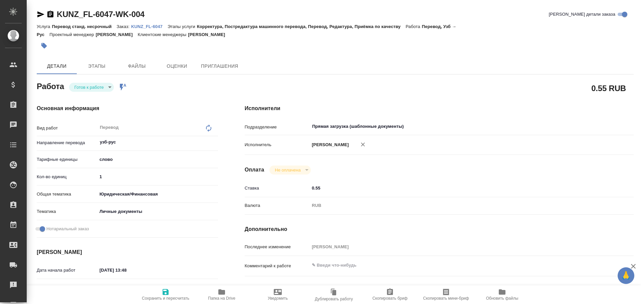
type textarea "x"
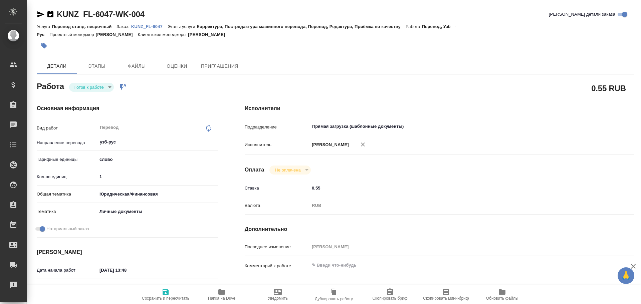
click at [89, 89] on body "🙏 .cls-1 fill:#fff; AWATERA [PERSON_NAME] Спецификации Заказы Чаты Todo Проекты…" at bounding box center [320, 152] width 641 height 304
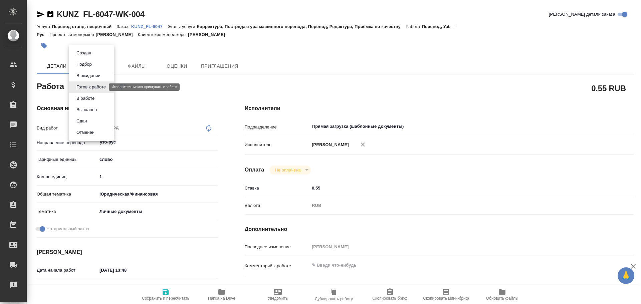
type textarea "x"
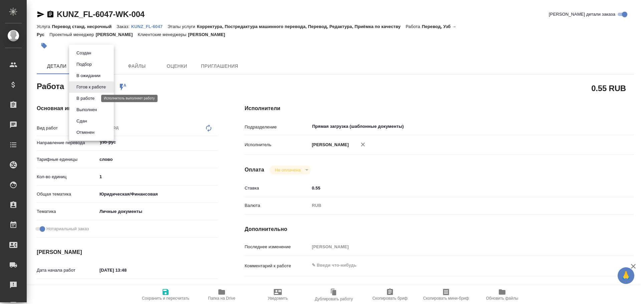
click at [87, 100] on button "В работе" at bounding box center [85, 98] width 22 height 7
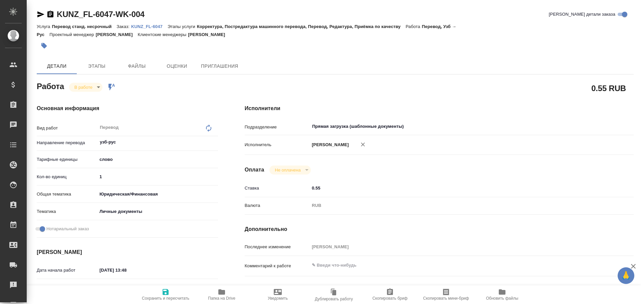
type textarea "x"
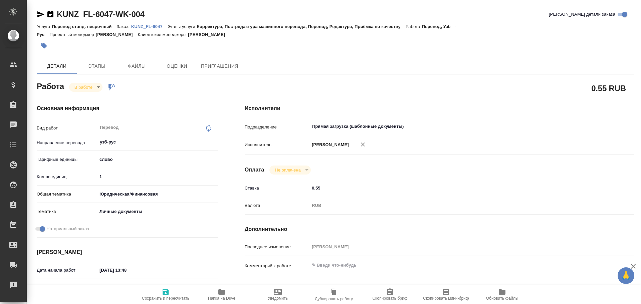
type textarea "x"
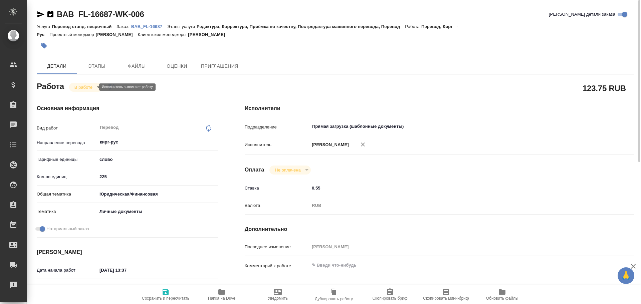
click at [91, 88] on body "🙏 .cls-1 fill:#fff; AWATERA [PERSON_NAME] Спецификации Заказы 0 Чаты Todo Проек…" at bounding box center [320, 152] width 641 height 304
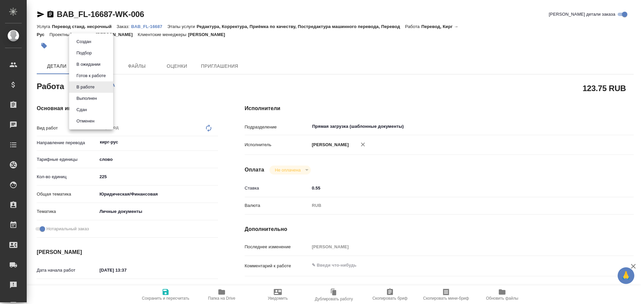
click at [95, 110] on li "Сдан" at bounding box center [91, 109] width 44 height 11
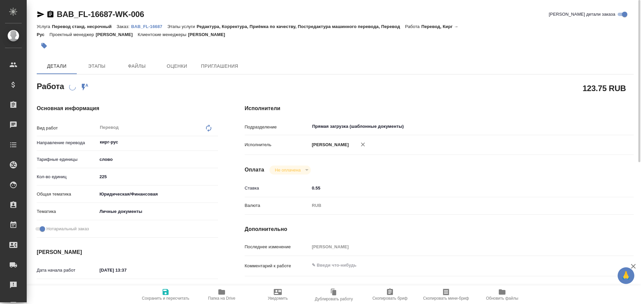
scroll to position [67, 0]
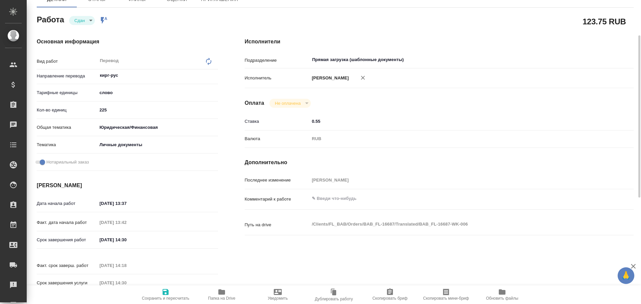
type textarea "x"
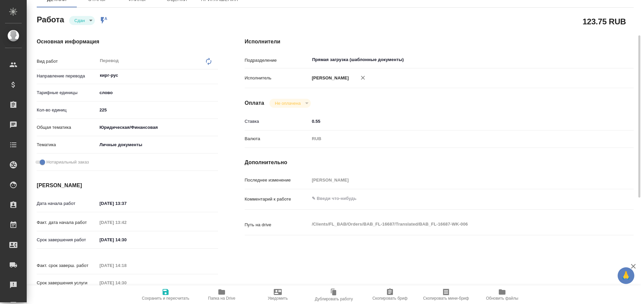
type textarea "x"
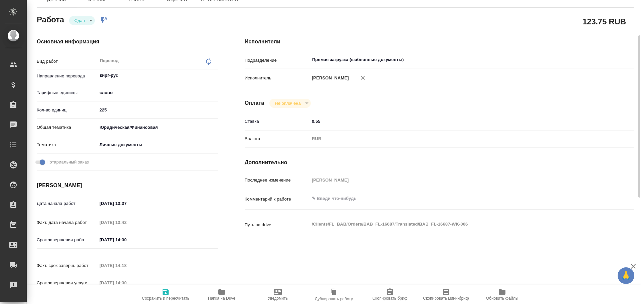
type textarea "x"
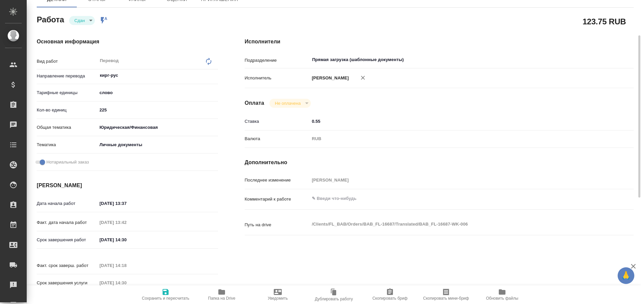
type textarea "x"
click at [334, 199] on textarea at bounding box center [455, 198] width 292 height 11
type textarea "x"
type textarea "3"
type textarea "x"
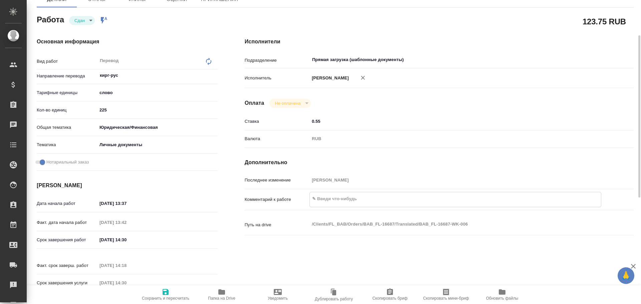
type textarea "x"
type textarea "3"
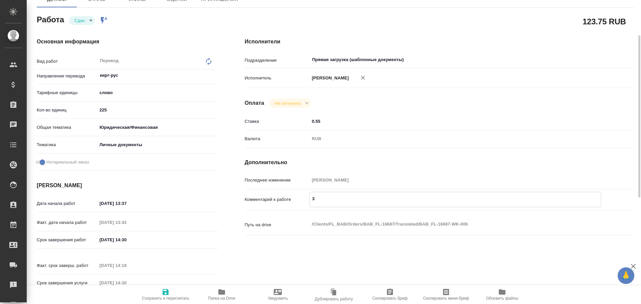
type textarea "x"
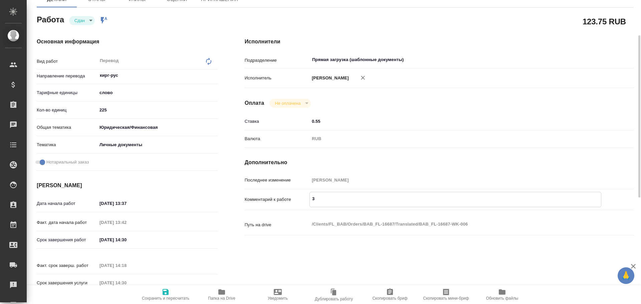
type textarea "3 П"
type textarea "x"
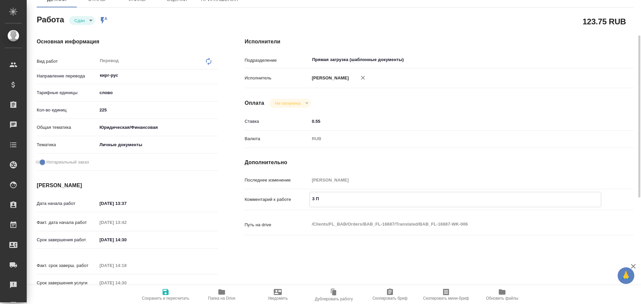
type textarea "x"
type textarea "3 ПО"
type textarea "x"
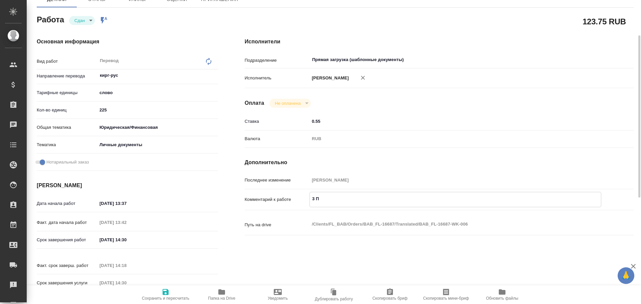
type textarea "x"
type textarea "3 П"
type textarea "x"
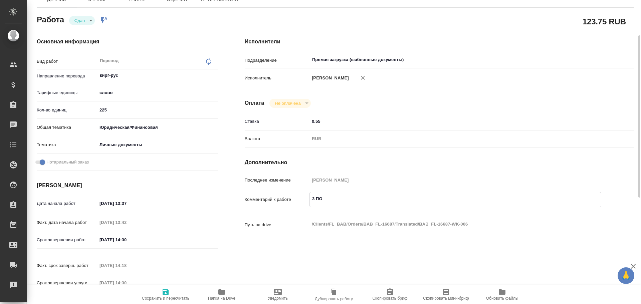
type textarea "x"
type textarea "3"
type textarea "x"
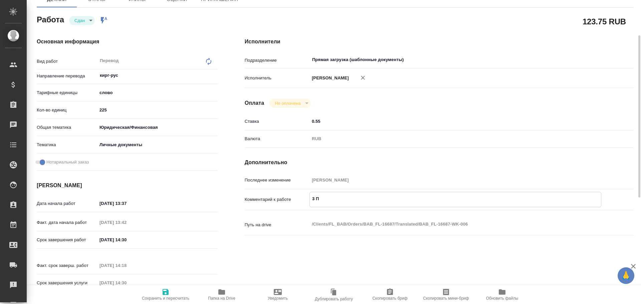
type textarea "x"
type textarea "3 п"
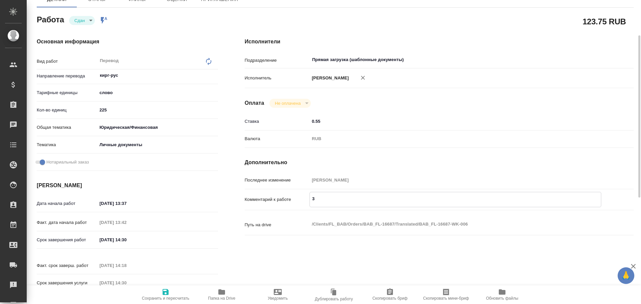
type textarea "x"
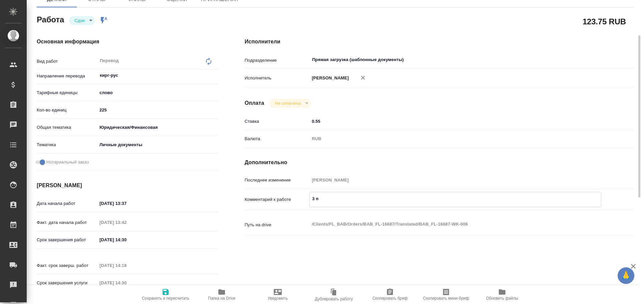
type textarea "3 по"
type textarea "x"
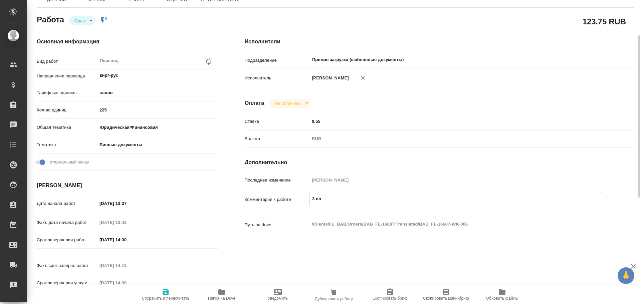
type textarea "x"
type textarea "3 по"
type textarea "x"
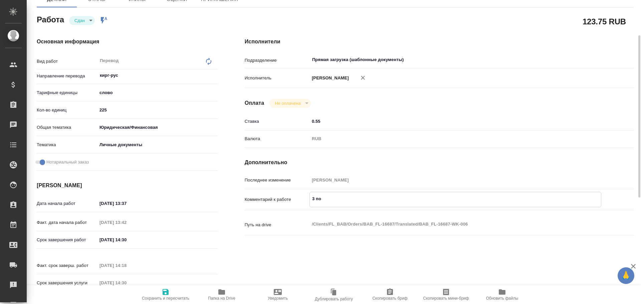
type textarea "x"
type textarea "3 по 7"
type textarea "x"
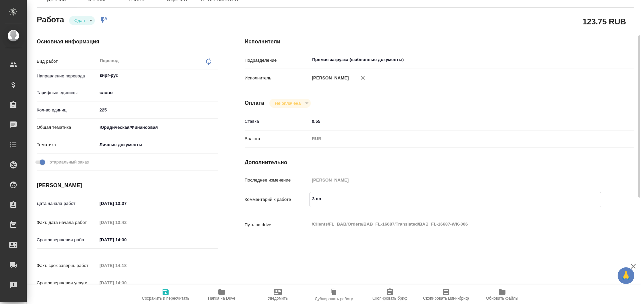
type textarea "x"
type textarea "3 по 75"
type textarea "x"
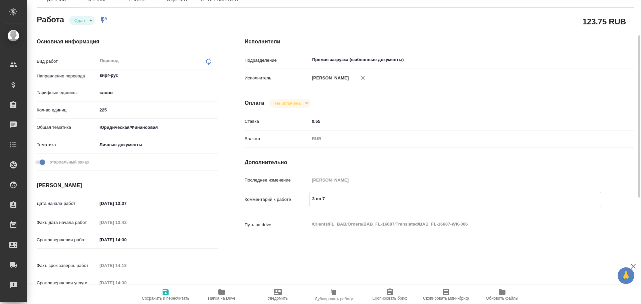
type textarea "x"
type textarea "3 по 75"
type textarea "x"
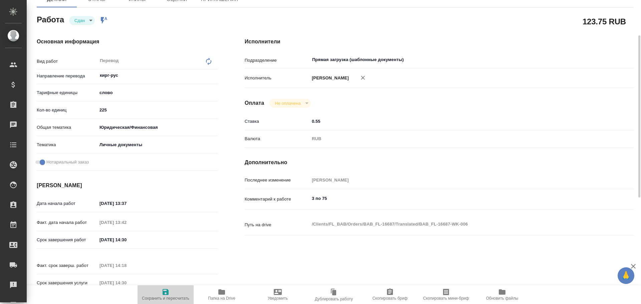
click at [174, 289] on span "Сохранить и пересчитать" at bounding box center [166, 294] width 48 height 13
type textarea "x"
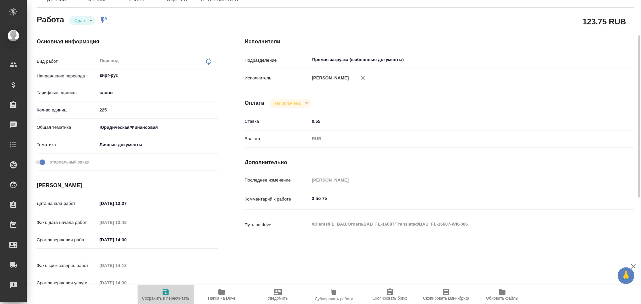
type textarea "x"
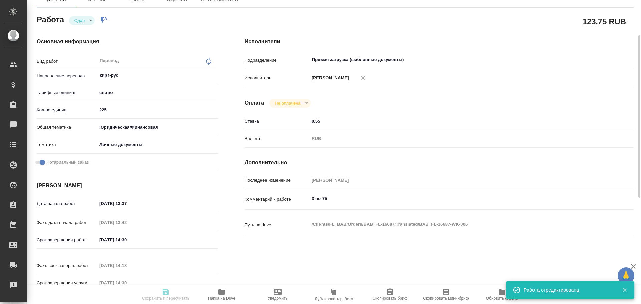
type textarea "x"
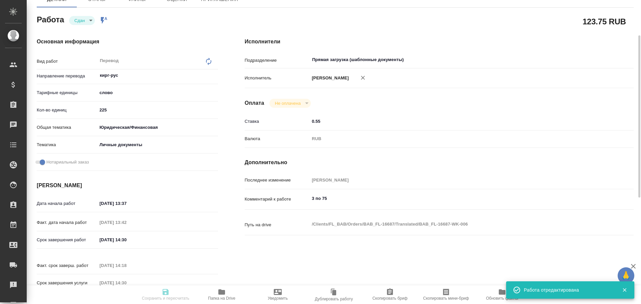
type textarea "x"
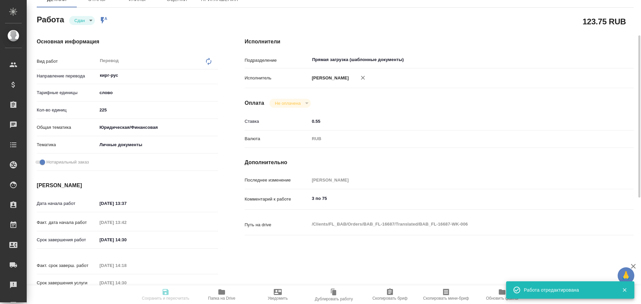
type input "closed"
type textarea "Перевод"
type textarea "x"
type input "кирг-рус"
type input "5a8b1489cc6b4906c91bfd90"
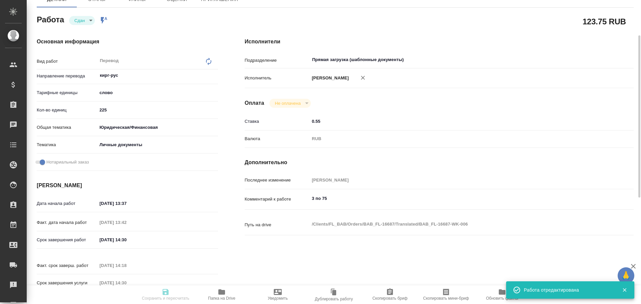
type input "225"
type input "yr-fn"
type input "5a8b8b956a9677013d343cfe"
checkbox input "true"
type input "15.10.2025 13:37"
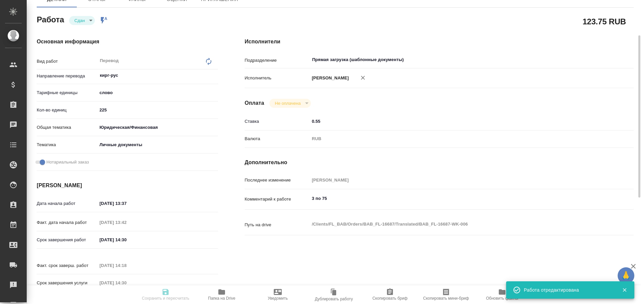
type input "15.10.2025 13:42"
type input "15.10.2025 14:30"
type input "15.10.2025 14:18"
type input "15.10.2025 14:30"
type input "Прямая загрузка (шаблонные документы)"
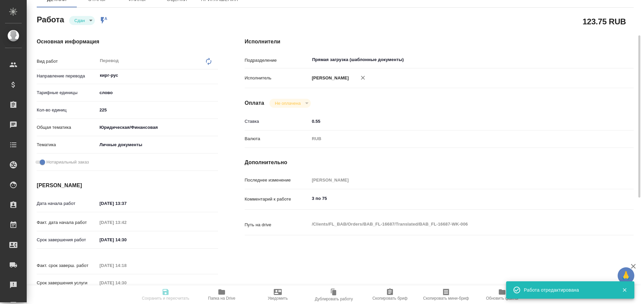
type input "notPayed"
type input "0.55"
type input "RUB"
type input "[PERSON_NAME]"
type textarea "3 по 75"
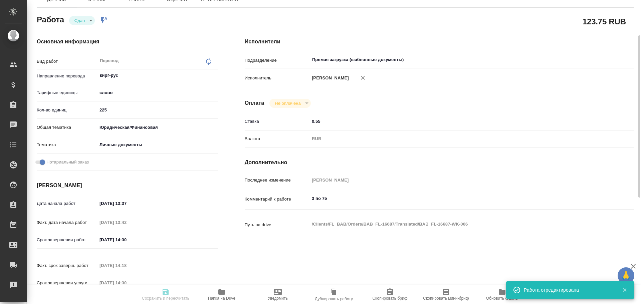
type textarea "x"
type textarea "/Clients/FL_BAB/Orders/BAB_FL-16687/Translated/BAB_FL-16687-WK-006"
type textarea "x"
type input "BAB_FL-16687"
type input "Перевод станд. несрочный"
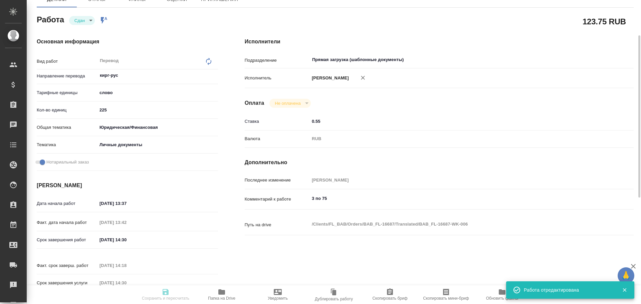
type input "Редактура, Корректура, Приёмка по качеству, Постредактура машинного перевода, П…"
type input "[PERSON_NAME]"
type input "/Clients/FL_BAB/Orders/BAB_FL-16687"
type textarea "x"
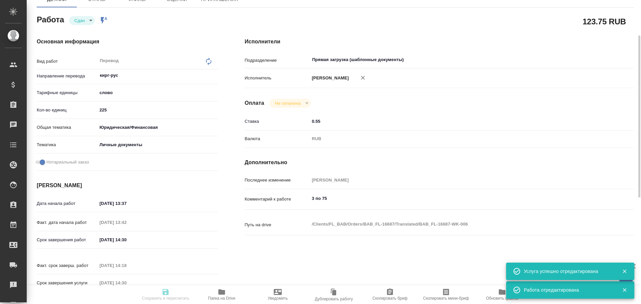
type textarea "x"
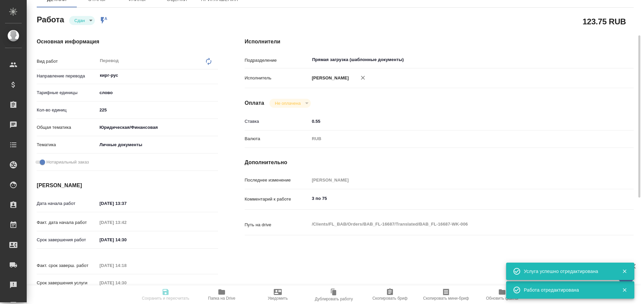
type textarea "x"
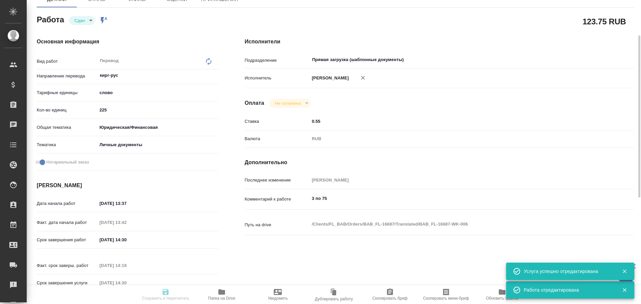
type textarea "x"
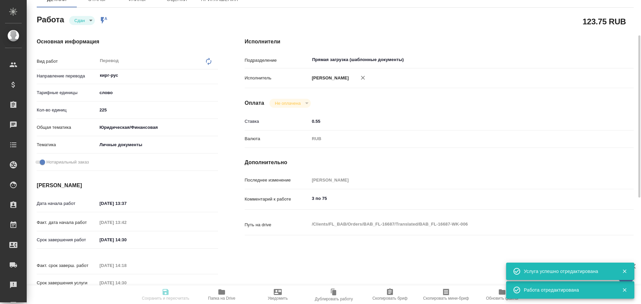
type textarea "x"
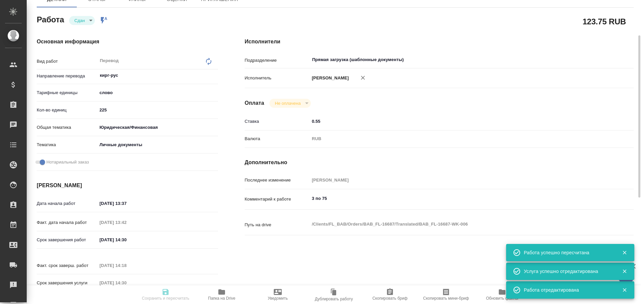
type input "closed"
type textarea "Перевод"
type textarea "x"
type input "кирг-рус"
type input "5a8b1489cc6b4906c91bfd90"
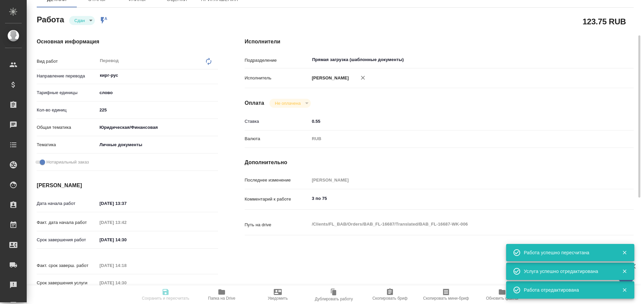
type input "225"
type input "yr-fn"
type input "5a8b8b956a9677013d343cfe"
checkbox input "true"
type input "15.10.2025 13:37"
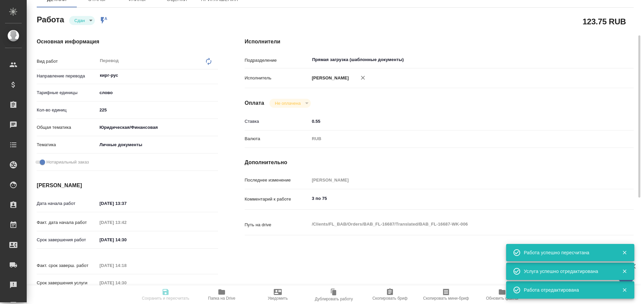
type input "15.10.2025 13:42"
type input "15.10.2025 14:30"
type input "15.10.2025 14:18"
type input "15.10.2025 14:30"
type input "Прямая загрузка (шаблонные документы)"
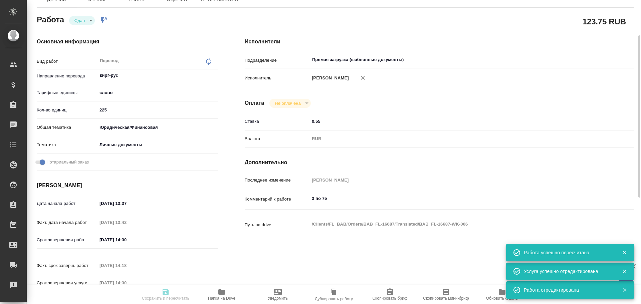
type input "notPayed"
type input "0.55"
type input "RUB"
type input "[PERSON_NAME]"
type textarea "3 по 75"
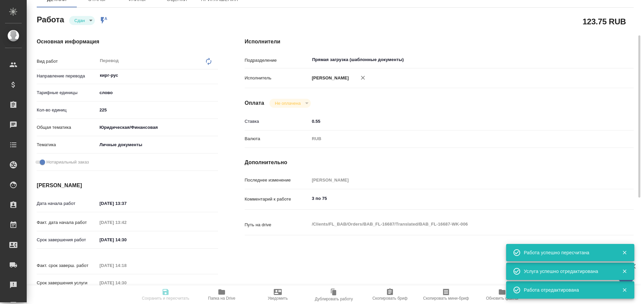
type textarea "x"
type textarea "/Clients/FL_BAB/Orders/BAB_FL-16687/Translated/BAB_FL-16687-WK-006"
type textarea "x"
type input "BAB_FL-16687"
type input "Перевод станд. несрочный"
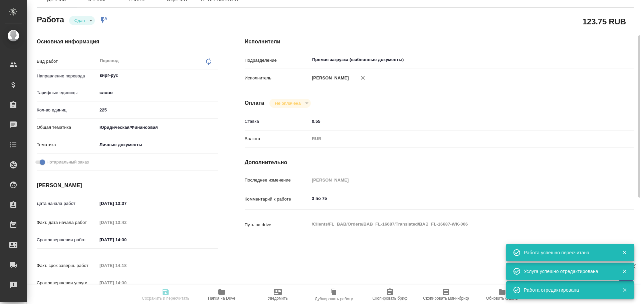
type input "Редактура, Корректура, Приёмка по качеству, Постредактура машинного перевода, П…"
type input "[PERSON_NAME]"
type input "/Clients/FL_BAB/Orders/BAB_FL-16687"
type textarea "x"
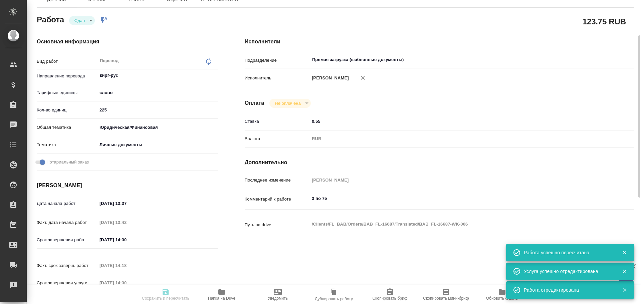
type textarea "x"
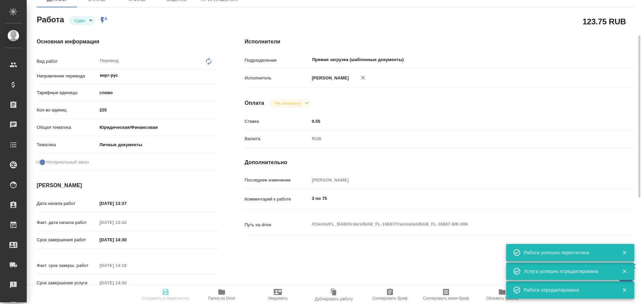
type textarea "x"
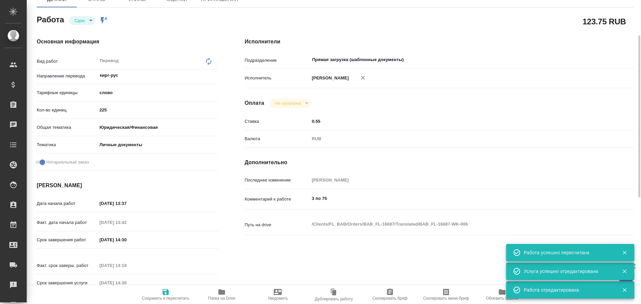
type textarea "x"
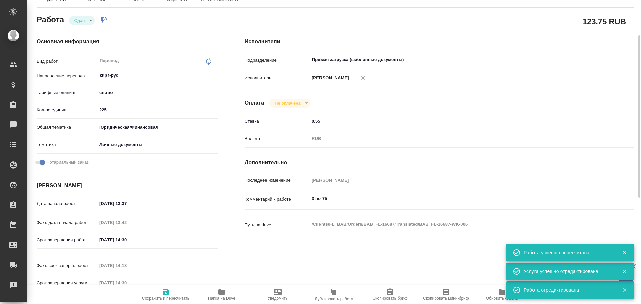
scroll to position [0, 0]
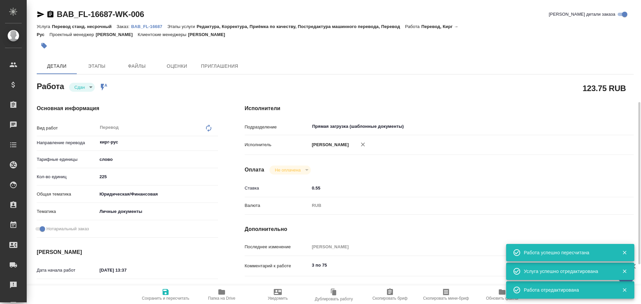
type textarea "x"
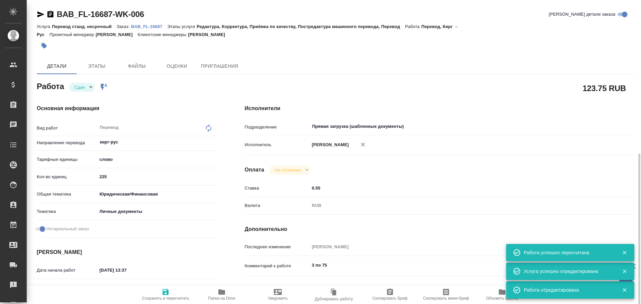
scroll to position [134, 0]
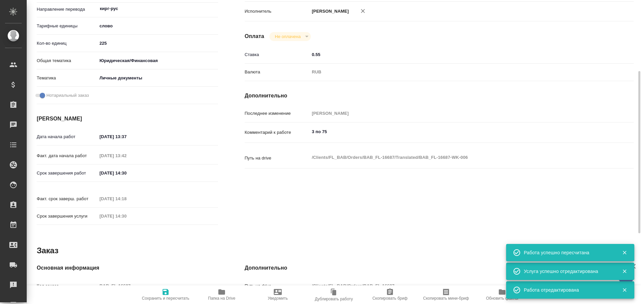
type textarea "x"
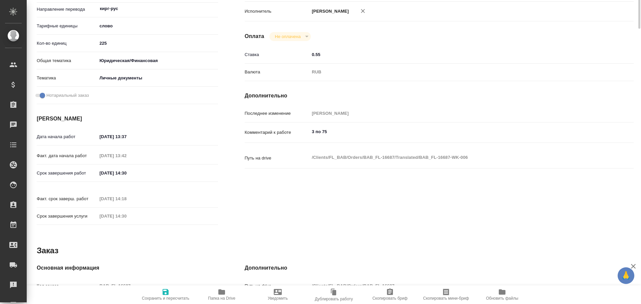
scroll to position [0, 0]
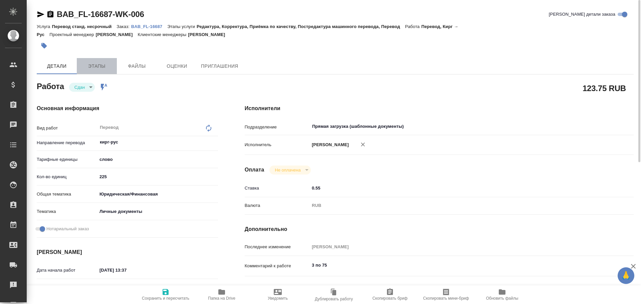
click at [106, 68] on span "Этапы" at bounding box center [97, 66] width 32 height 8
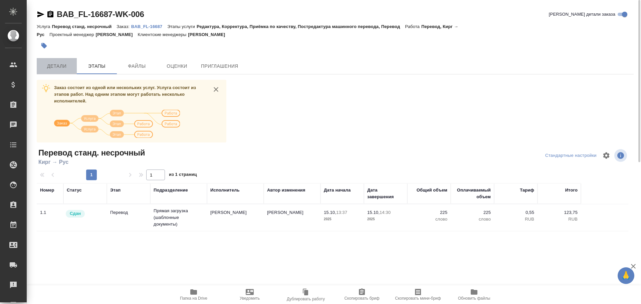
click at [51, 67] on span "Детали" at bounding box center [57, 66] width 32 height 8
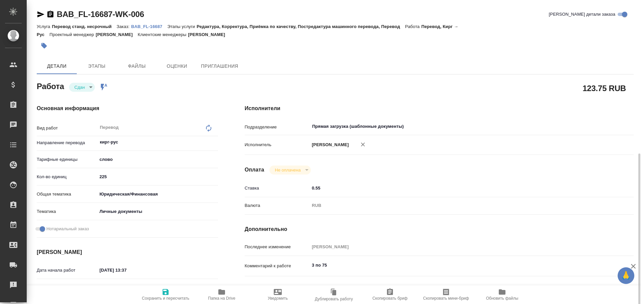
scroll to position [100, 0]
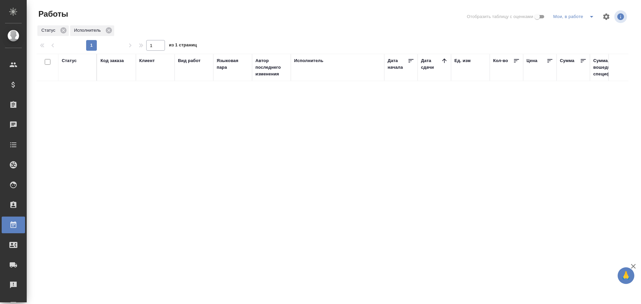
click at [594, 16] on icon "split button" at bounding box center [592, 17] width 8 height 8
click at [574, 30] on li "Стандартные настройки" at bounding box center [575, 30] width 64 height 11
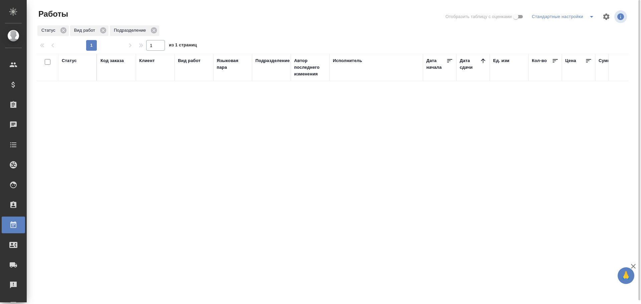
click at [589, 17] on icon "split button" at bounding box center [592, 17] width 8 height 8
click at [566, 32] on li "Мои, в работе" at bounding box center [564, 30] width 68 height 11
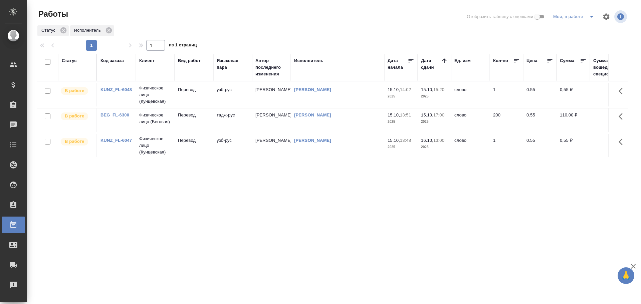
click at [213, 101] on td "узб-рус" at bounding box center [232, 94] width 39 height 23
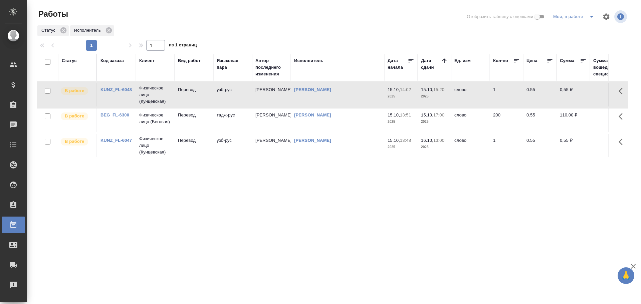
click at [213, 101] on td "узб-рус" at bounding box center [232, 94] width 39 height 23
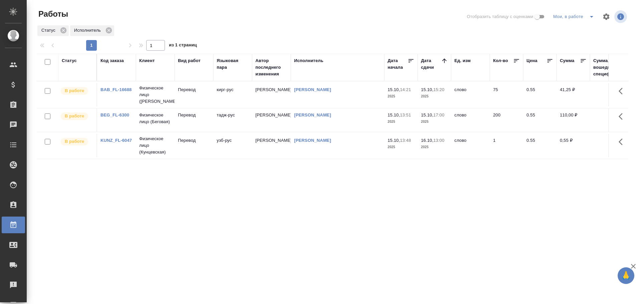
click at [204, 102] on td "Перевод" at bounding box center [194, 94] width 39 height 23
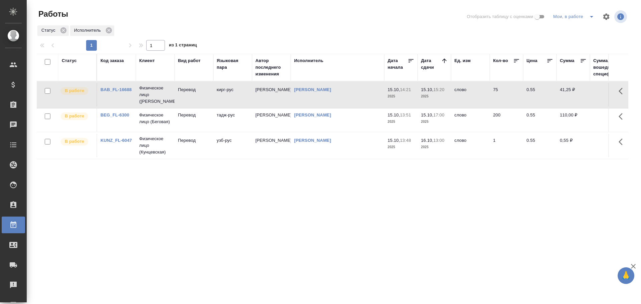
click at [204, 102] on td "Перевод" at bounding box center [194, 94] width 39 height 23
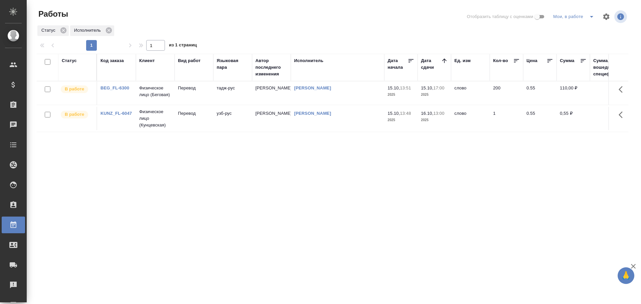
click at [219, 102] on td "тадж-рус" at bounding box center [232, 92] width 39 height 23
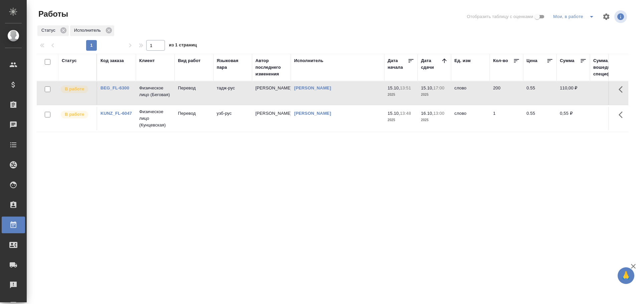
click at [219, 102] on td "тадж-рус" at bounding box center [232, 92] width 39 height 23
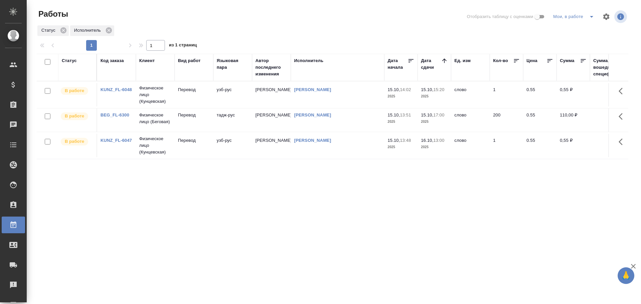
click at [592, 19] on icon "split button" at bounding box center [592, 17] width 8 height 8
click at [575, 30] on li "Стандартные настройки" at bounding box center [575, 30] width 64 height 11
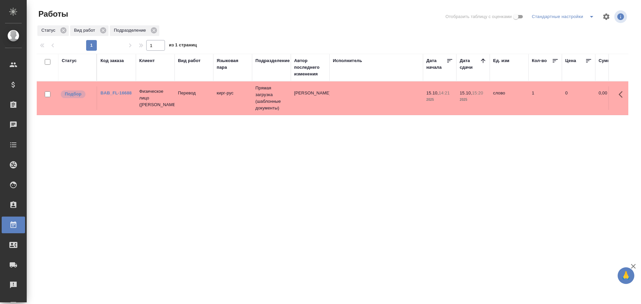
click at [181, 107] on td "Перевод" at bounding box center [194, 97] width 39 height 23
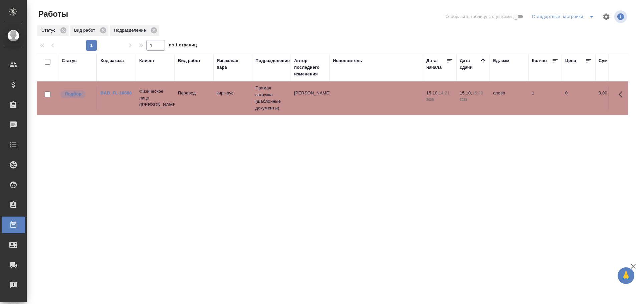
click at [181, 107] on td "Перевод" at bounding box center [194, 97] width 39 height 23
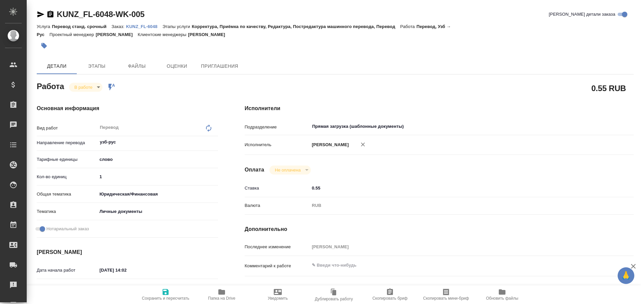
type textarea "x"
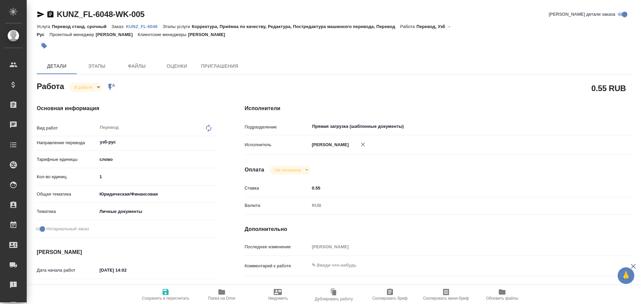
type textarea "x"
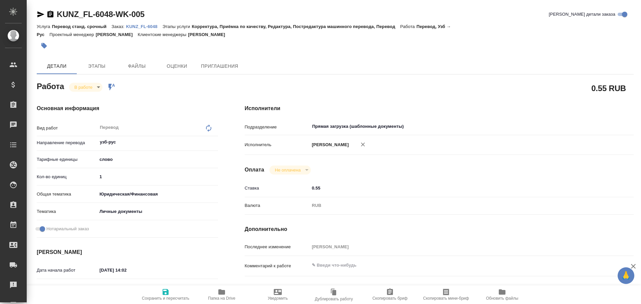
type textarea "x"
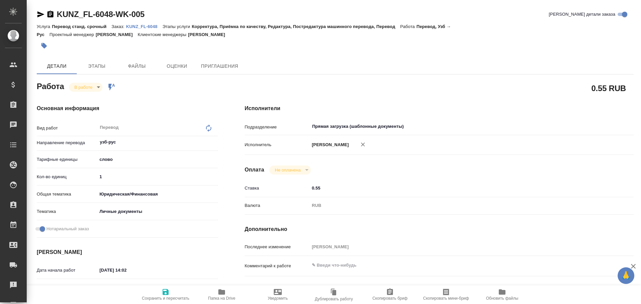
type textarea "x"
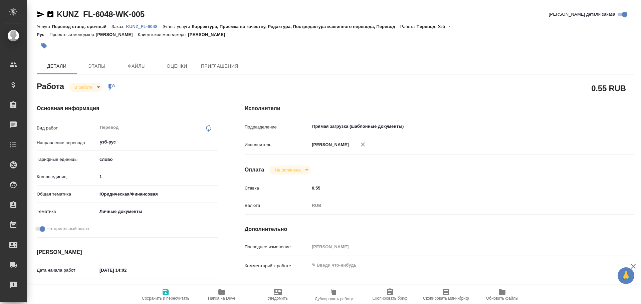
type textarea "x"
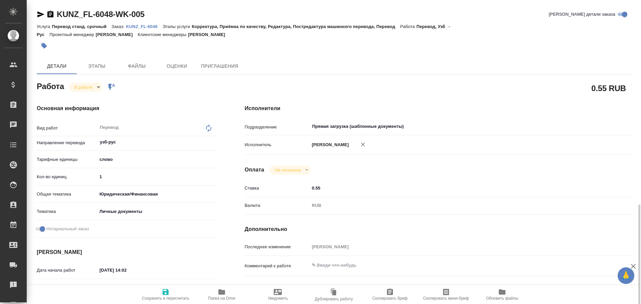
scroll to position [265, 0]
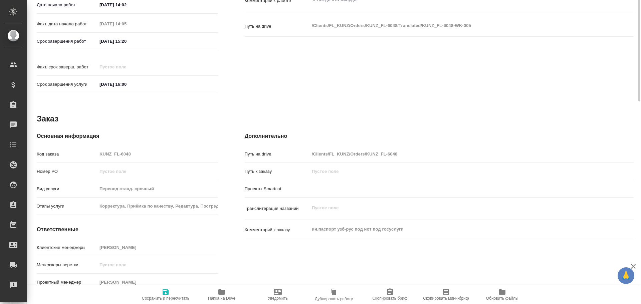
type textarea "x"
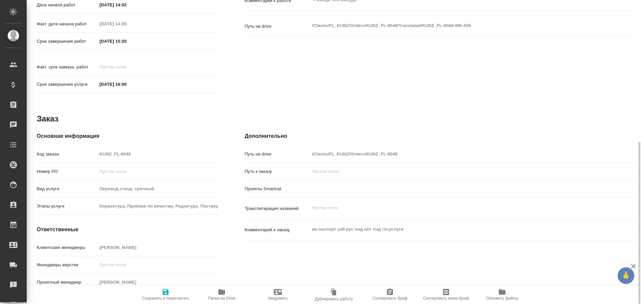
type textarea "x"
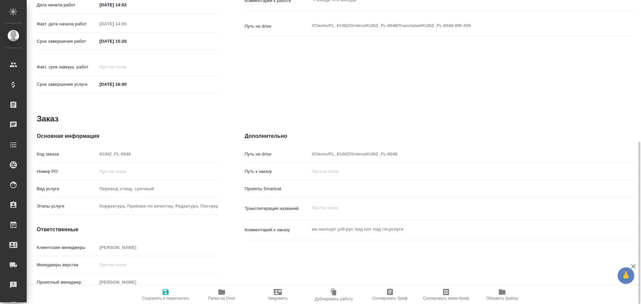
type textarea "x"
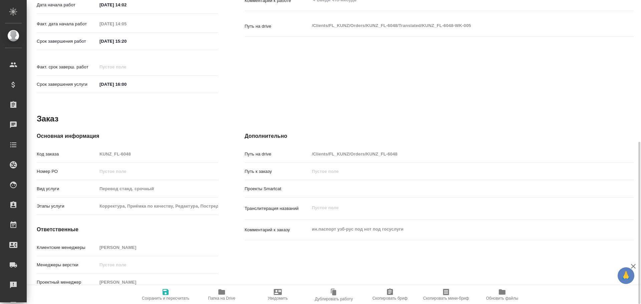
click at [227, 291] on span "Папка на Drive" at bounding box center [222, 294] width 48 height 13
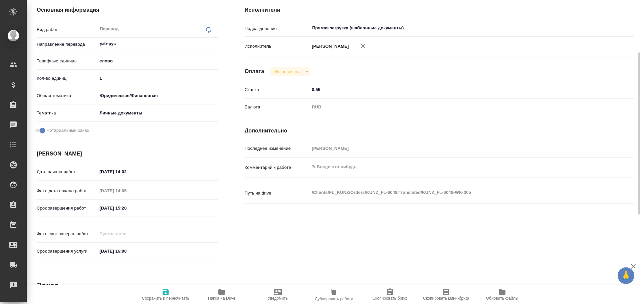
scroll to position [65, 0]
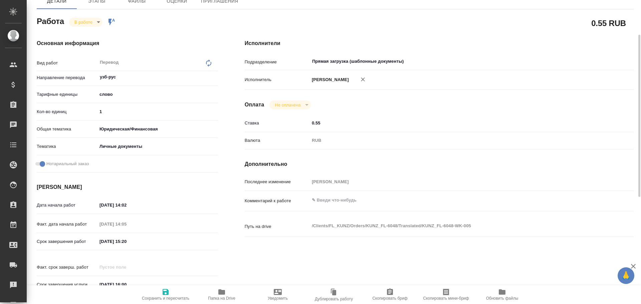
click at [109, 113] on input "1" at bounding box center [157, 112] width 121 height 10
type textarea "x"
type input "12"
type textarea "x"
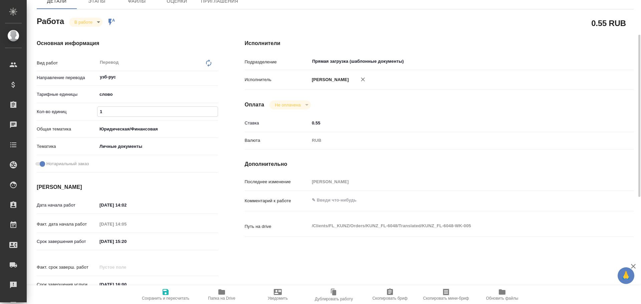
type textarea "x"
type input "125"
type textarea "x"
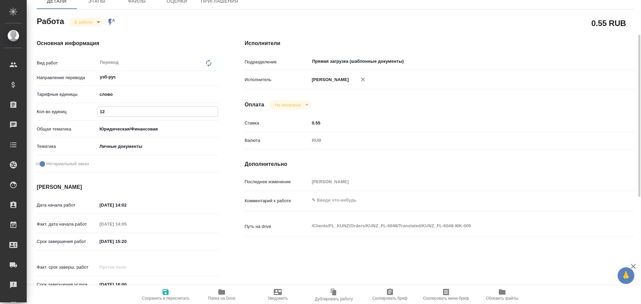
type textarea "x"
type input "125"
click at [158, 292] on span "Сохранить и пересчитать" at bounding box center [166, 294] width 48 height 13
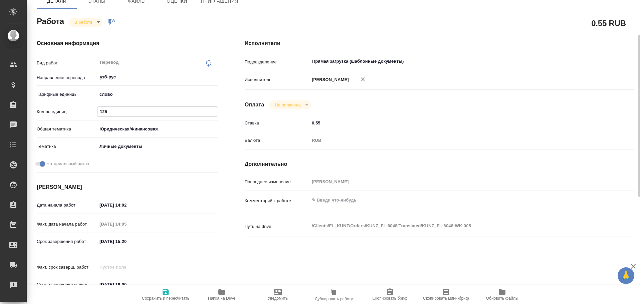
type textarea "x"
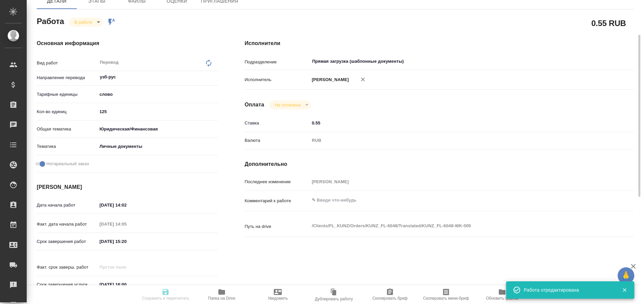
type textarea "x"
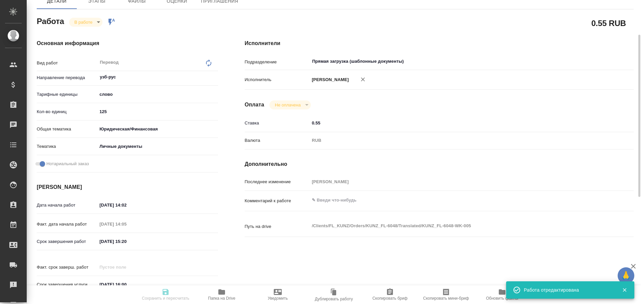
type input "inProgress"
type textarea "Перевод"
type textarea "x"
type input "узб-рус"
type input "5a8b1489cc6b4906c91bfd90"
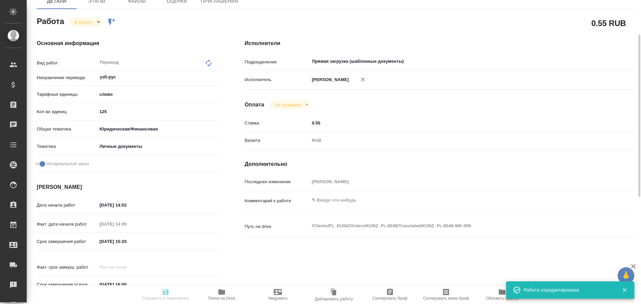
type input "125"
type input "yr-fn"
type input "5a8b8b956a9677013d343cfe"
checkbox input "true"
type input "[DATE] 14:02"
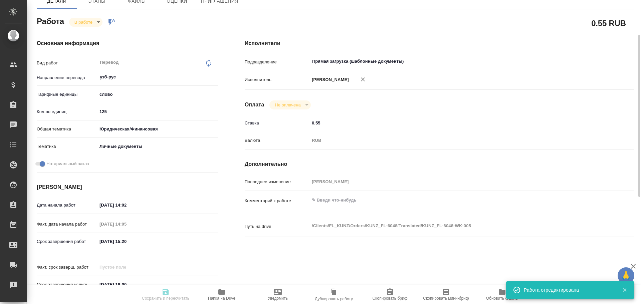
type input "15.10.2025 14:05"
type input "15.10.2025 15:20"
type input "15.10.2025 16:00"
type input "Прямая загрузка (шаблонные документы)"
type input "notPayed"
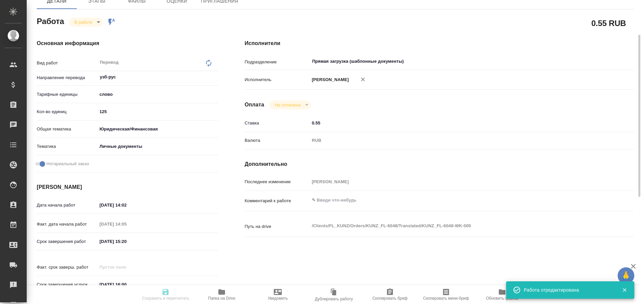
type input "0.55"
type input "RUB"
type input "[PERSON_NAME]"
type textarea "x"
type textarea "/Clients/FL_KUNZ/Orders/KUNZ_FL-6048/Translated/KUNZ_FL-6048-WK-005"
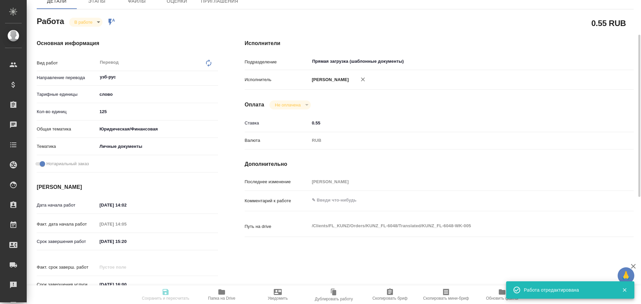
type textarea "x"
type input "KUNZ_FL-6048"
type input "Перевод станд. срочный"
type input "Корректура, Приёмка по качеству, Редактура, Постредактура машинного перевода, П…"
type input "Зотова Екатерина"
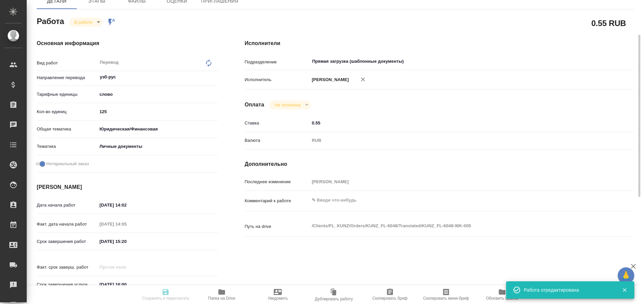
type input "/Clients/FL_KUNZ/Orders/KUNZ_FL-6048"
type textarea "x"
type textarea "ин.паспорт узб-рус под нот под госуслуги"
type textarea "x"
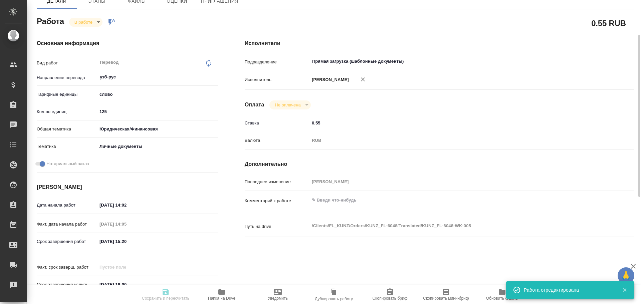
type textarea "x"
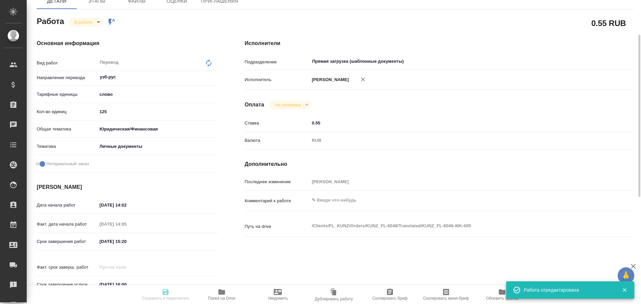
type textarea "x"
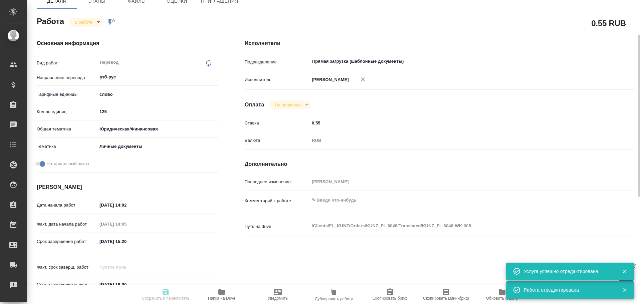
type textarea "x"
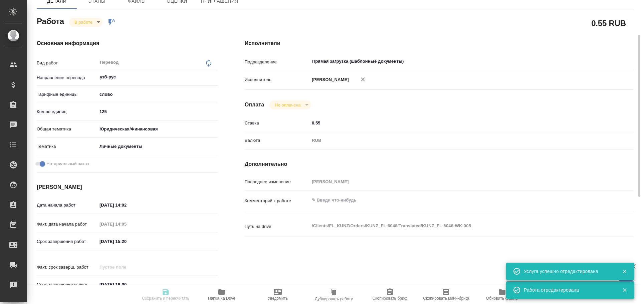
type textarea "x"
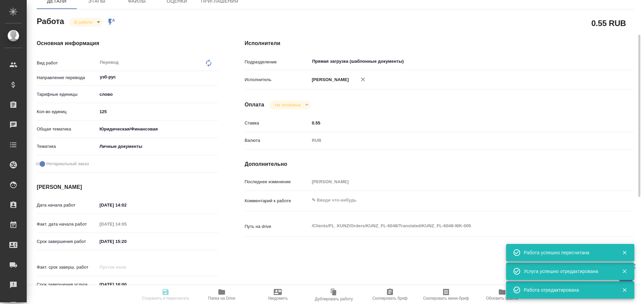
type input "inProgress"
type textarea "Перевод"
type textarea "x"
type input "узб-рус"
type input "5a8b1489cc6b4906c91bfd90"
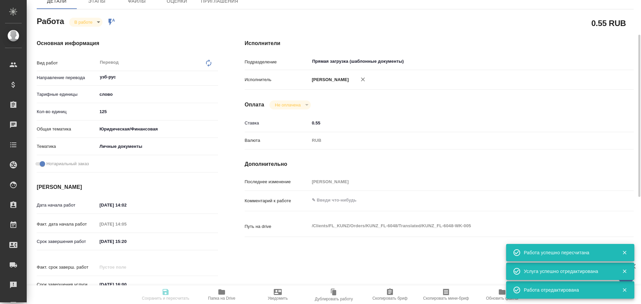
type input "125"
type input "yr-fn"
type input "5a8b8b956a9677013d343cfe"
checkbox input "true"
type input "[DATE] 14:02"
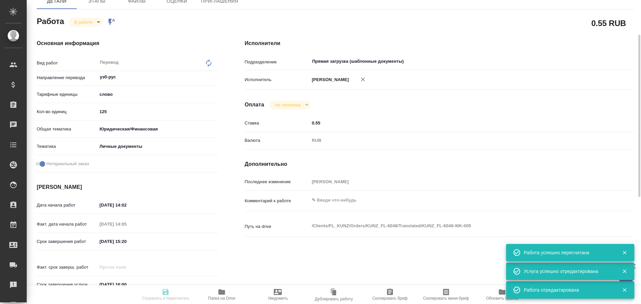
type input "15.10.2025 14:05"
type input "15.10.2025 15:20"
type input "15.10.2025 16:00"
type input "Прямая загрузка (шаблонные документы)"
type input "notPayed"
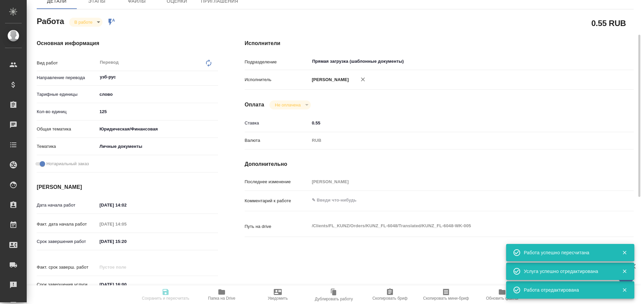
type input "0.55"
type input "RUB"
type input "[PERSON_NAME]"
type textarea "x"
type textarea "/Clients/FL_KUNZ/Orders/KUNZ_FL-6048/Translated/KUNZ_FL-6048-WK-005"
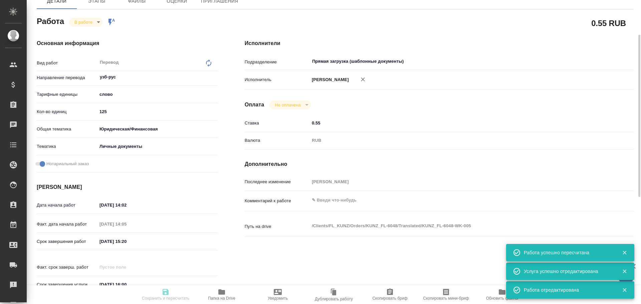
type textarea "x"
type input "KUNZ_FL-6048"
type input "Перевод станд. срочный"
type input "Корректура, Приёмка по качеству, Редактура, Постредактура машинного перевода, П…"
type input "Зотова Екатерина"
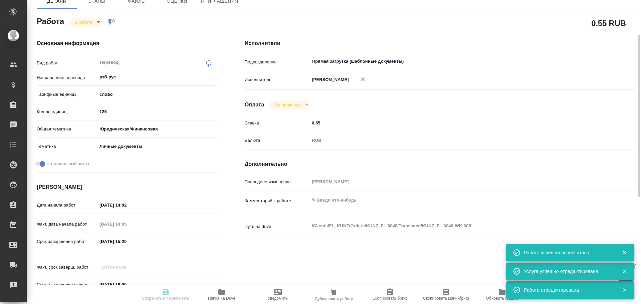
type input "/Clients/FL_KUNZ/Orders/KUNZ_FL-6048"
type textarea "x"
type textarea "ин.паспорт узб-рус под нот под госуслуги"
type textarea "x"
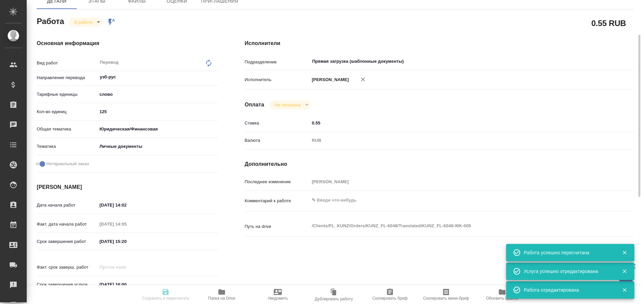
type textarea "x"
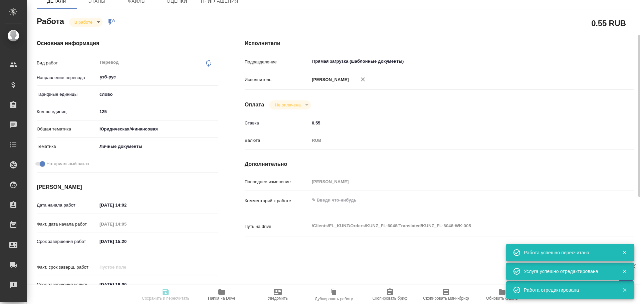
type textarea "x"
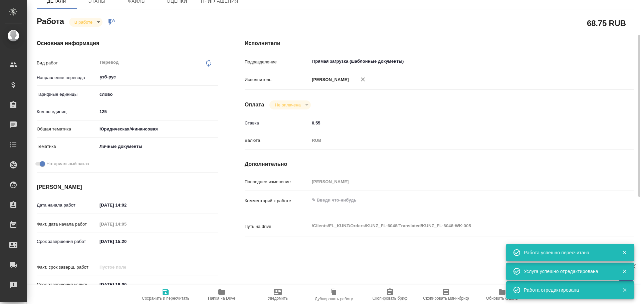
type textarea "x"
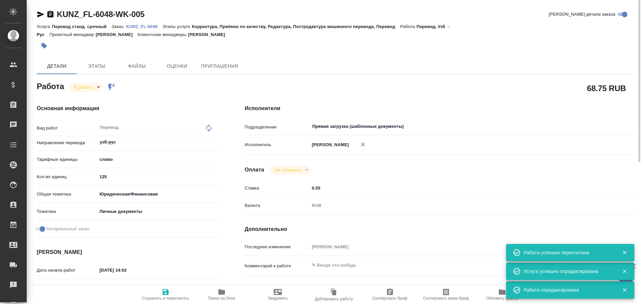
type textarea "x"
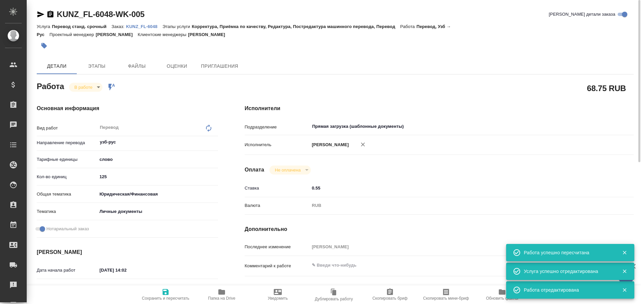
type textarea "x"
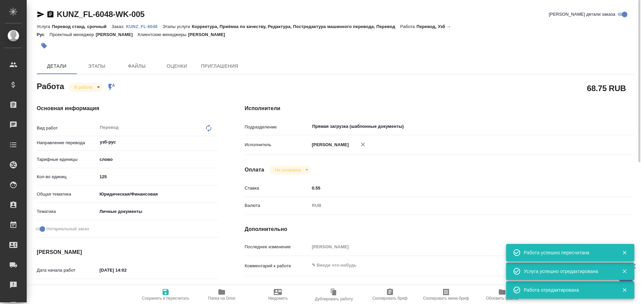
click at [84, 88] on body "🙏 .cls-1 fill:#fff; AWATERA Gusev Alexandr Клиенты Спецификации Заказы 0 Чаты T…" at bounding box center [320, 152] width 641 height 304
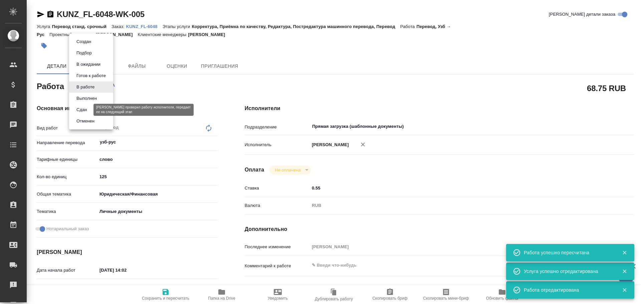
click at [82, 112] on button "Сдан" at bounding box center [81, 109] width 14 height 7
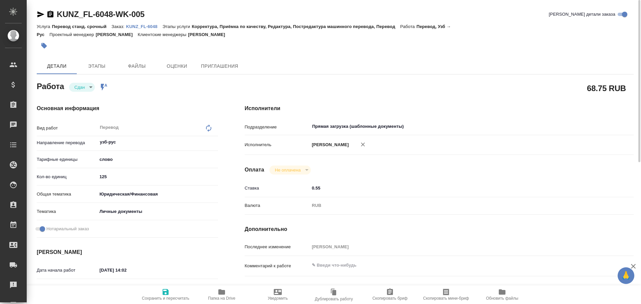
type textarea "x"
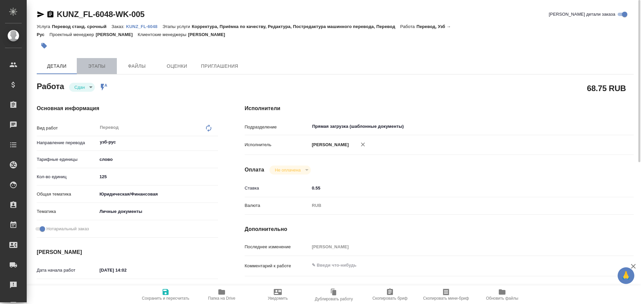
click at [97, 62] on span "Этапы" at bounding box center [97, 66] width 32 height 8
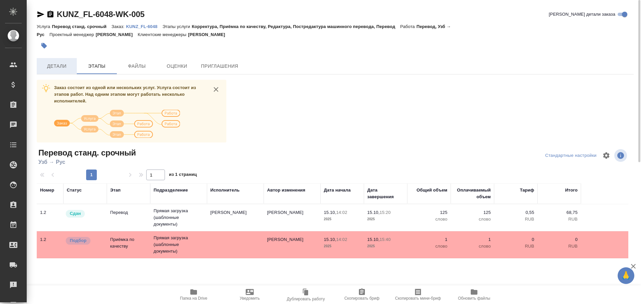
click at [71, 65] on span "Детали" at bounding box center [57, 66] width 32 height 8
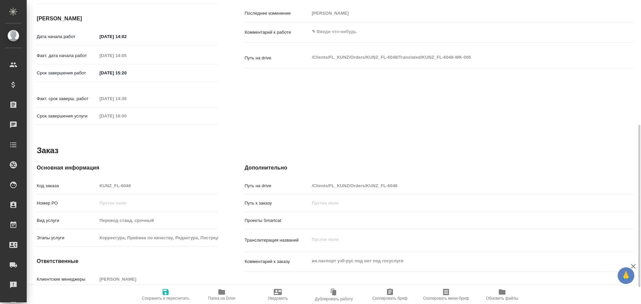
scroll to position [265, 0]
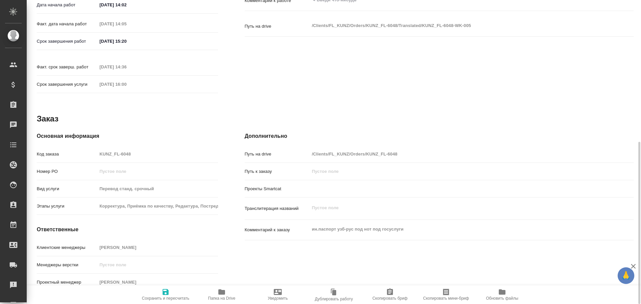
type textarea "x"
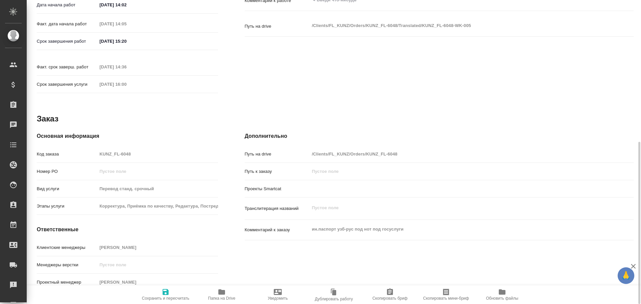
type textarea "x"
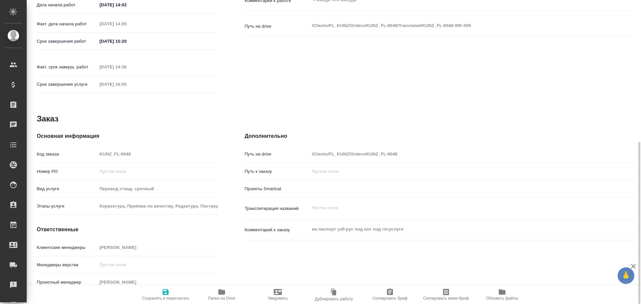
click at [59, 148] on div "Код заказа KUNZ_FL-6048" at bounding box center [127, 154] width 181 height 12
type textarea "x"
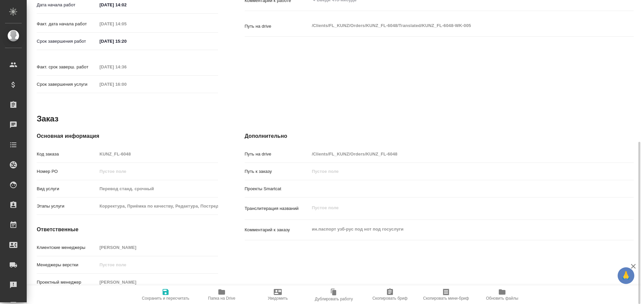
type textarea "x"
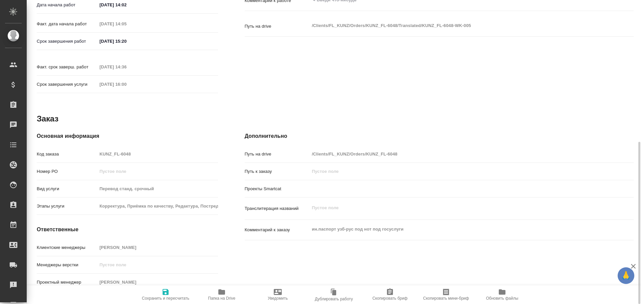
type textarea "x"
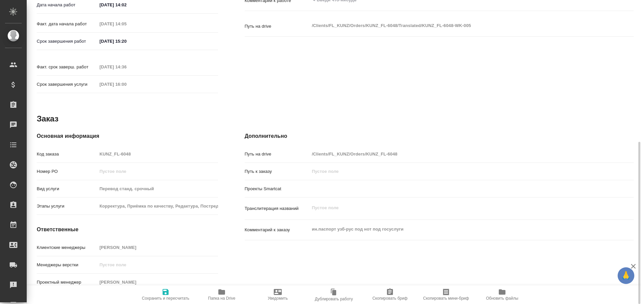
type textarea "x"
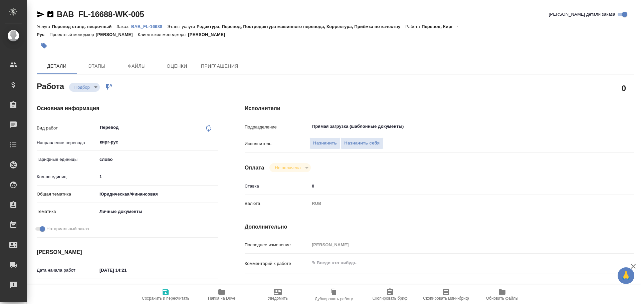
scroll to position [265, 0]
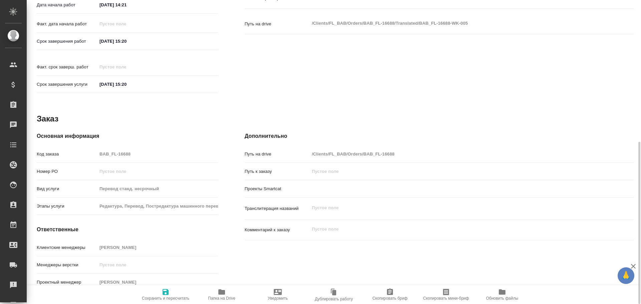
click at [225, 294] on icon "button" at bounding box center [222, 292] width 8 height 8
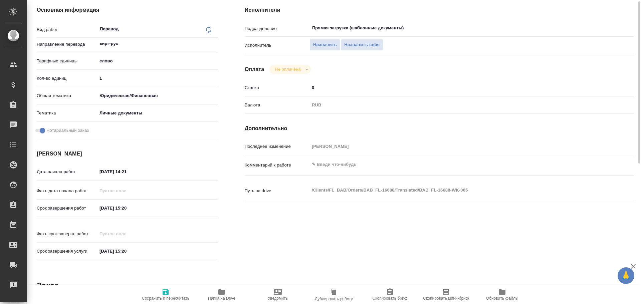
scroll to position [32, 0]
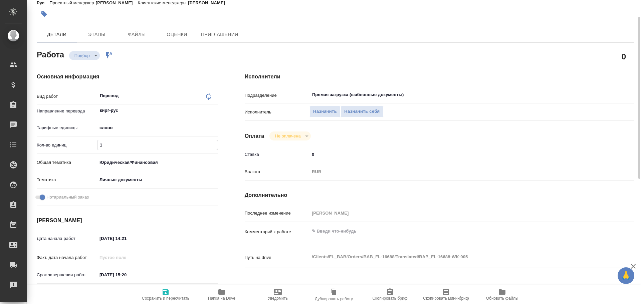
drag, startPoint x: 108, startPoint y: 142, endPoint x: 81, endPoint y: 144, distance: 26.5
click at [82, 145] on div "Кол-во единиц 1" at bounding box center [127, 145] width 181 height 12
type input "75"
click at [166, 293] on icon "button" at bounding box center [166, 292] width 8 height 8
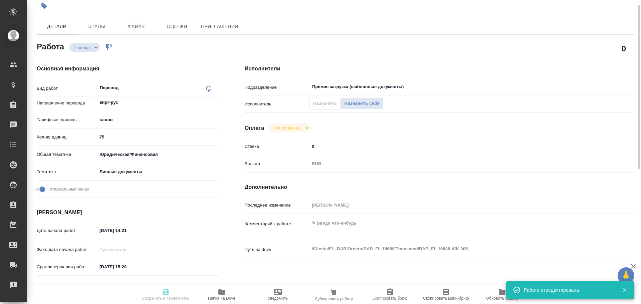
type input "recruiting"
type input "кирг-рус"
type input "5a8b1489cc6b4906c91bfd90"
type input "75"
type input "yr-fn"
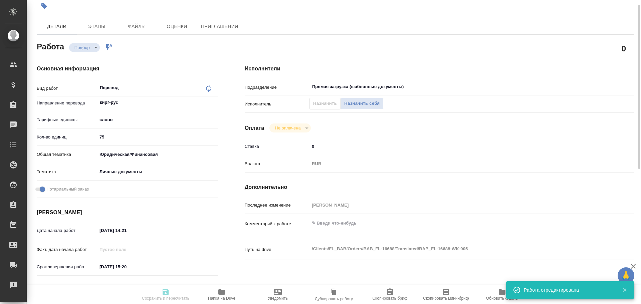
type input "5a8b8b956a9677013d343cfe"
checkbox input "true"
type input "[DATE] 14:21"
type input "[DATE] 15:20"
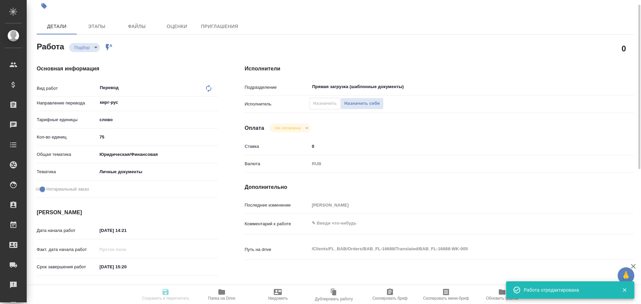
type input "Прямая загрузка (шаблонные документы)"
type input "notPayed"
type input "0"
type input "RUB"
type input "[PERSON_NAME]"
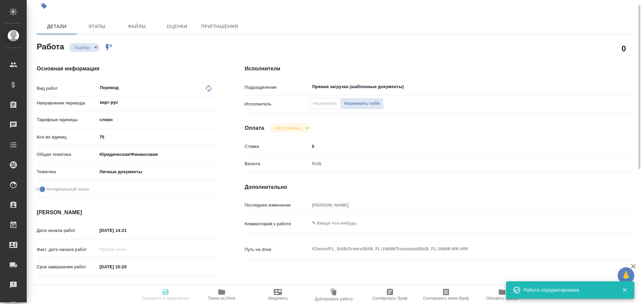
type input "BAB_FL-16688"
type input "Перевод станд. несрочный"
type input "Редактура, Перевод, Постредактура машинного перевода, Корректура, Приёмка по ка…"
type input "[PERSON_NAME]"
type input "/Clients/FL_BAB/Orders/BAB_FL-16688"
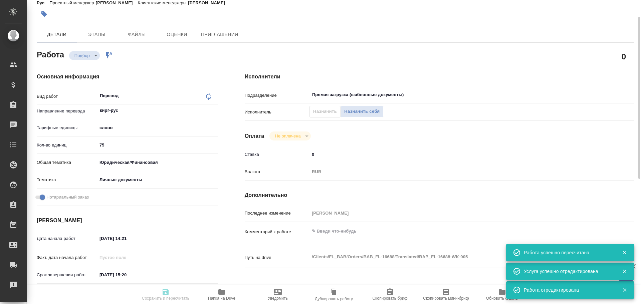
type input "recruiting"
type input "кирг-рус"
type input "5a8b1489cc6b4906c91bfd90"
type input "75"
type input "yr-fn"
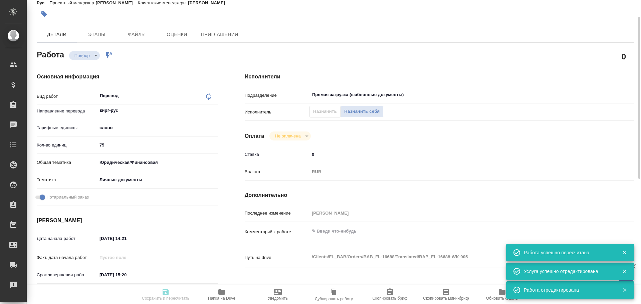
type input "5a8b8b956a9677013d343cfe"
checkbox input "true"
type input "[DATE] 14:21"
type input "[DATE] 15:20"
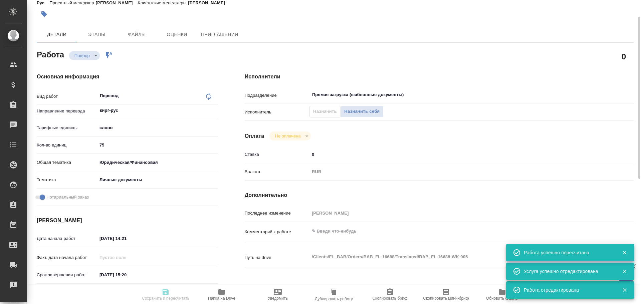
type input "Прямая загрузка (шаблонные документы)"
type input "notPayed"
type input "0"
type input "RUB"
type input "[PERSON_NAME]"
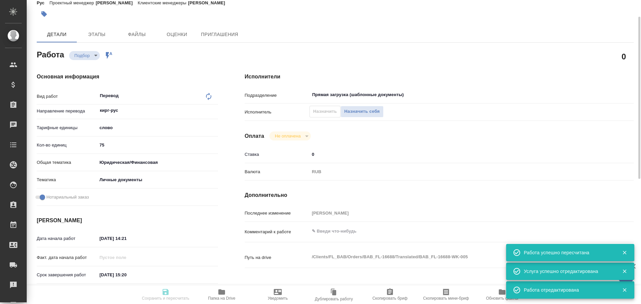
type input "BAB_FL-16688"
type input "Перевод станд. несрочный"
type input "Редактура, Перевод, Постредактура машинного перевода, Корректура, Приёмка по ка…"
type input "[PERSON_NAME]"
type input "/Clients/FL_BAB/Orders/BAB_FL-16688"
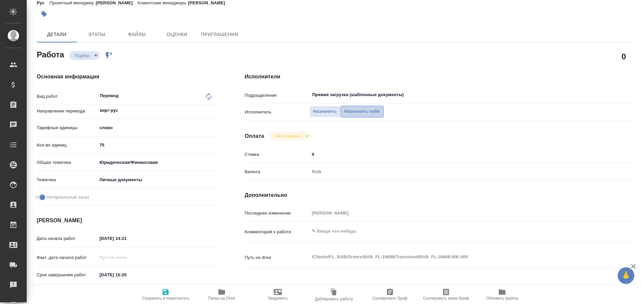
click at [354, 110] on span "Назначить себя" at bounding box center [361, 112] width 35 height 8
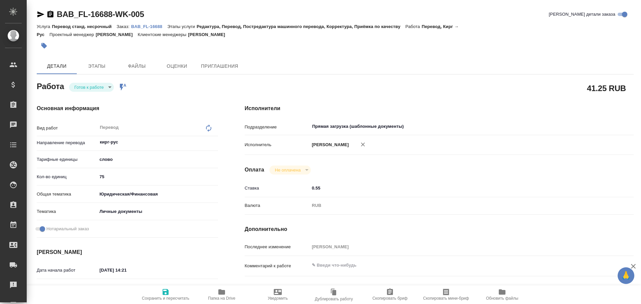
type textarea "x"
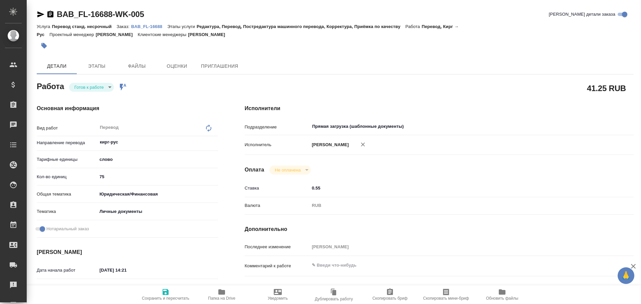
type textarea "x"
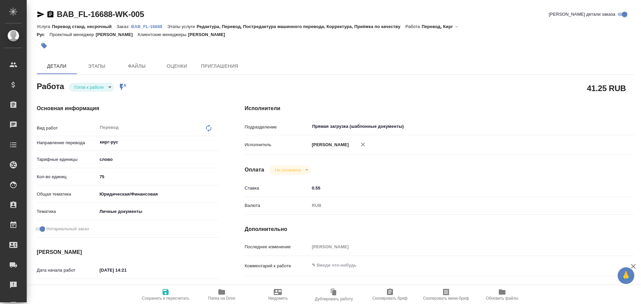
type textarea "x"
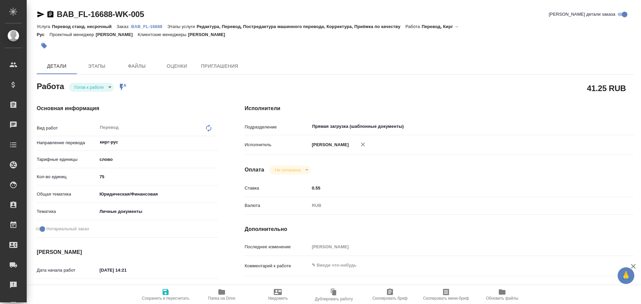
type textarea "x"
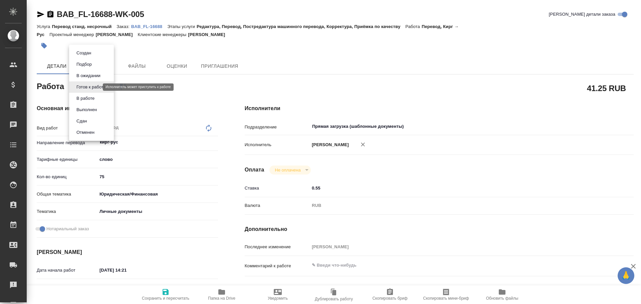
click at [96, 87] on body "🙏 .cls-1 fill:#fff; AWATERA [PERSON_NAME] Спецификации Заказы 0 Чаты Todo Проек…" at bounding box center [320, 152] width 641 height 304
click at [92, 98] on button "В работе" at bounding box center [85, 98] width 22 height 7
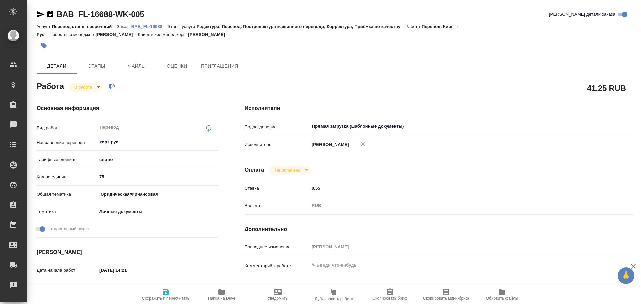
type textarea "x"
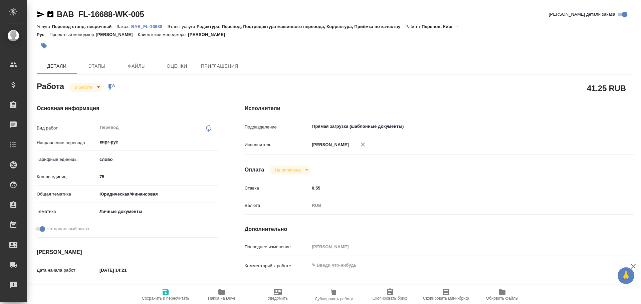
type textarea "x"
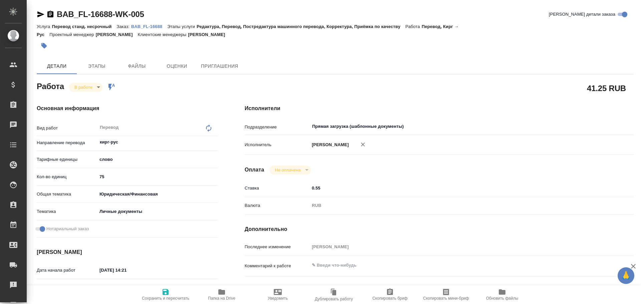
type textarea "x"
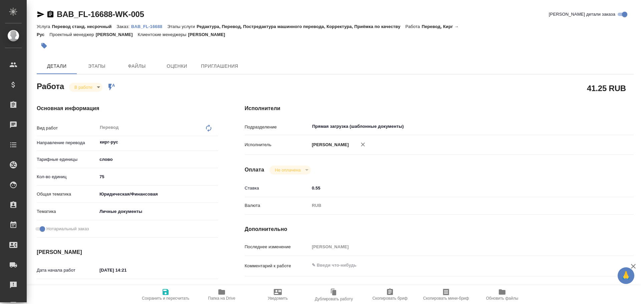
type textarea "x"
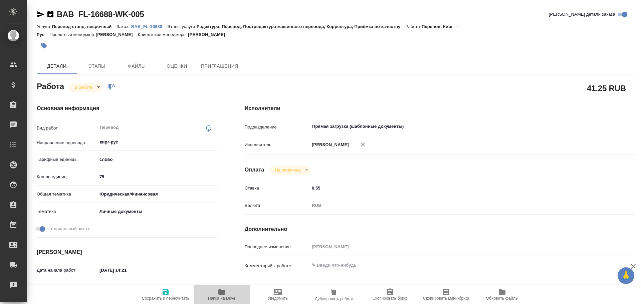
click at [228, 300] on span "Папка на Drive" at bounding box center [221, 298] width 27 height 5
click at [81, 87] on body "🙏 .cls-1 fill:#fff; AWATERA Gusev Alexandr Клиенты Спецификации Заказы 0 Чаты T…" at bounding box center [320, 152] width 641 height 304
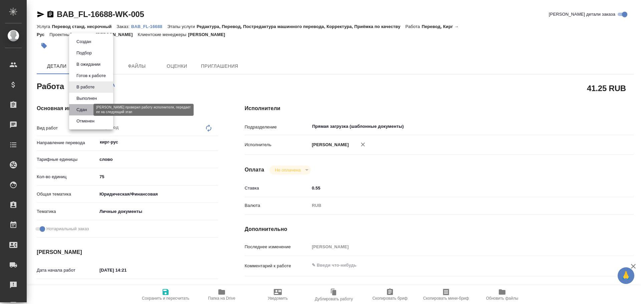
click at [87, 108] on button "Сдан" at bounding box center [81, 109] width 14 height 7
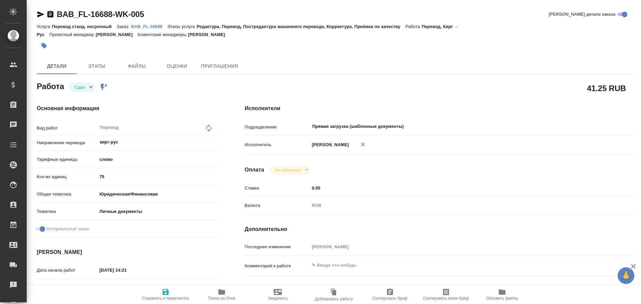
type textarea "x"
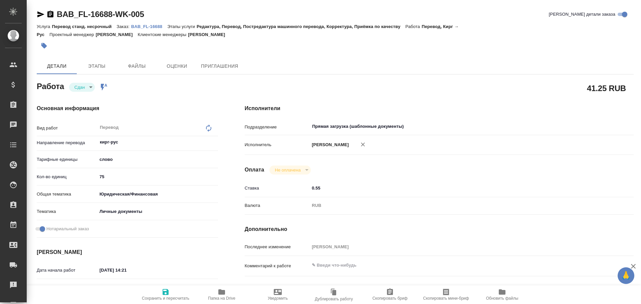
type textarea "x"
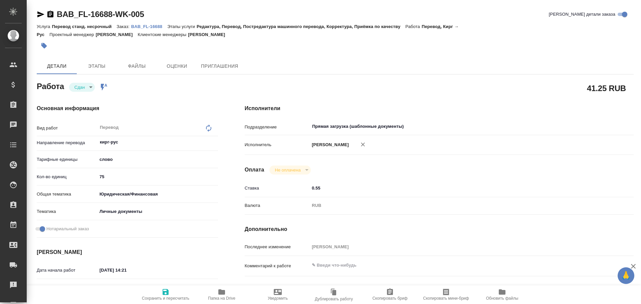
type textarea "x"
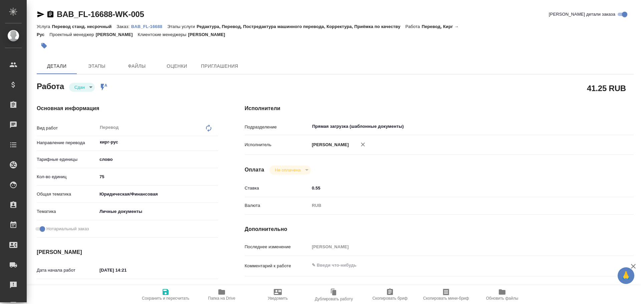
click at [163, 289] on icon "button" at bounding box center [166, 292] width 8 height 8
type textarea "x"
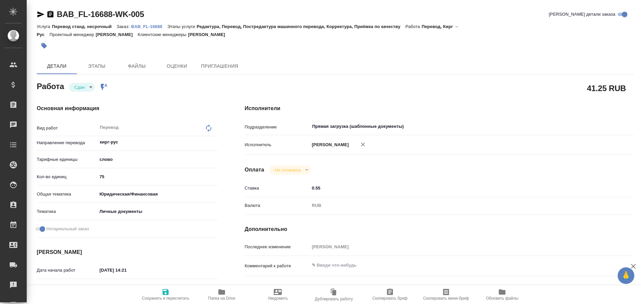
type textarea "x"
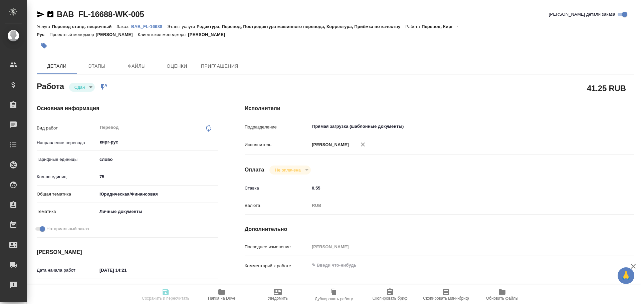
type textarea "x"
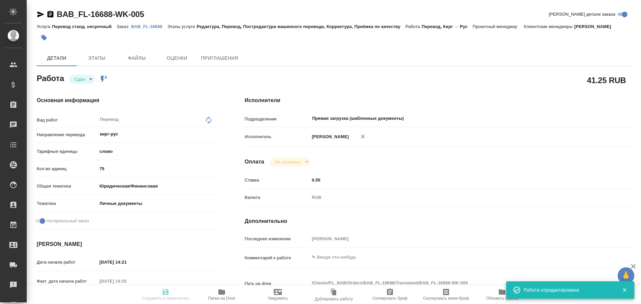
type textarea "x"
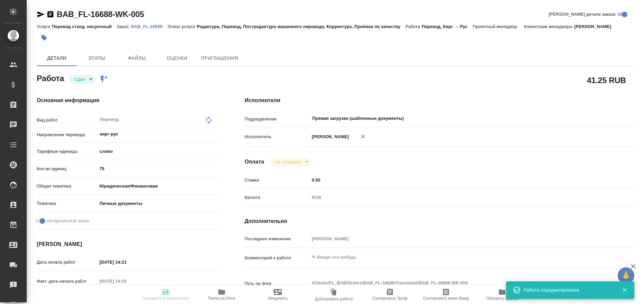
type input "closed"
type textarea "Перевод"
type textarea "x"
type input "кирг-рус"
type input "5a8b1489cc6b4906c91bfd90"
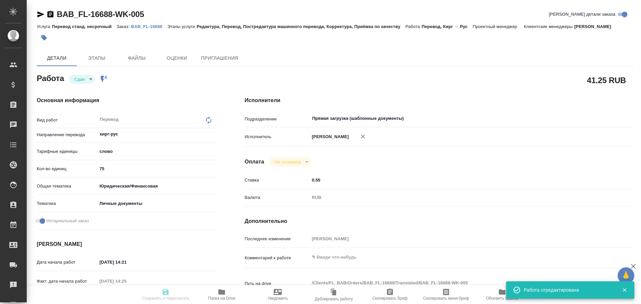
type input "75"
type input "yr-fn"
type input "5a8b8b956a9677013d343cfe"
checkbox input "true"
type input "15.10.2025 14:21"
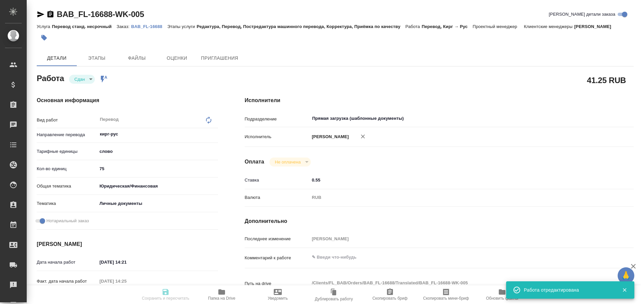
type input "15.10.2025 14:25"
type input "15.10.2025 15:20"
type input "15.10.2025 14:53"
type input "15.10.2025 15:20"
type input "Прямая загрузка (шаблонные документы)"
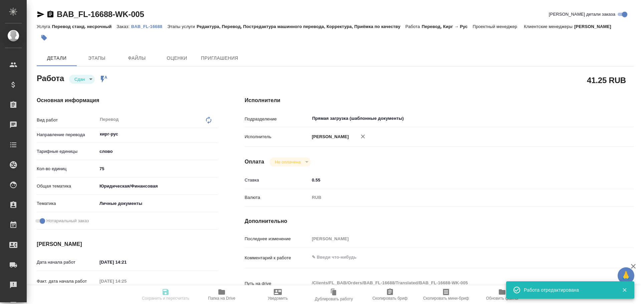
type input "notPayed"
type input "0.55"
type input "RUB"
type input "[PERSON_NAME]"
type textarea "x"
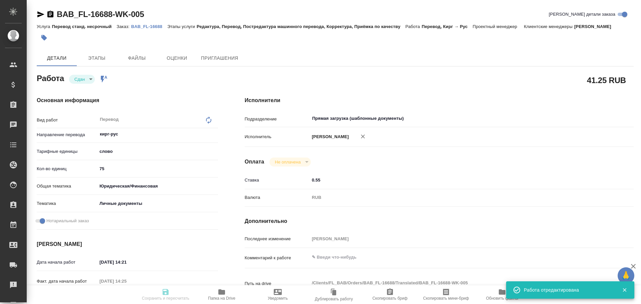
type textarea "/Clients/FL_BAB/Orders/BAB_FL-16688/Translated/BAB_FL-16688-WK-005"
type textarea "x"
type input "BAB_FL-16688"
type input "Перевод станд. несрочный"
type input "Редактура, Перевод, Постредактура машинного перевода, Корректура, Приёмка по ка…"
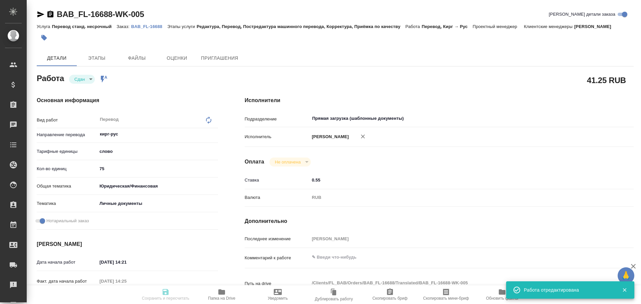
type input "Соловкова Екатерина"
type input "/Clients/FL_BAB/Orders/BAB_FL-16688"
type textarea "x"
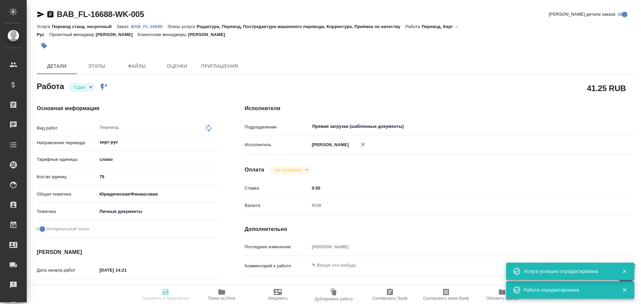
type textarea "x"
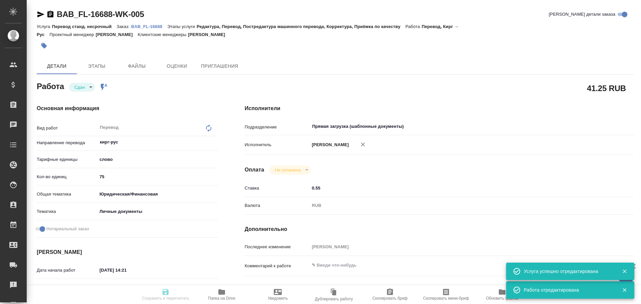
type textarea "x"
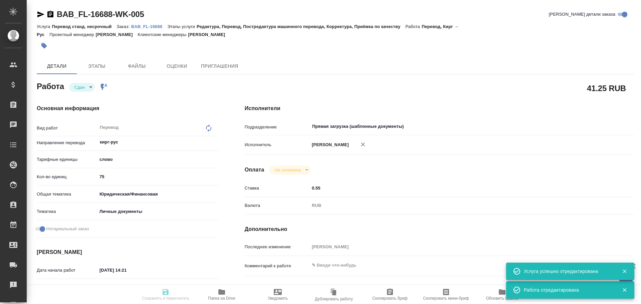
type textarea "x"
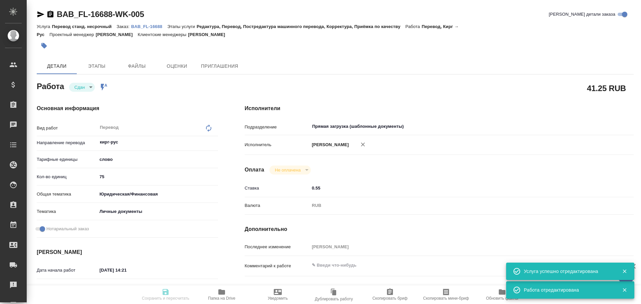
type textarea "x"
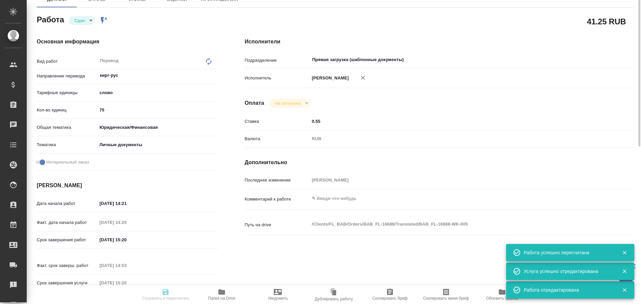
type input "closed"
type textarea "Перевод"
type textarea "x"
type input "кирг-рус"
type input "5a8b1489cc6b4906c91bfd90"
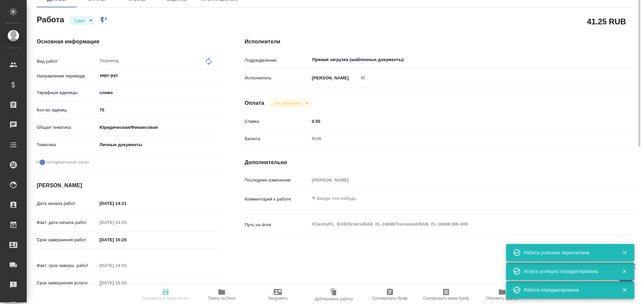
type input "75"
type input "yr-fn"
type input "5a8b8b956a9677013d343cfe"
checkbox input "true"
type input "15.10.2025 14:21"
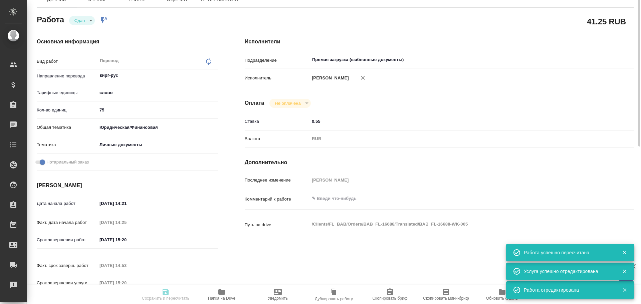
type input "15.10.2025 14:25"
type input "15.10.2025 15:20"
type input "15.10.2025 14:53"
type input "15.10.2025 15:20"
type input "Прямая загрузка (шаблонные документы)"
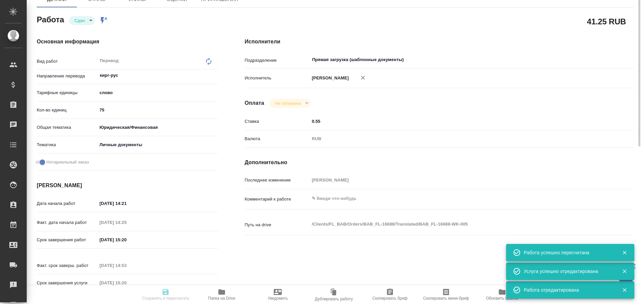
type input "notPayed"
type input "0.55"
type input "RUB"
type input "[PERSON_NAME]"
type textarea "x"
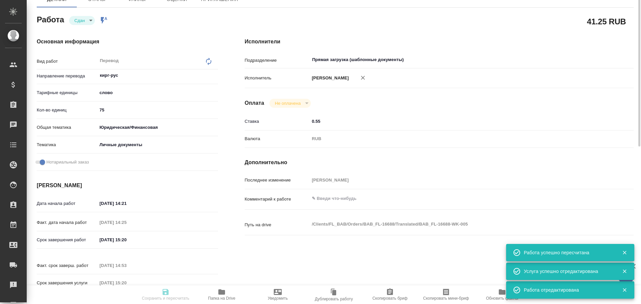
type textarea "/Clients/FL_BAB/Orders/BAB_FL-16688/Translated/BAB_FL-16688-WK-005"
type textarea "x"
type input "BAB_FL-16688"
type input "Перевод станд. несрочный"
type input "Редактура, Перевод, Постредактура машинного перевода, Корректура, Приёмка по ка…"
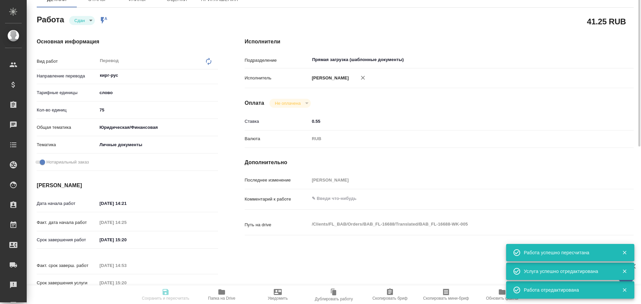
type input "Соловкова Екатерина"
type input "/Clients/FL_BAB/Orders/BAB_FL-16688"
type textarea "x"
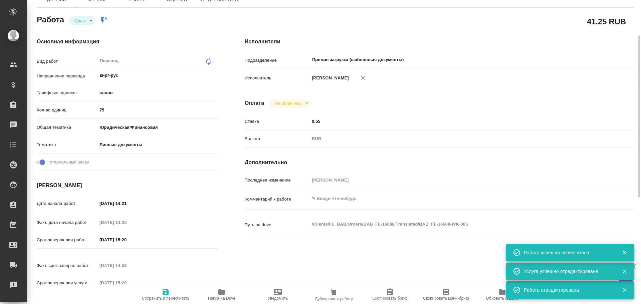
type textarea "x"
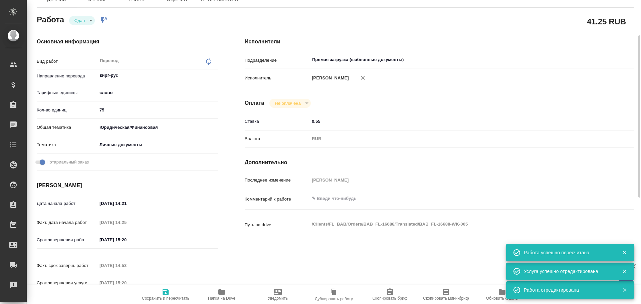
type textarea "x"
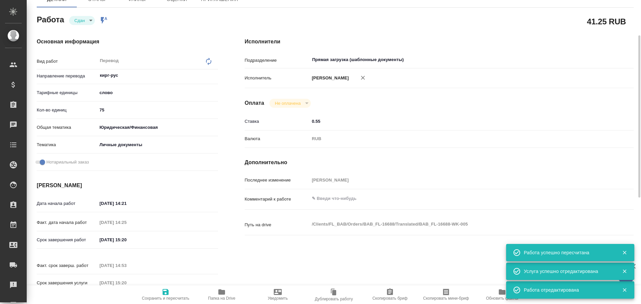
type textarea "x"
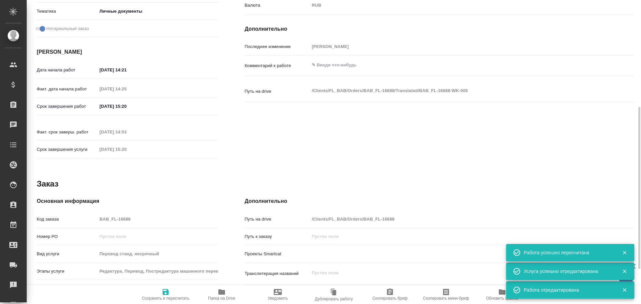
type textarea "x"
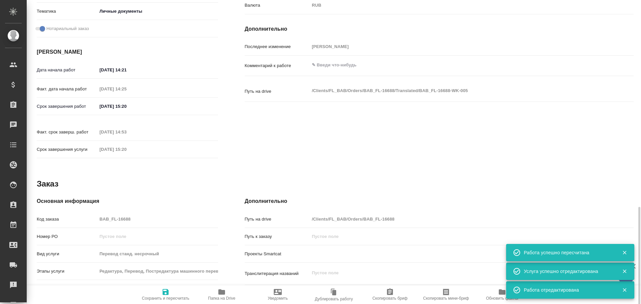
scroll to position [265, 0]
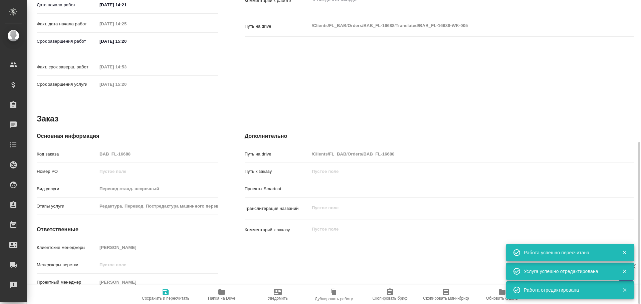
type textarea "x"
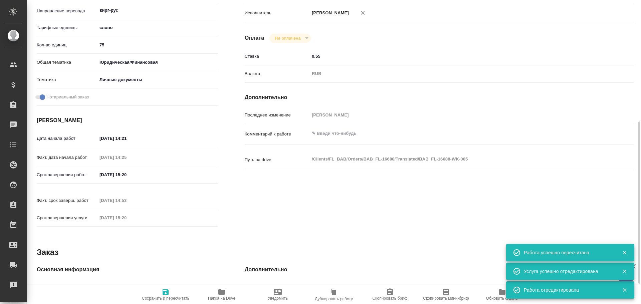
scroll to position [199, 0]
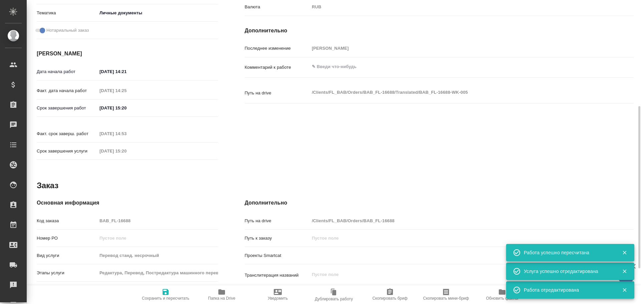
click at [95, 215] on div "Код заказа BAB_FL-16688" at bounding box center [127, 221] width 181 height 12
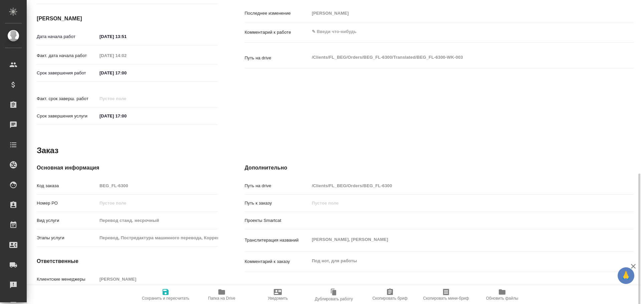
scroll to position [265, 0]
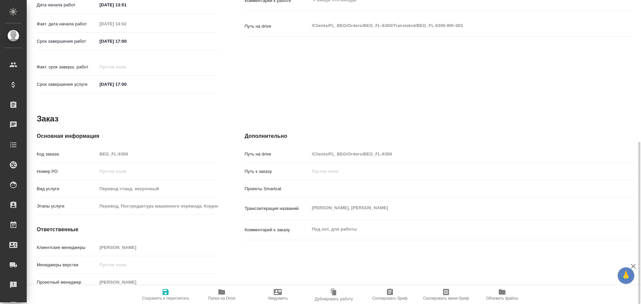
click at [226, 292] on span "Папка на Drive" at bounding box center [222, 294] width 48 height 13
